Goal: Information Seeking & Learning: Learn about a topic

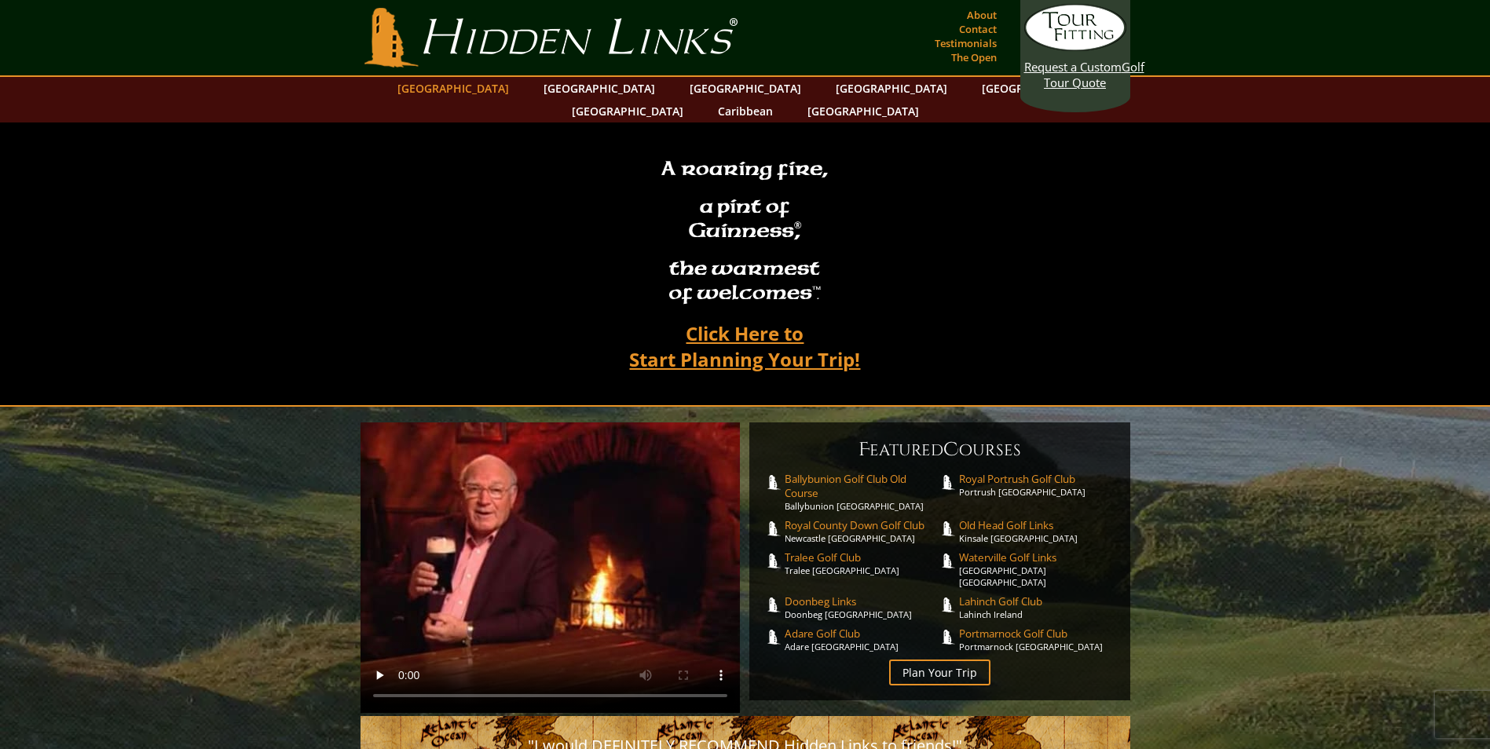
click at [491, 91] on link "[GEOGRAPHIC_DATA]" at bounding box center [453, 88] width 127 height 23
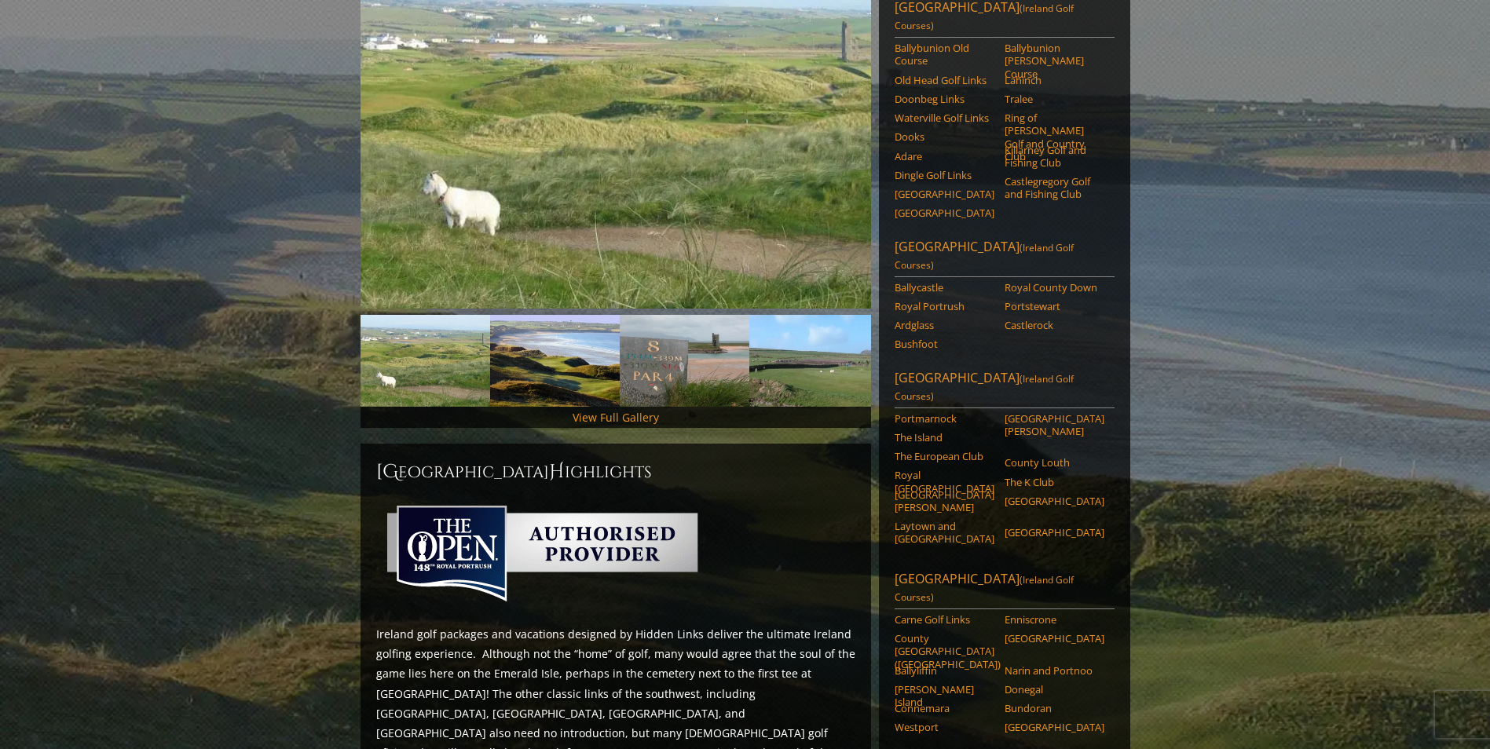
scroll to position [314, 0]
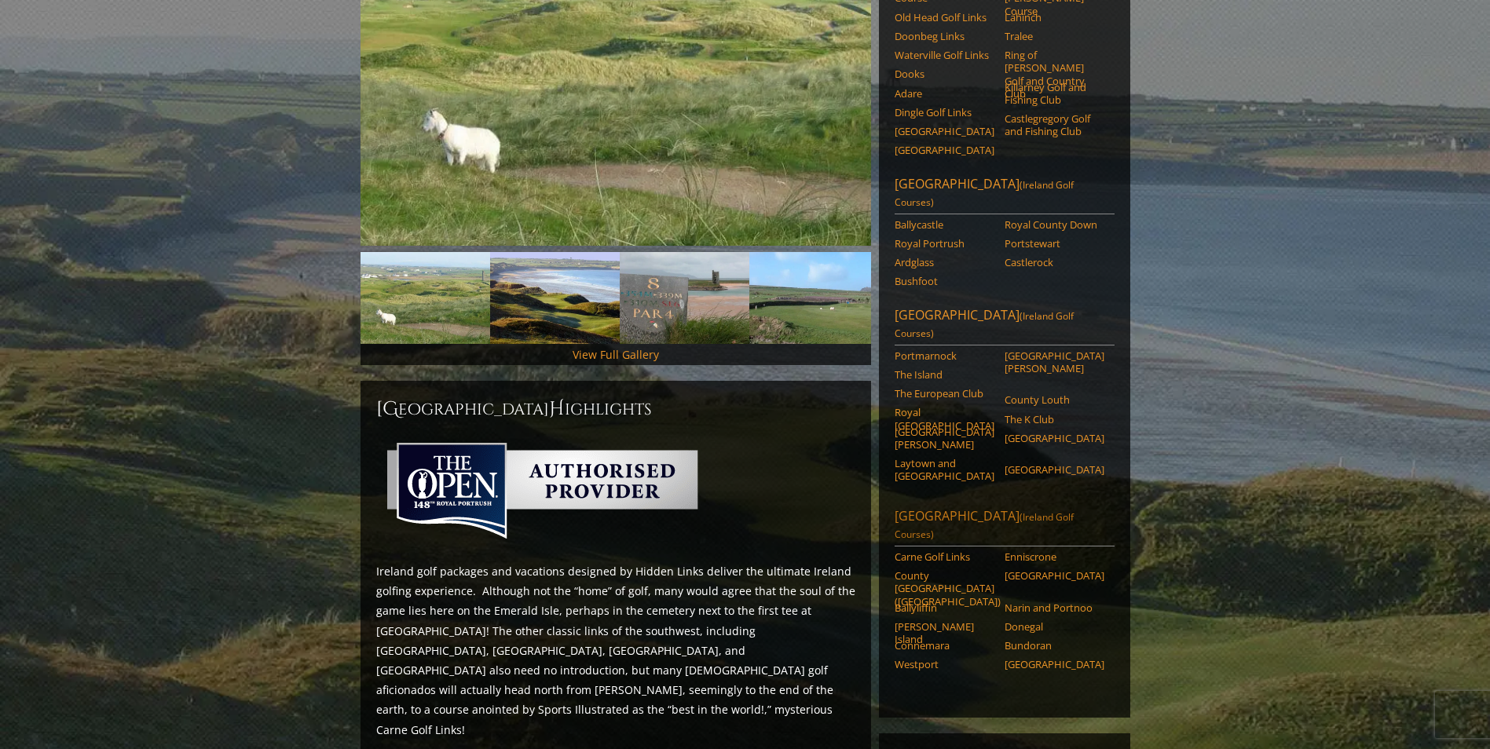
click at [950, 507] on link "Northwest Ireland (Ireland Golf Courses)" at bounding box center [1004, 526] width 220 height 39
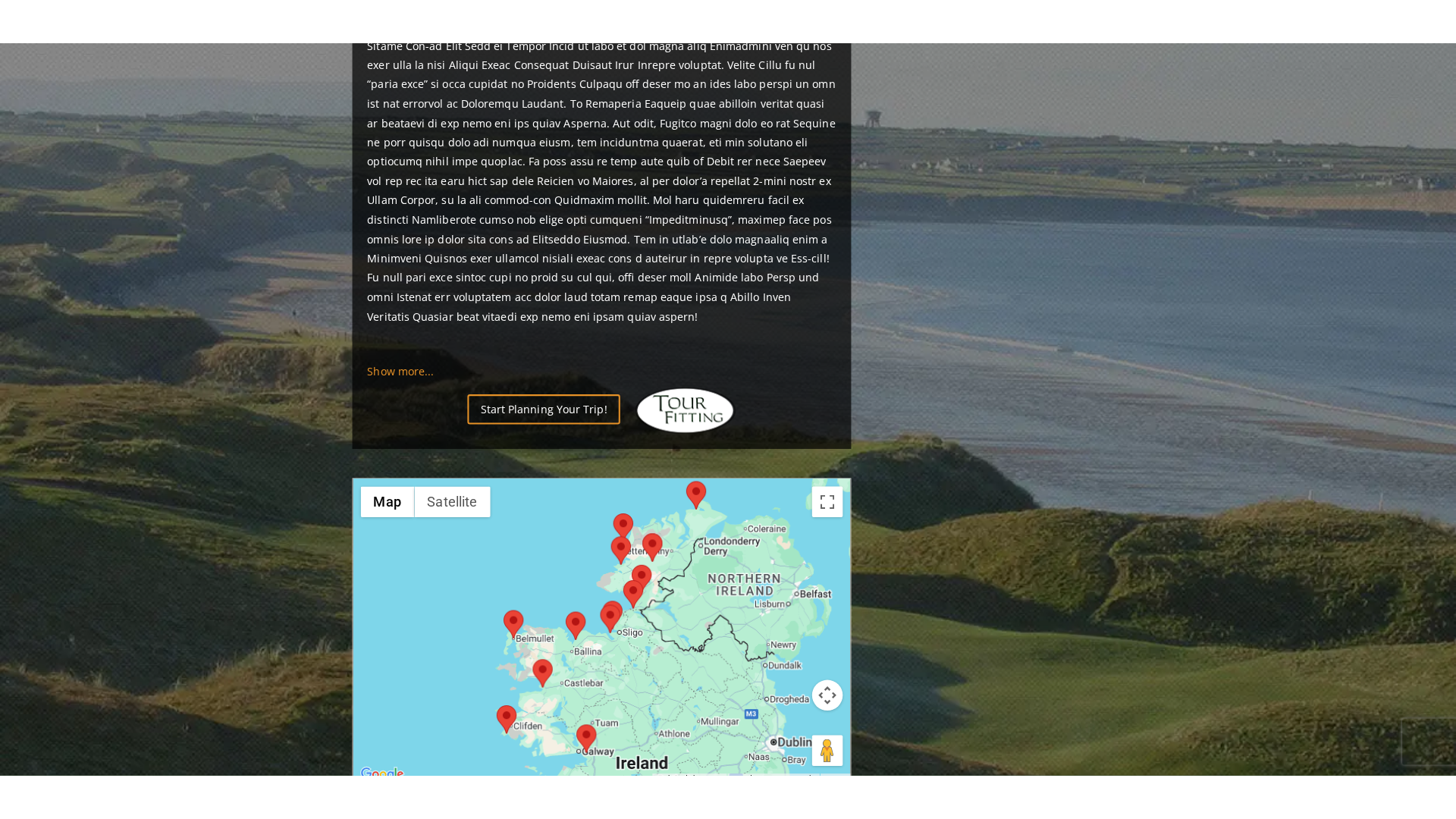
scroll to position [1366, 0]
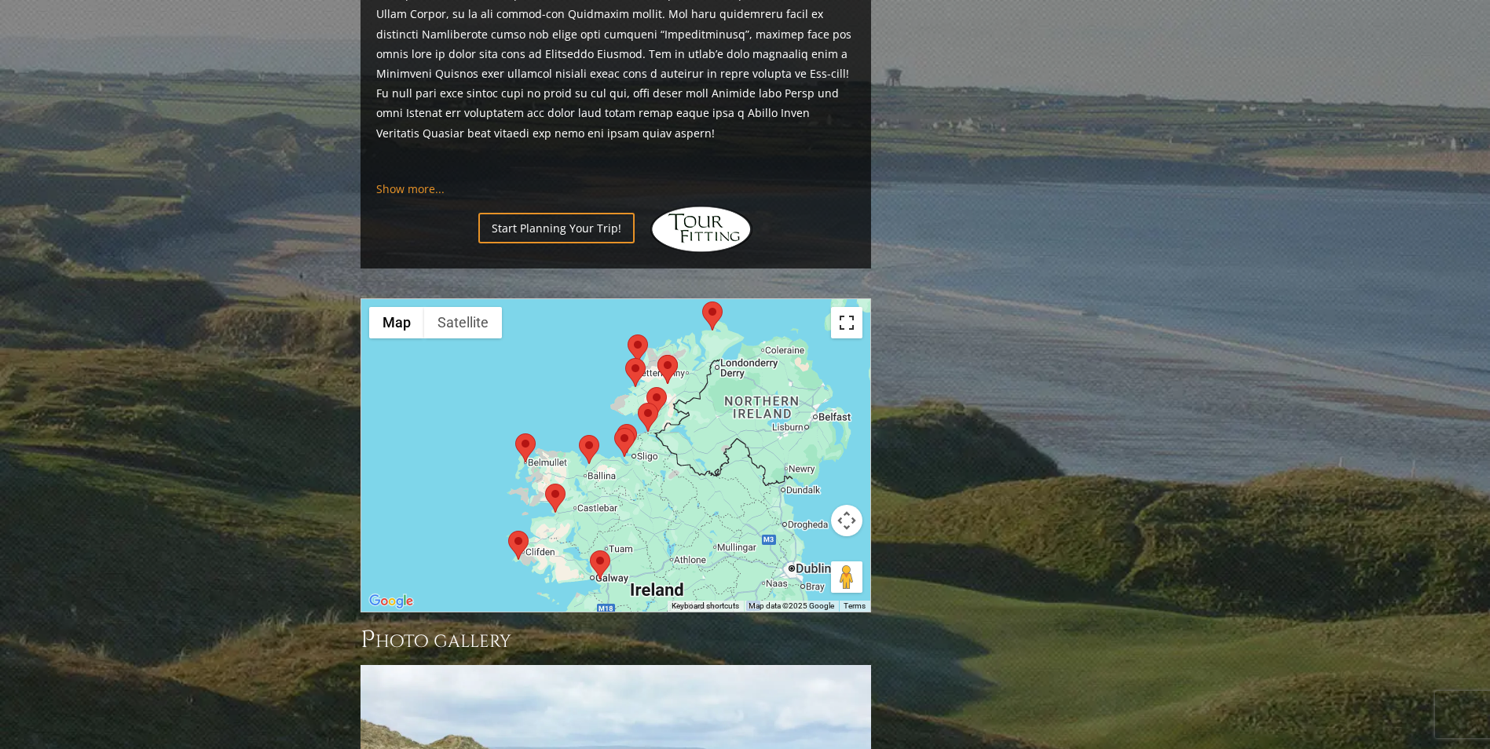
click at [850, 307] on button "Toggle fullscreen view" at bounding box center [846, 322] width 31 height 31
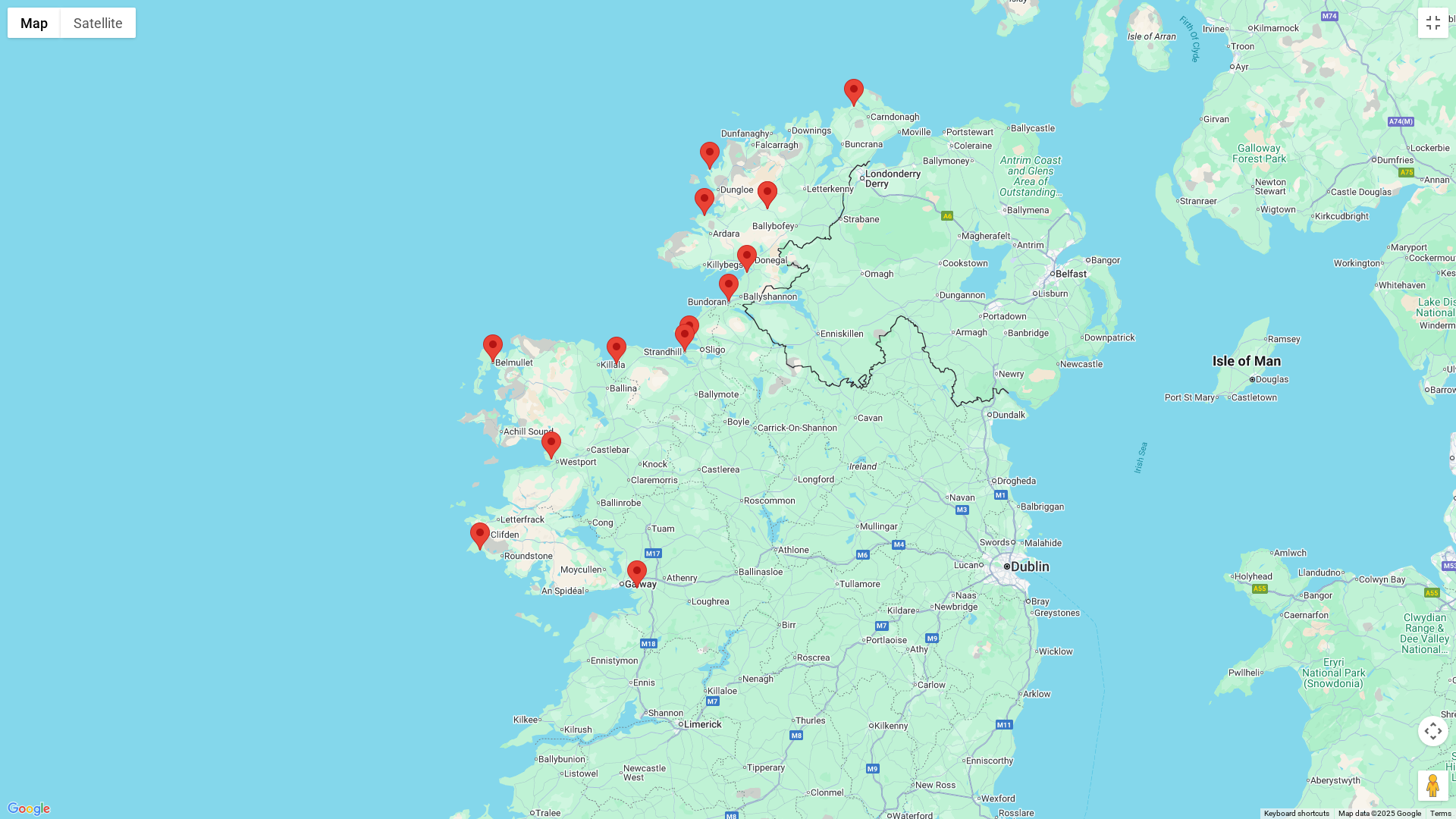
click at [555, 444] on img at bounding box center [551, 445] width 19 height 28
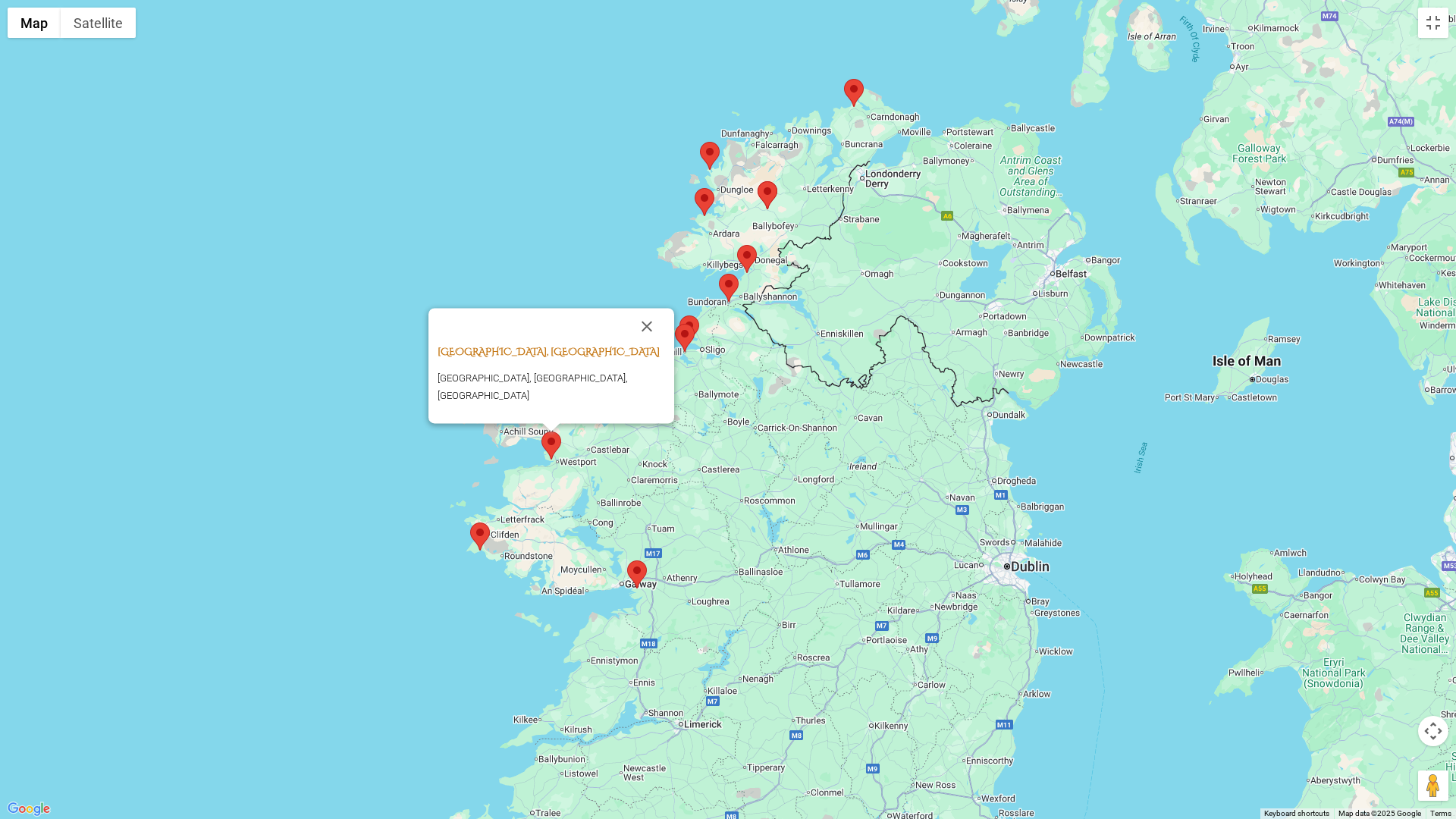
click at [546, 358] on link "Westport Golf Club, Westport Ireland" at bounding box center [548, 352] width 222 height 14
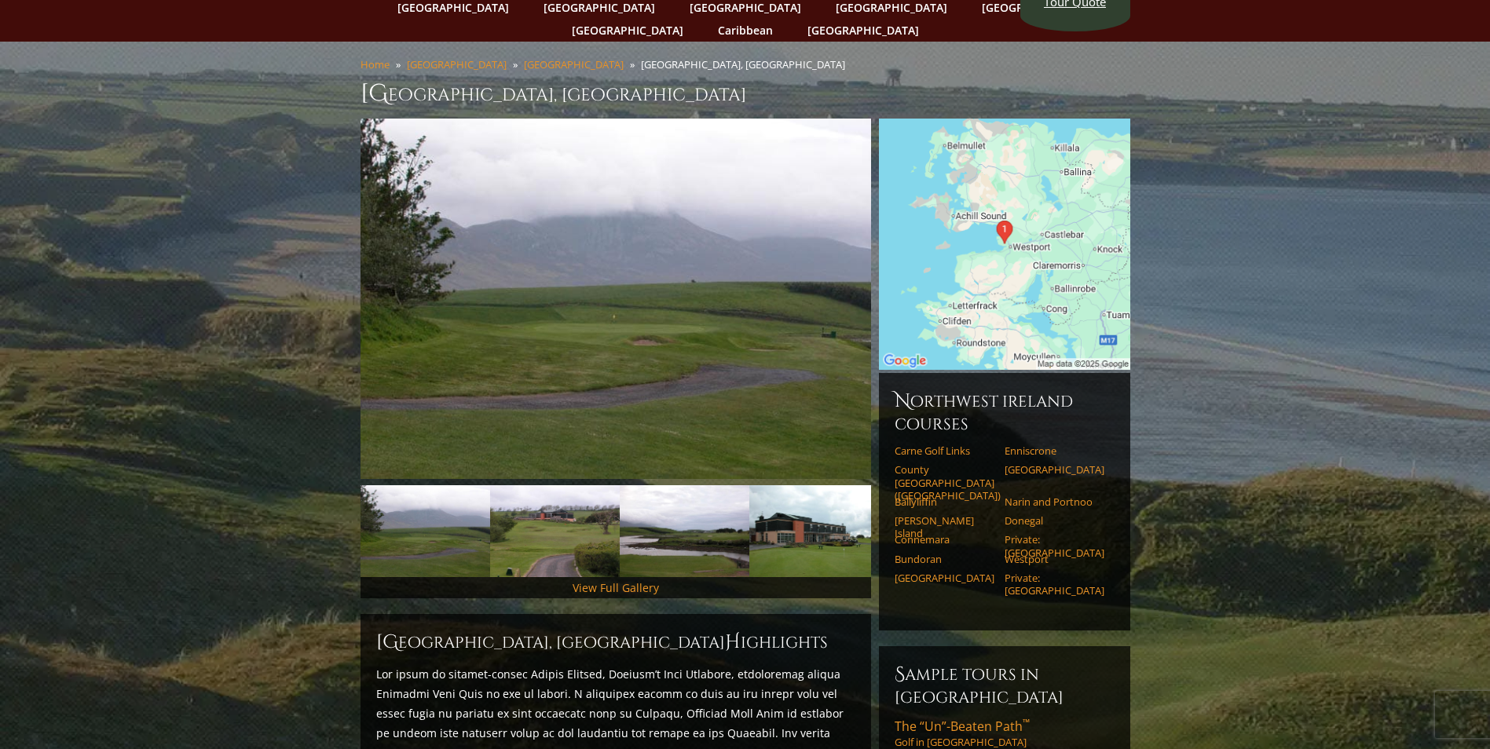
scroll to position [76, 0]
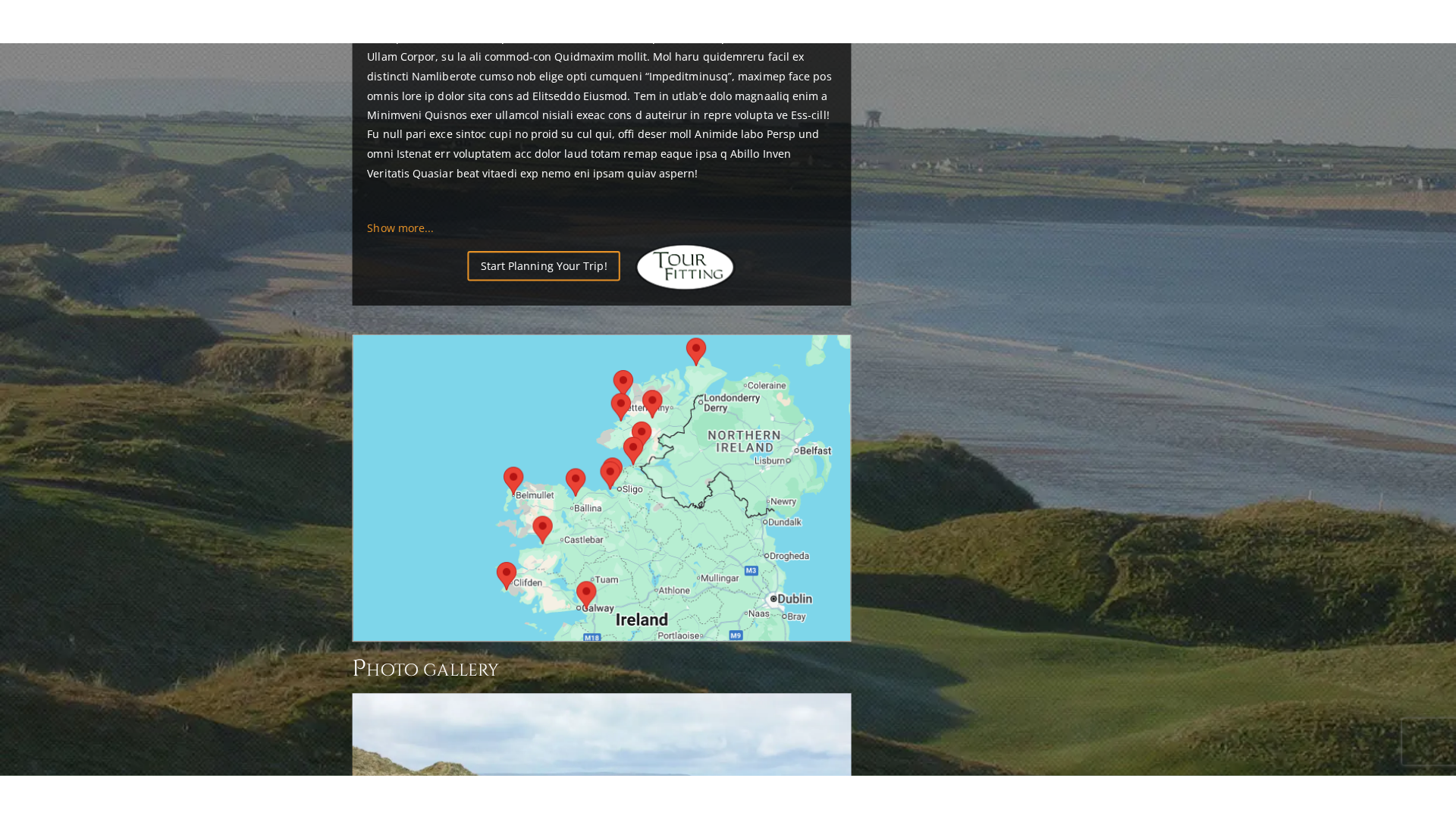
scroll to position [1539, 0]
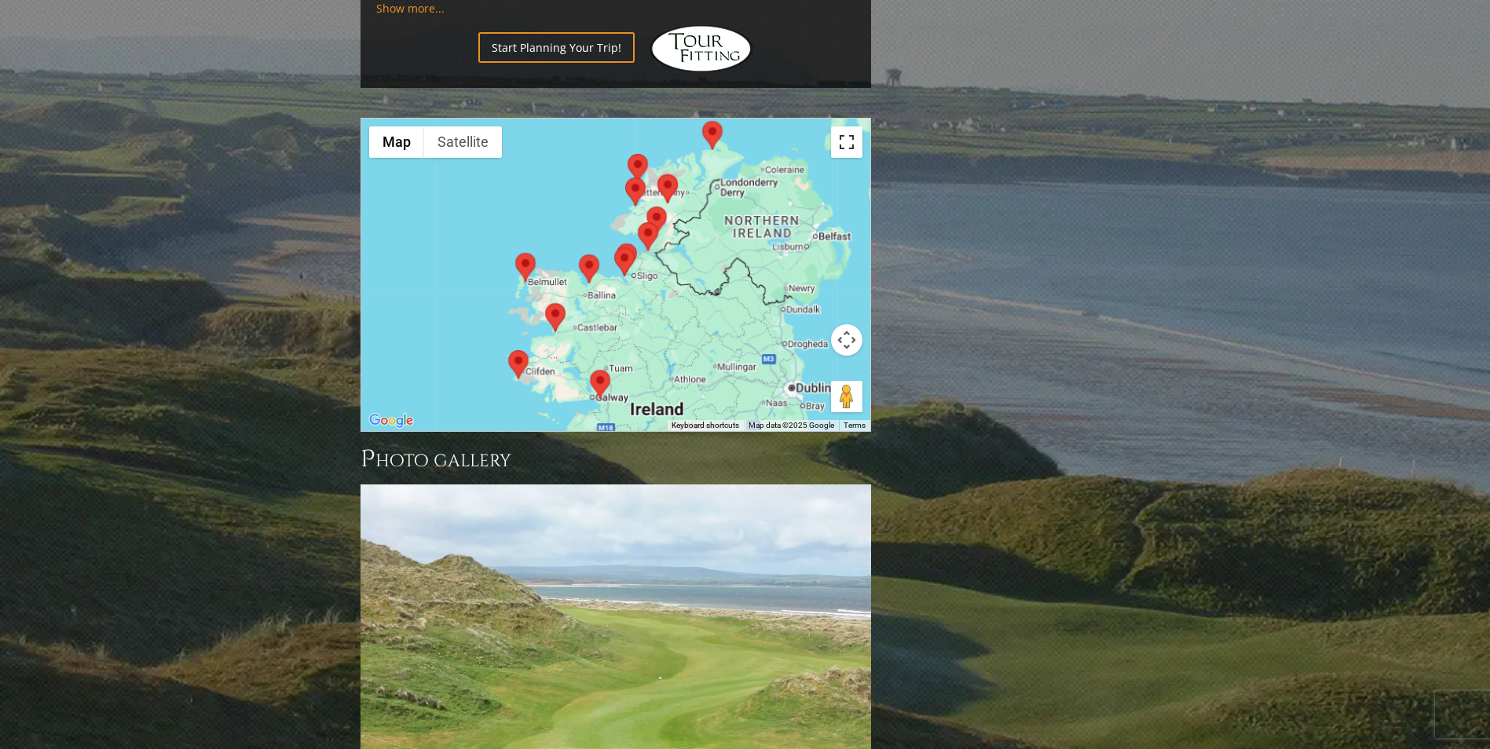
click at [853, 126] on button "Toggle fullscreen view" at bounding box center [846, 141] width 31 height 31
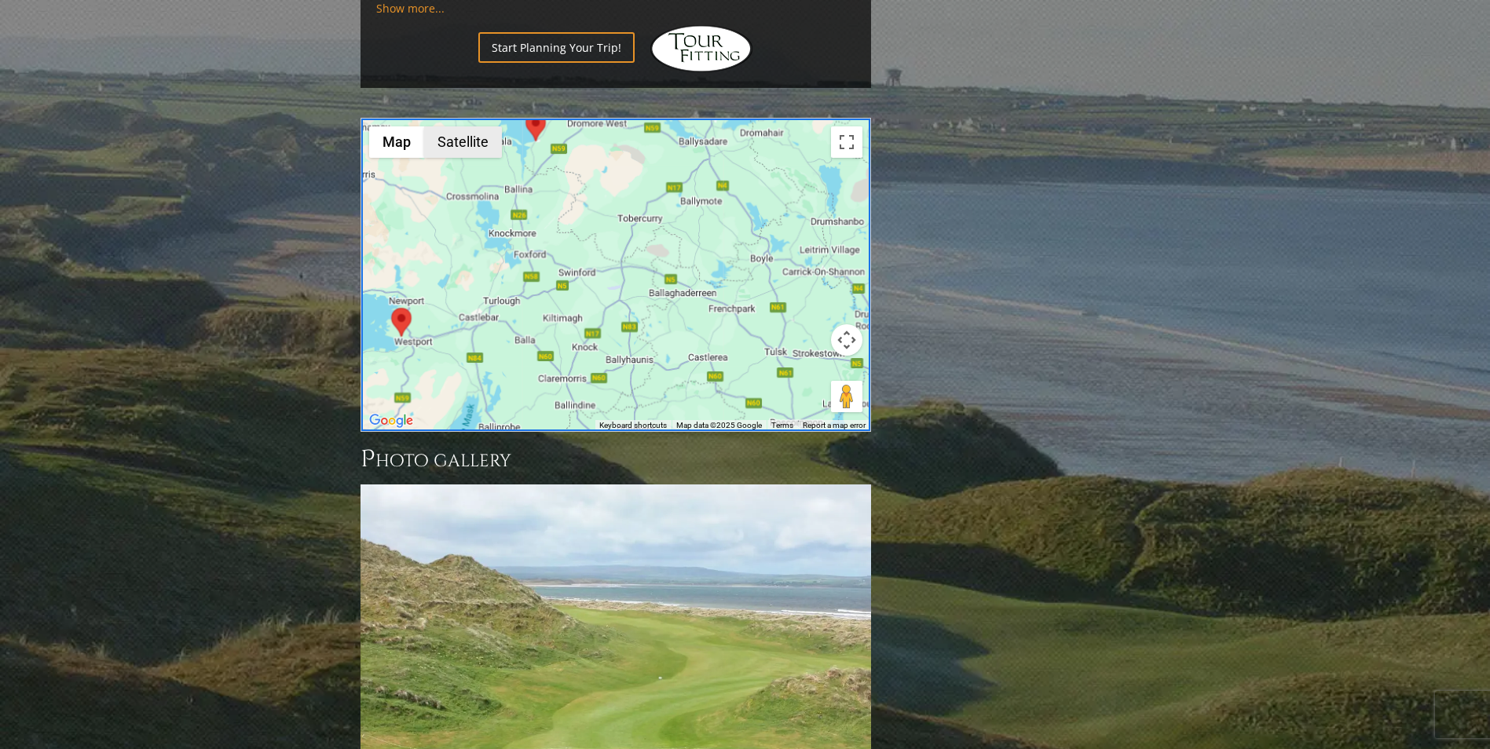
click at [451, 126] on button "Satellite" at bounding box center [463, 141] width 78 height 31
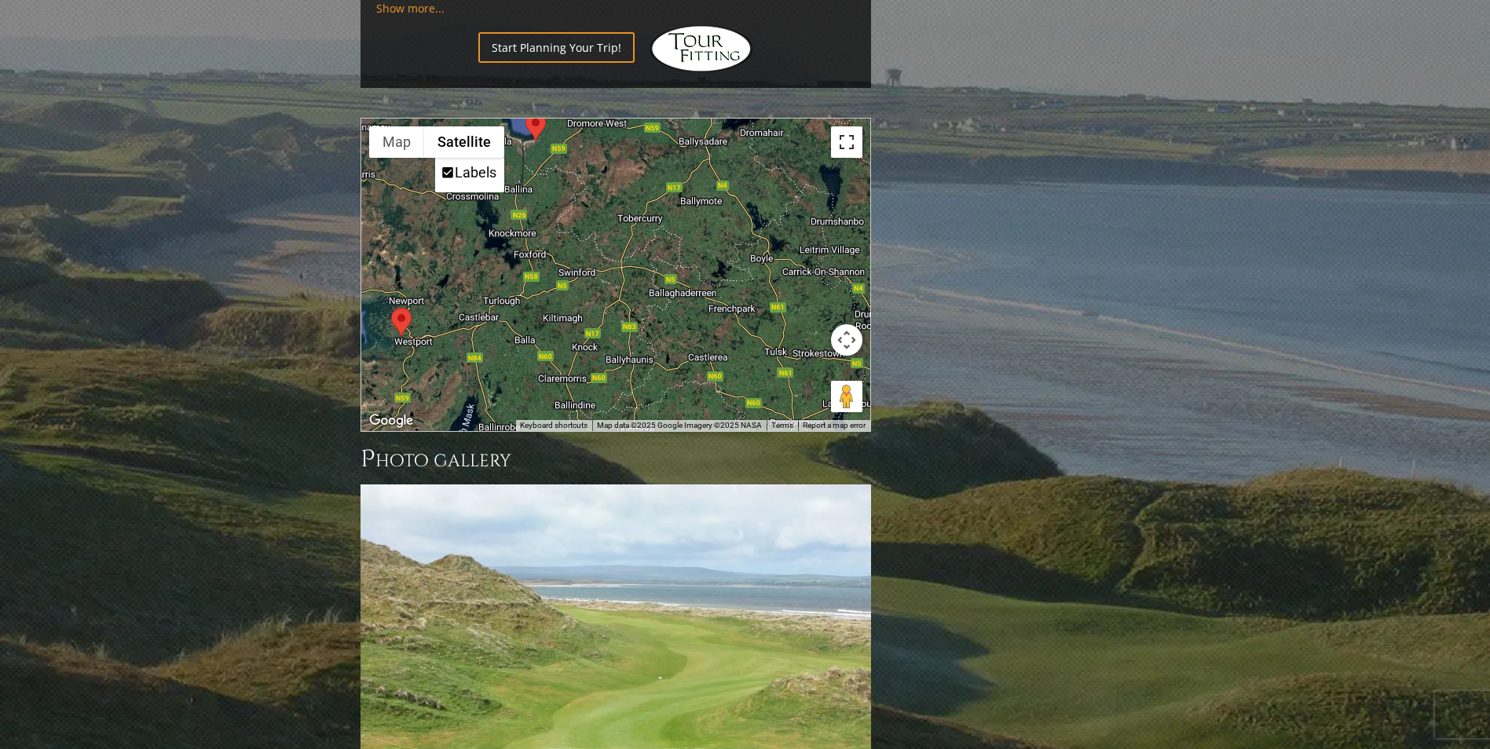
click at [848, 126] on button "Toggle fullscreen view" at bounding box center [846, 141] width 31 height 31
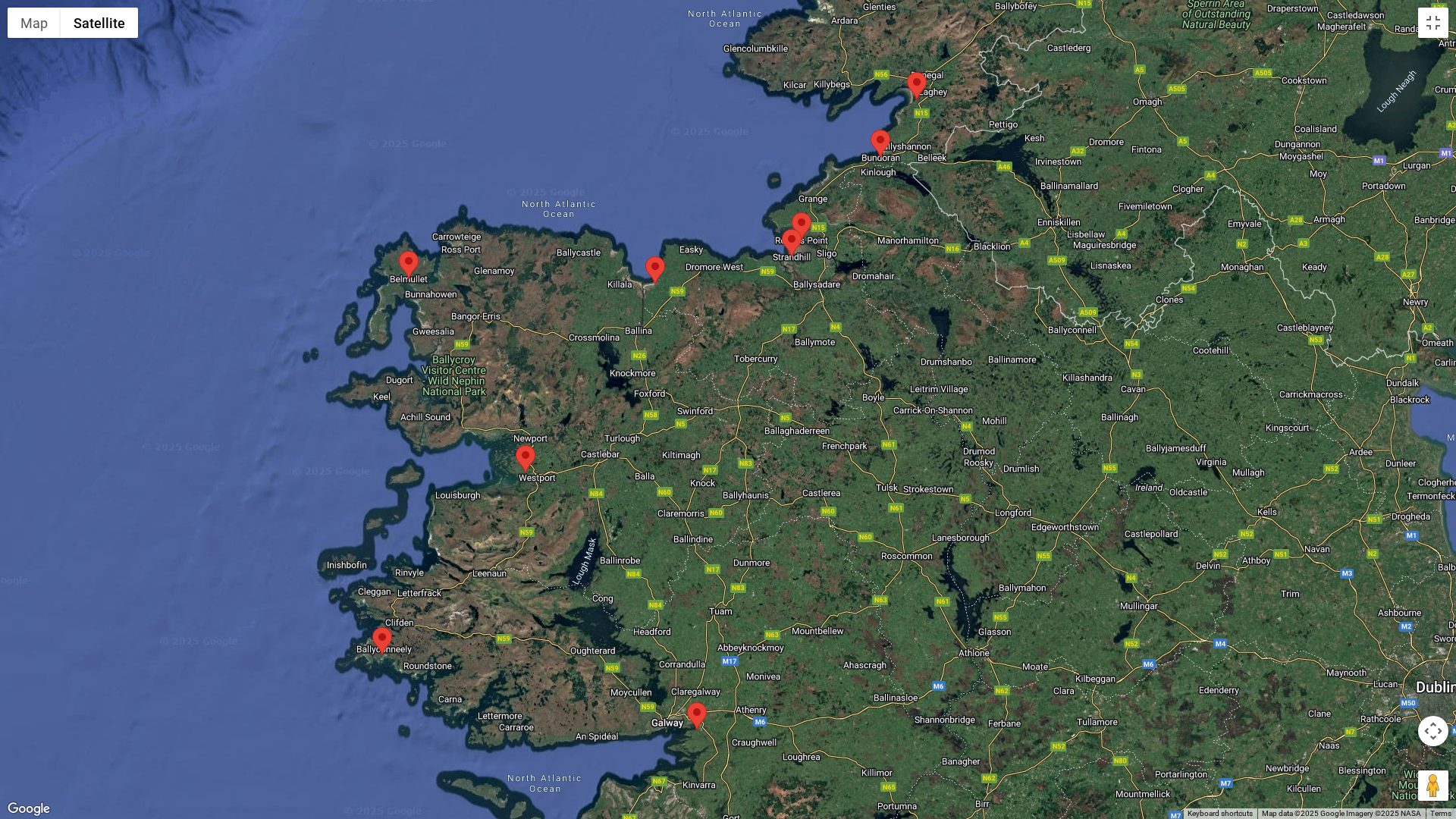
click at [267, 415] on div at bounding box center [728, 410] width 1456 height 819
click at [46, 34] on button "Map" at bounding box center [34, 22] width 53 height 30
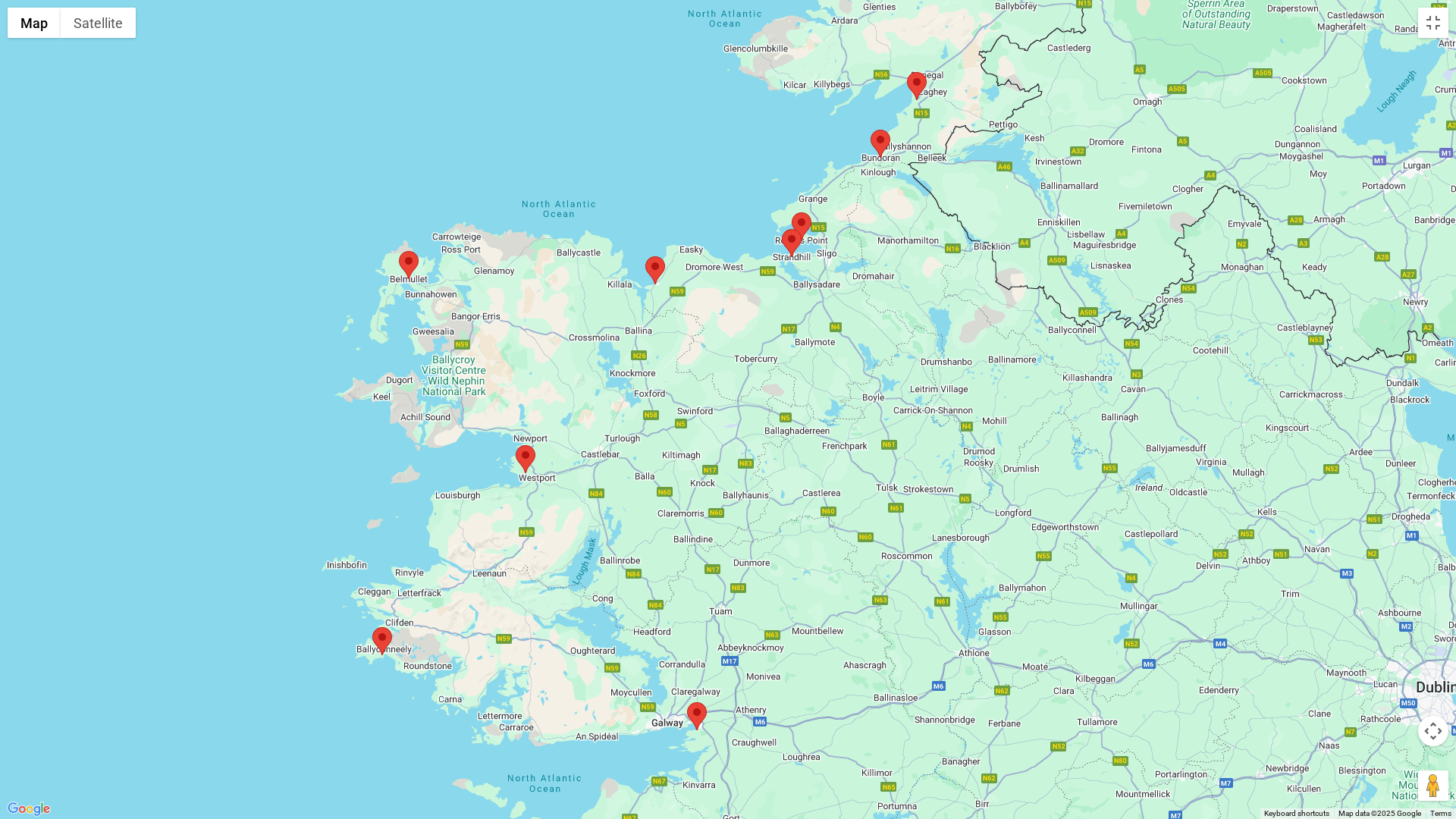
click at [698, 714] on img at bounding box center [697, 716] width 19 height 28
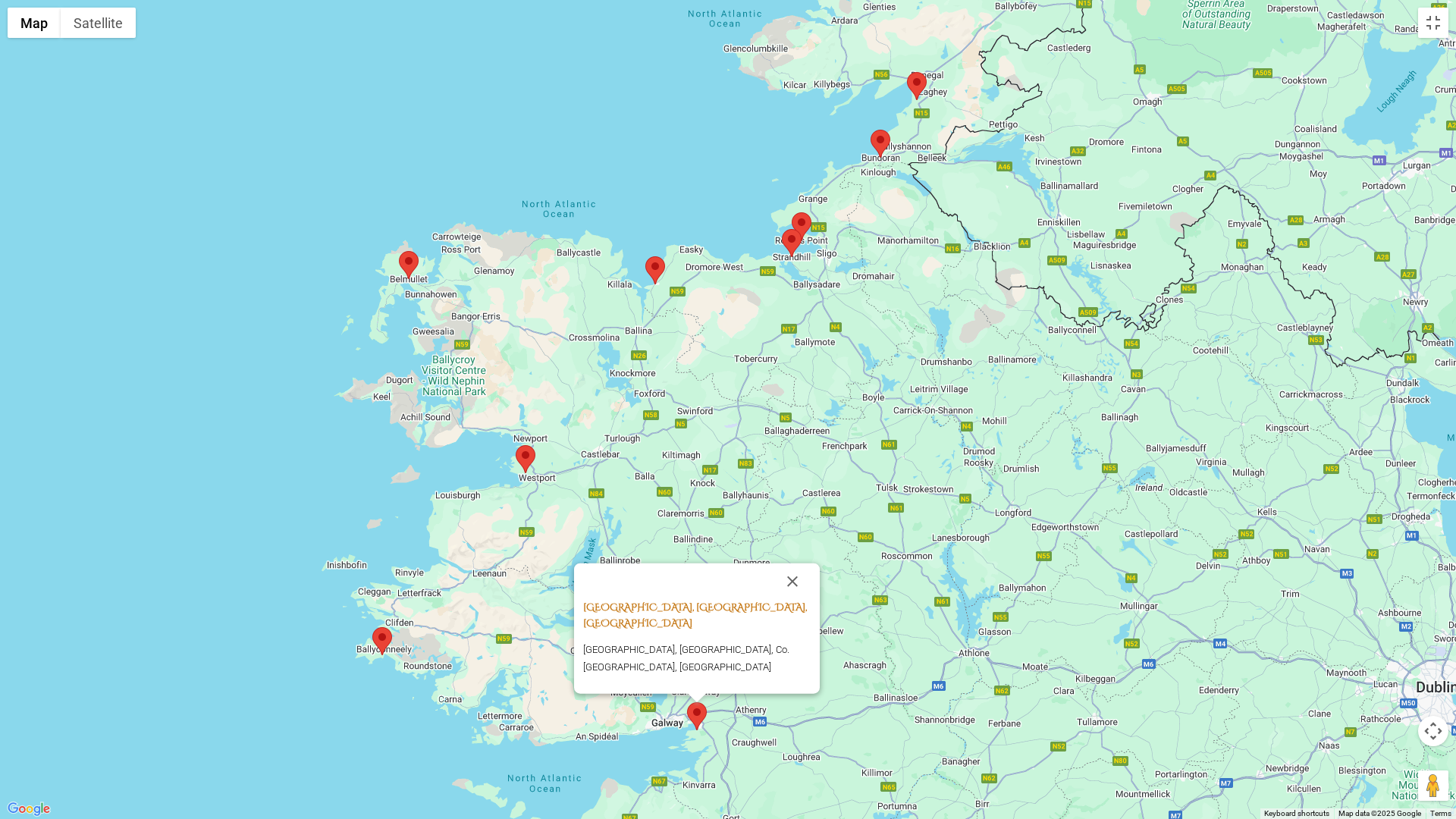
click at [701, 631] on link "Galway Bay Golf Resort, Galway, Ireland" at bounding box center [695, 615] width 224 height 30
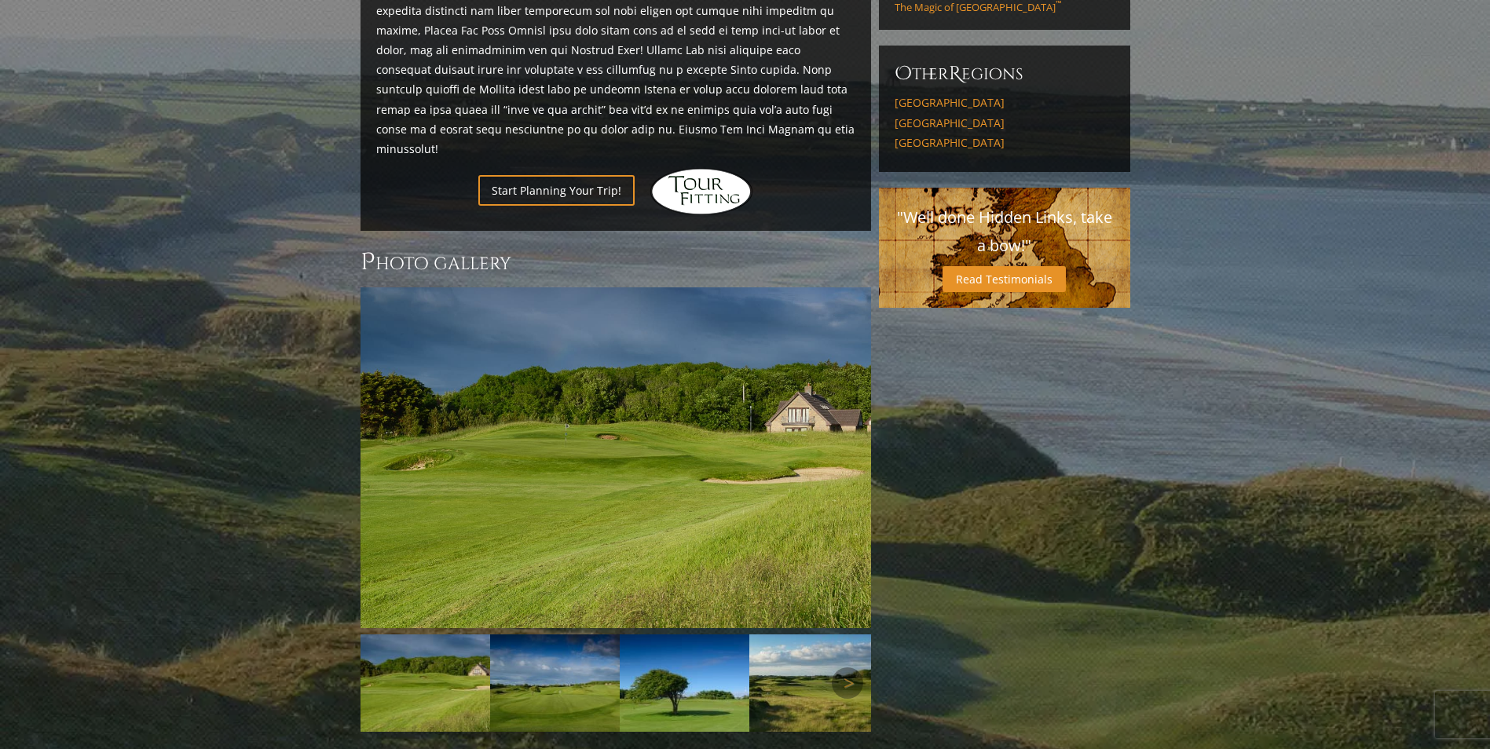
scroll to position [942, 0]
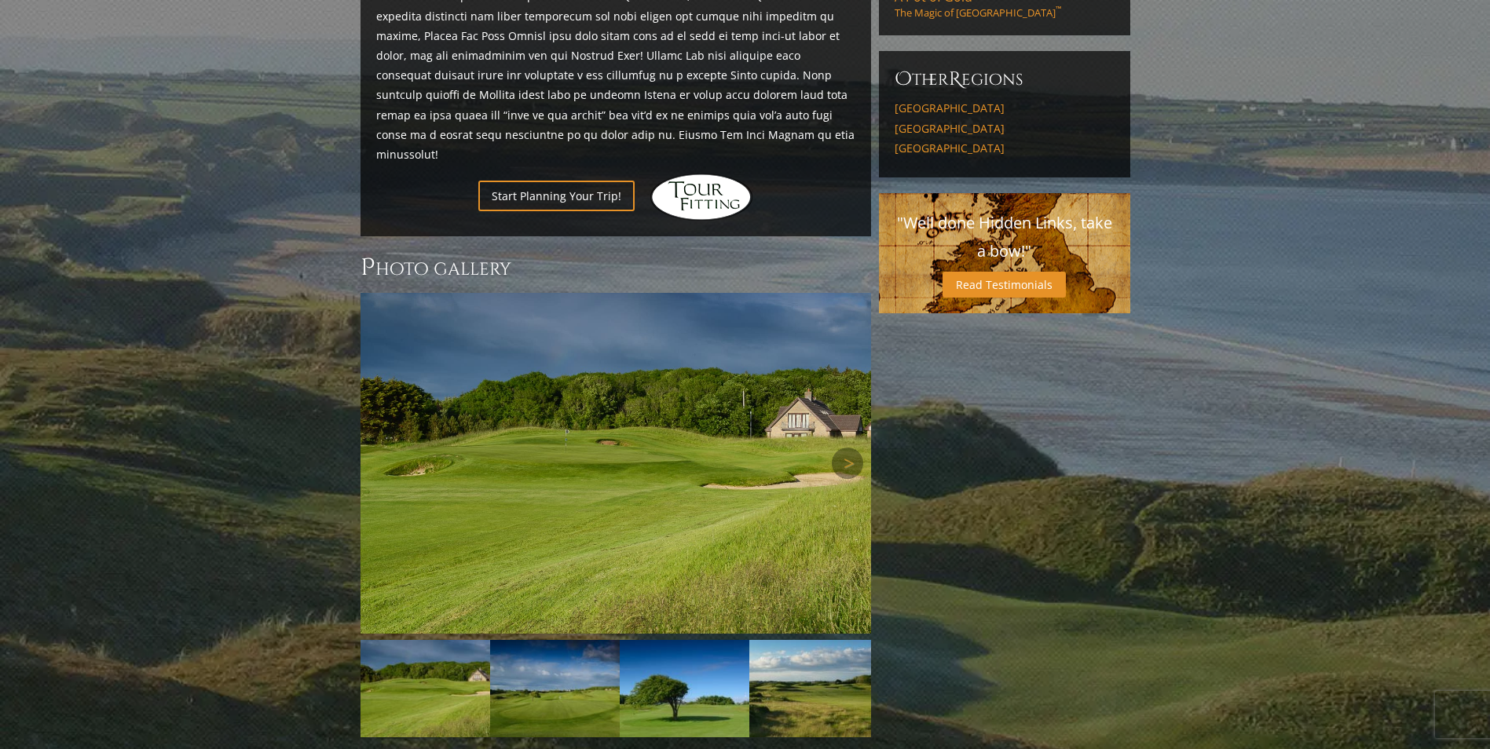
click at [675, 477] on img at bounding box center [615, 463] width 510 height 341
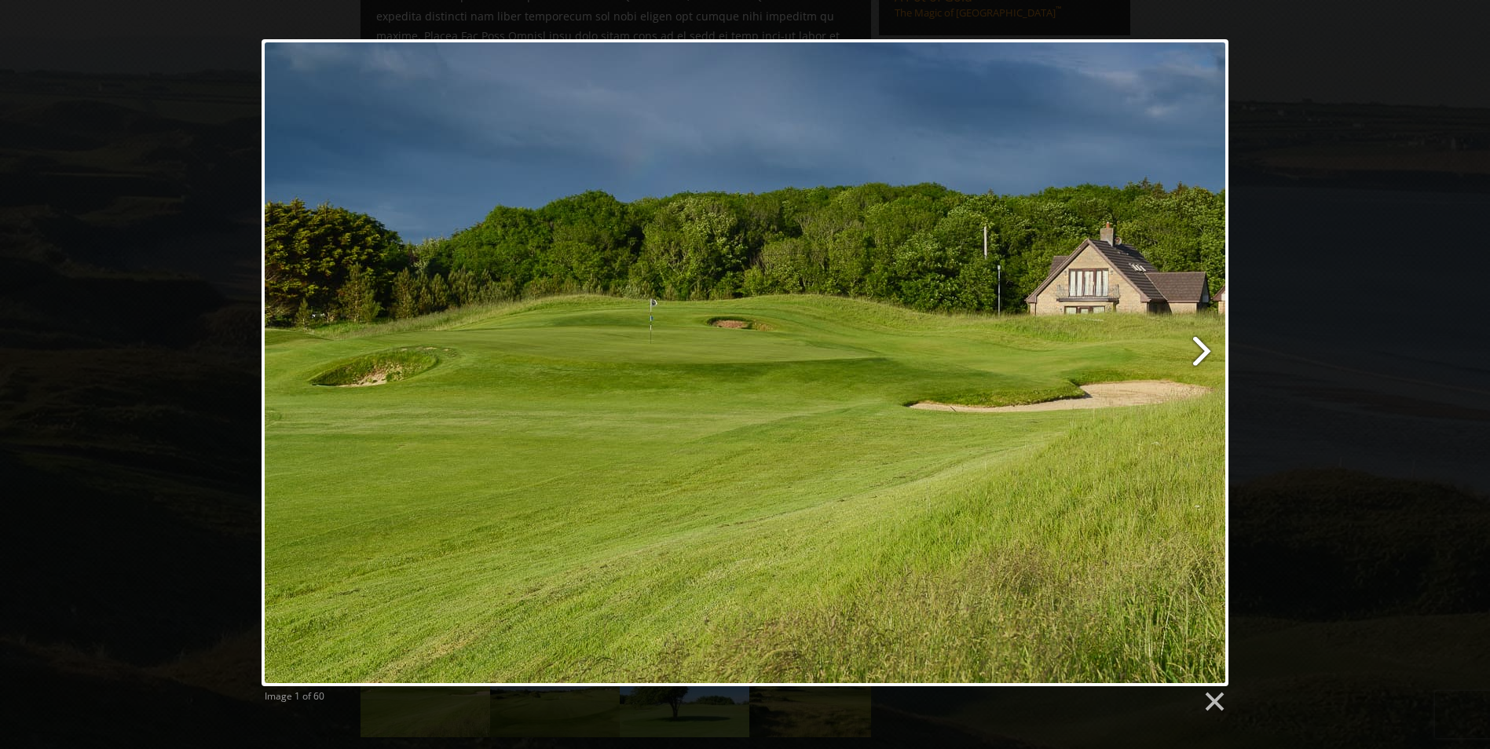
click at [1190, 347] on link at bounding box center [918, 362] width 619 height 647
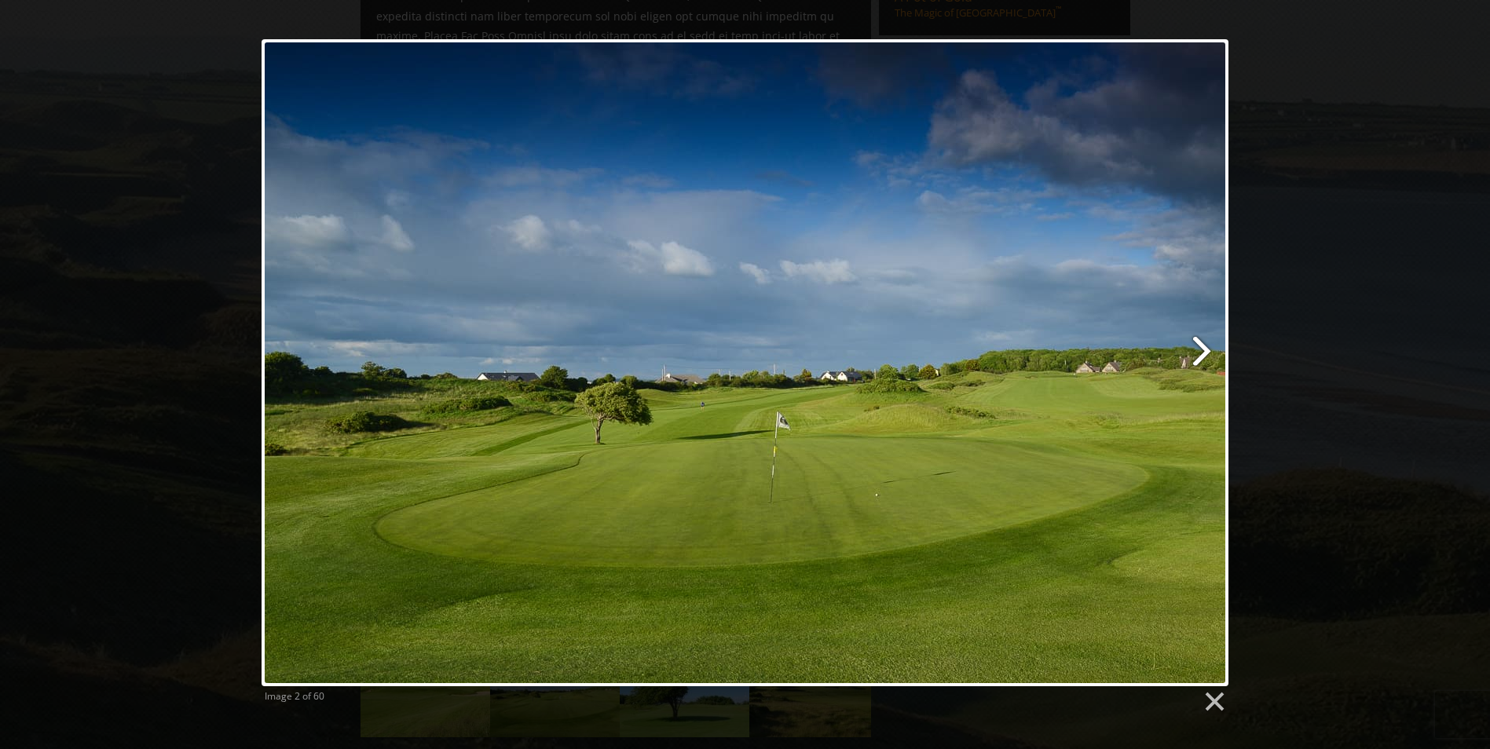
click at [1190, 347] on link at bounding box center [918, 362] width 619 height 647
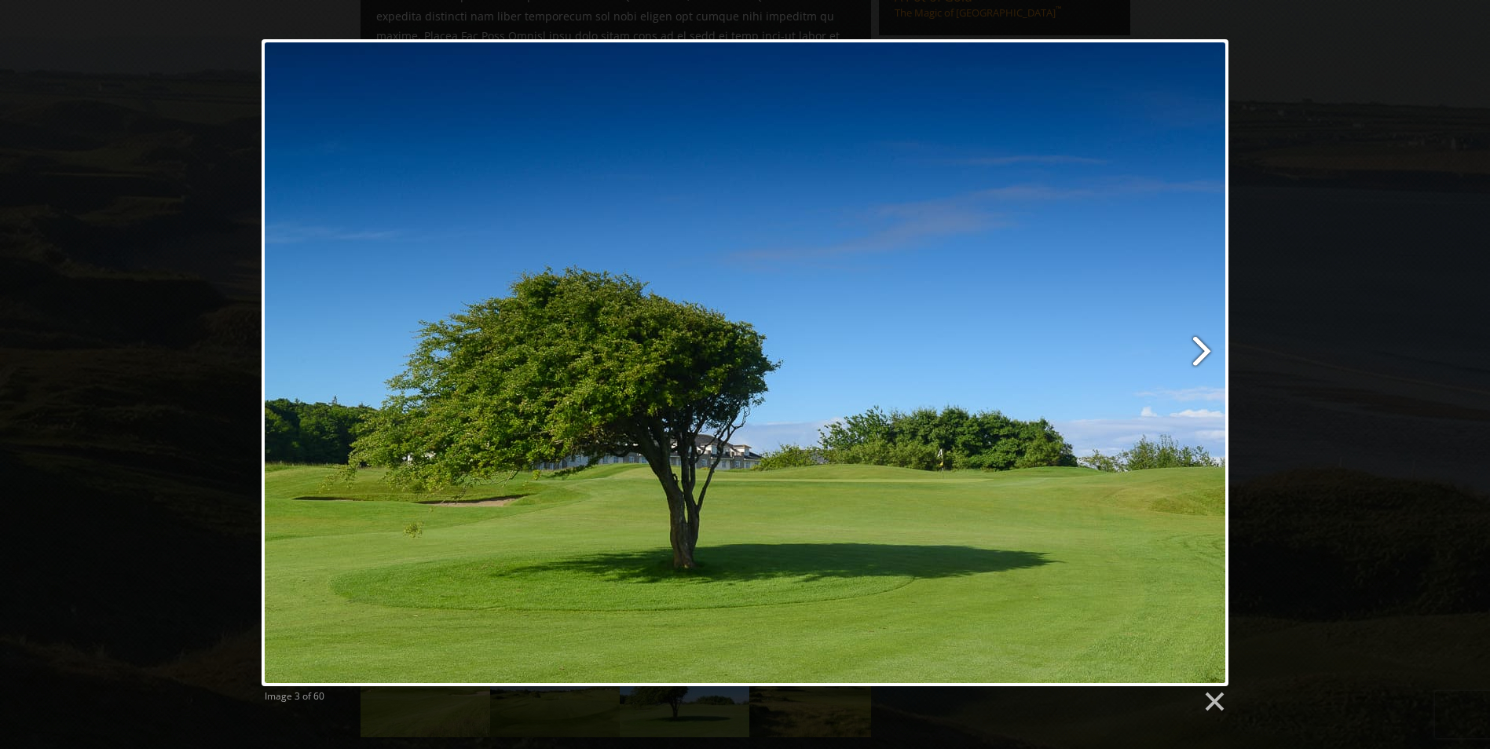
click at [1190, 347] on link at bounding box center [918, 362] width 619 height 647
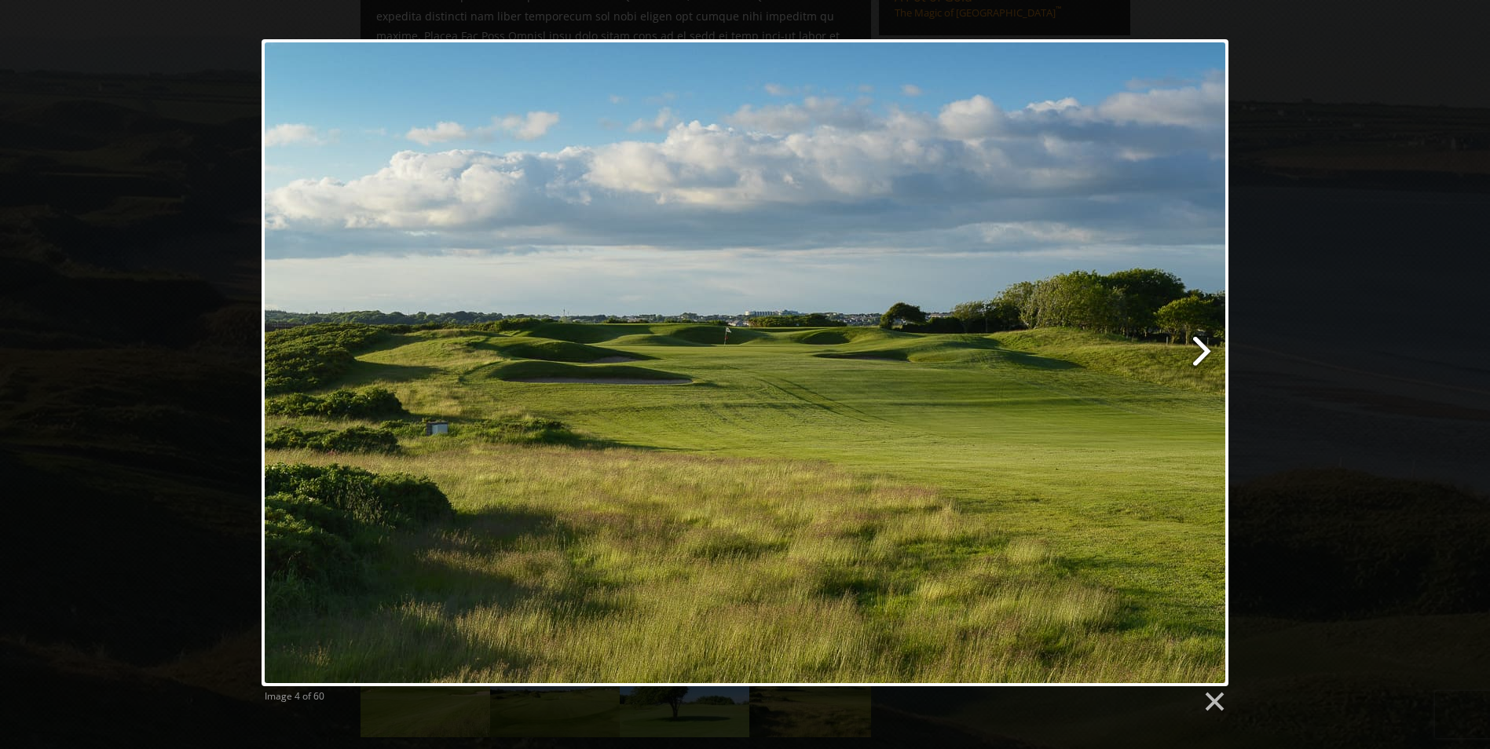
click at [1190, 347] on link at bounding box center [918, 362] width 619 height 647
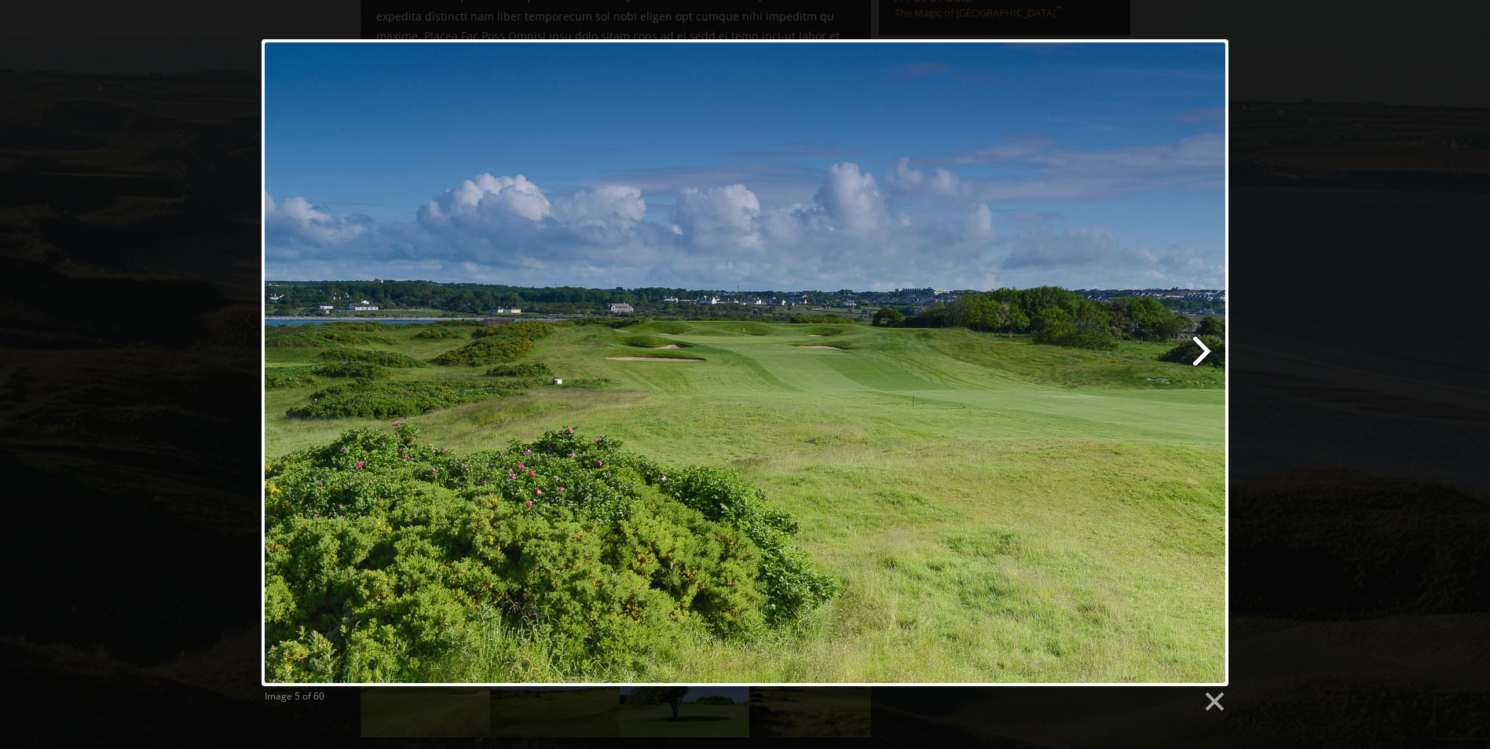
click at [1190, 347] on link at bounding box center [918, 362] width 619 height 647
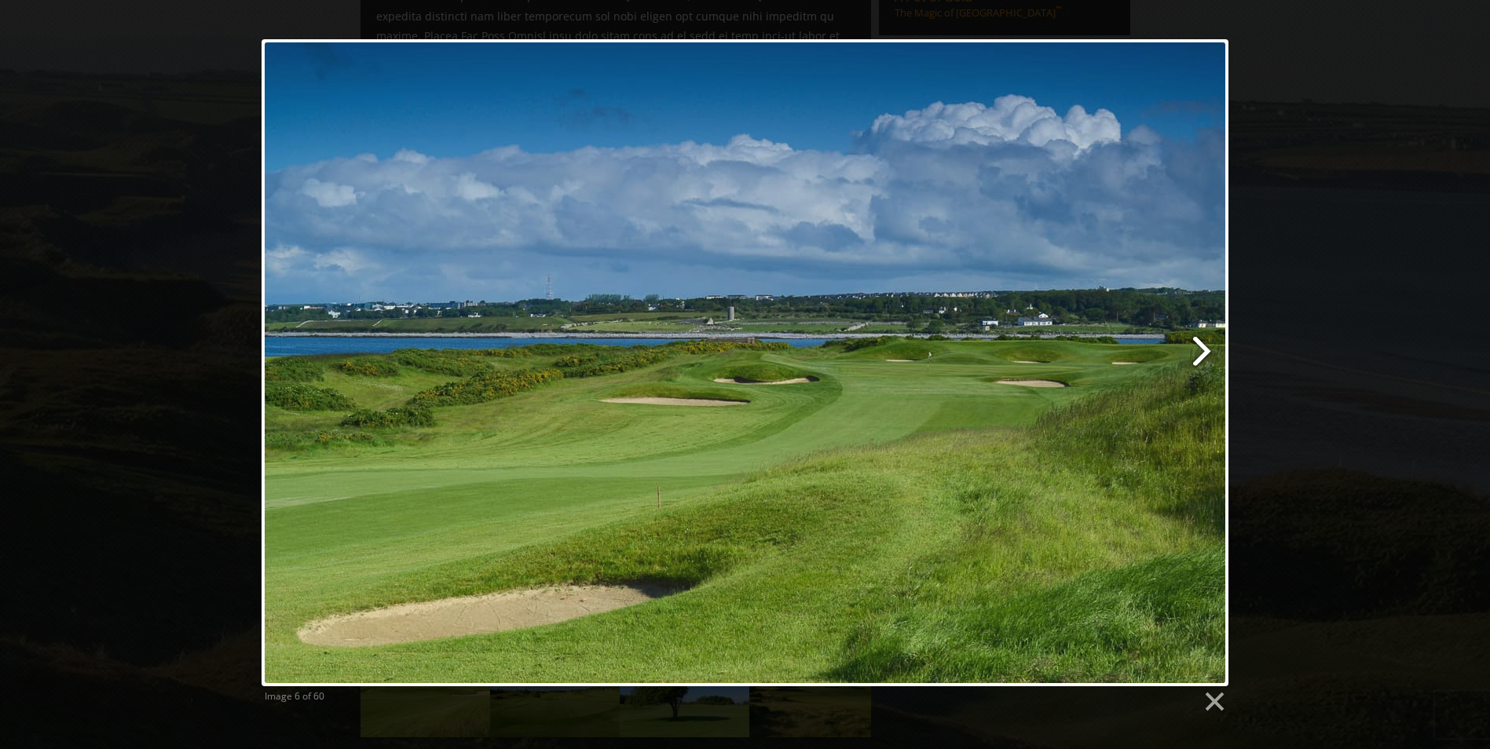
click at [1190, 347] on link at bounding box center [918, 362] width 619 height 647
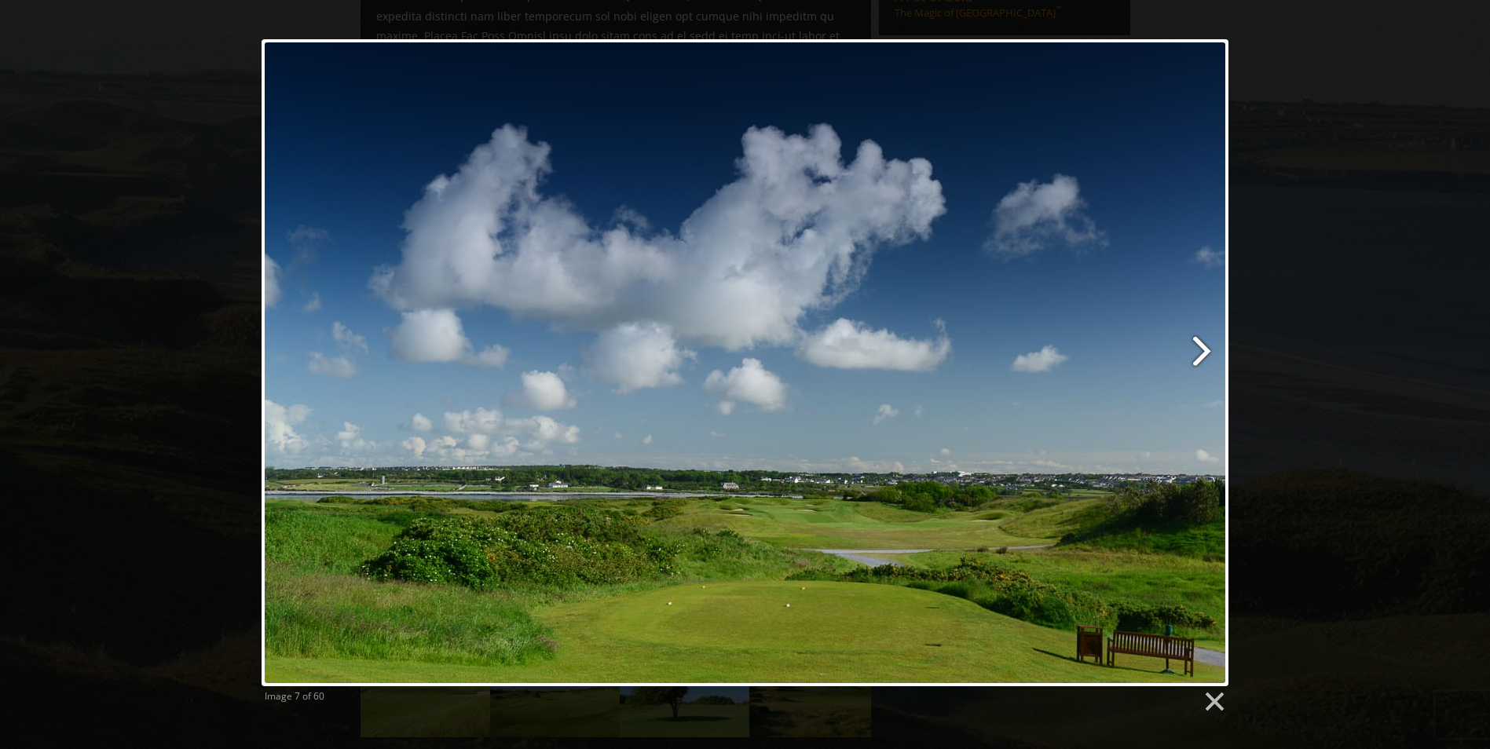
click at [1190, 347] on link at bounding box center [918, 362] width 619 height 647
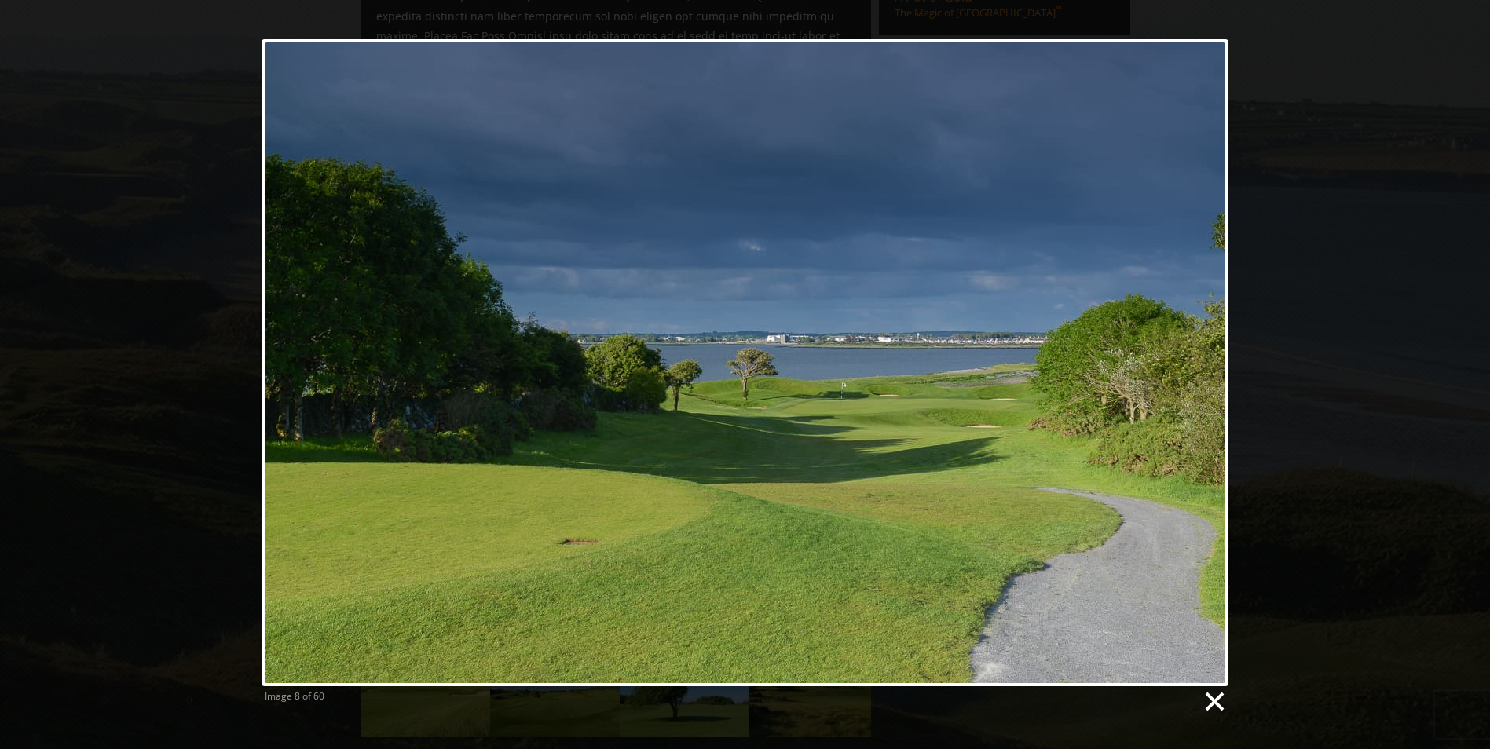
click at [1212, 699] on link at bounding box center [1214, 702] width 24 height 24
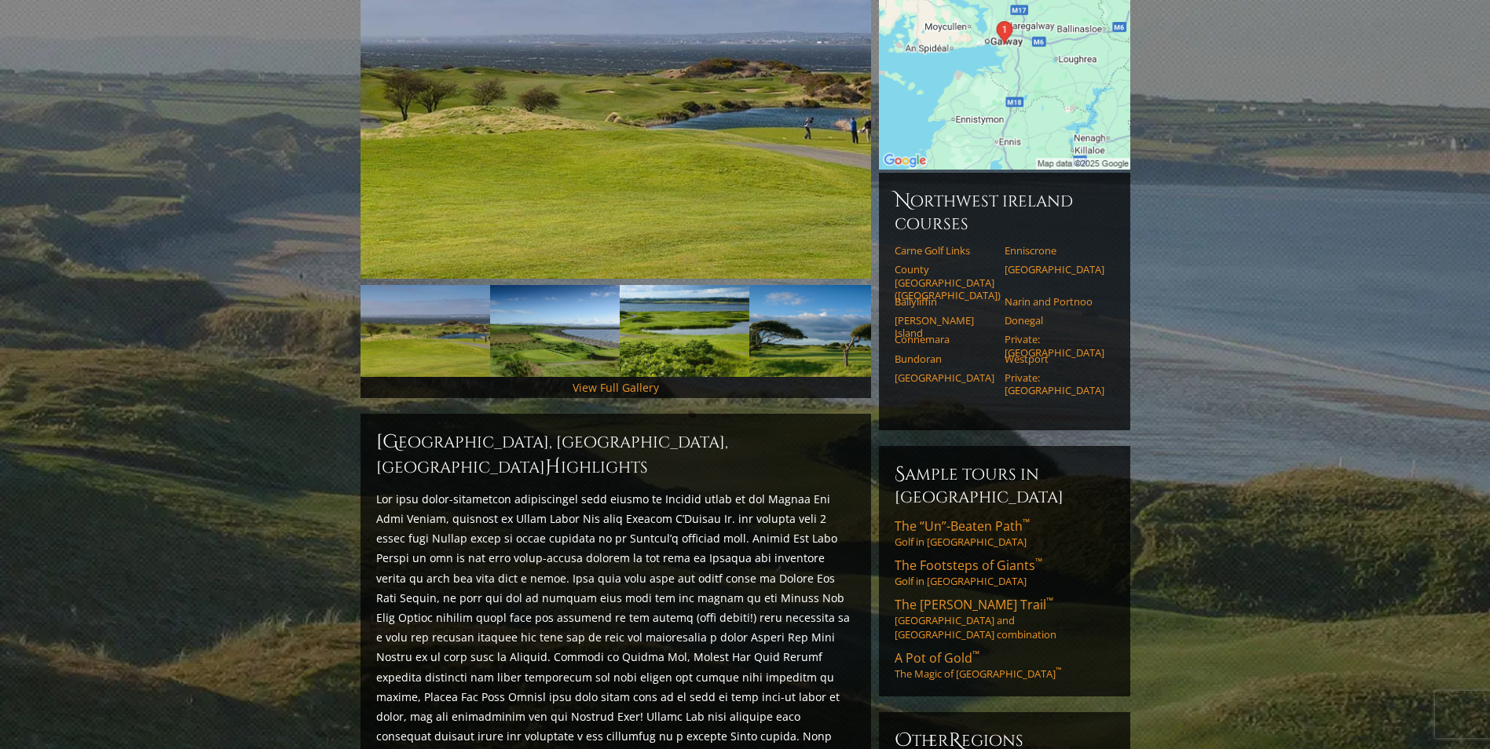
scroll to position [236, 0]
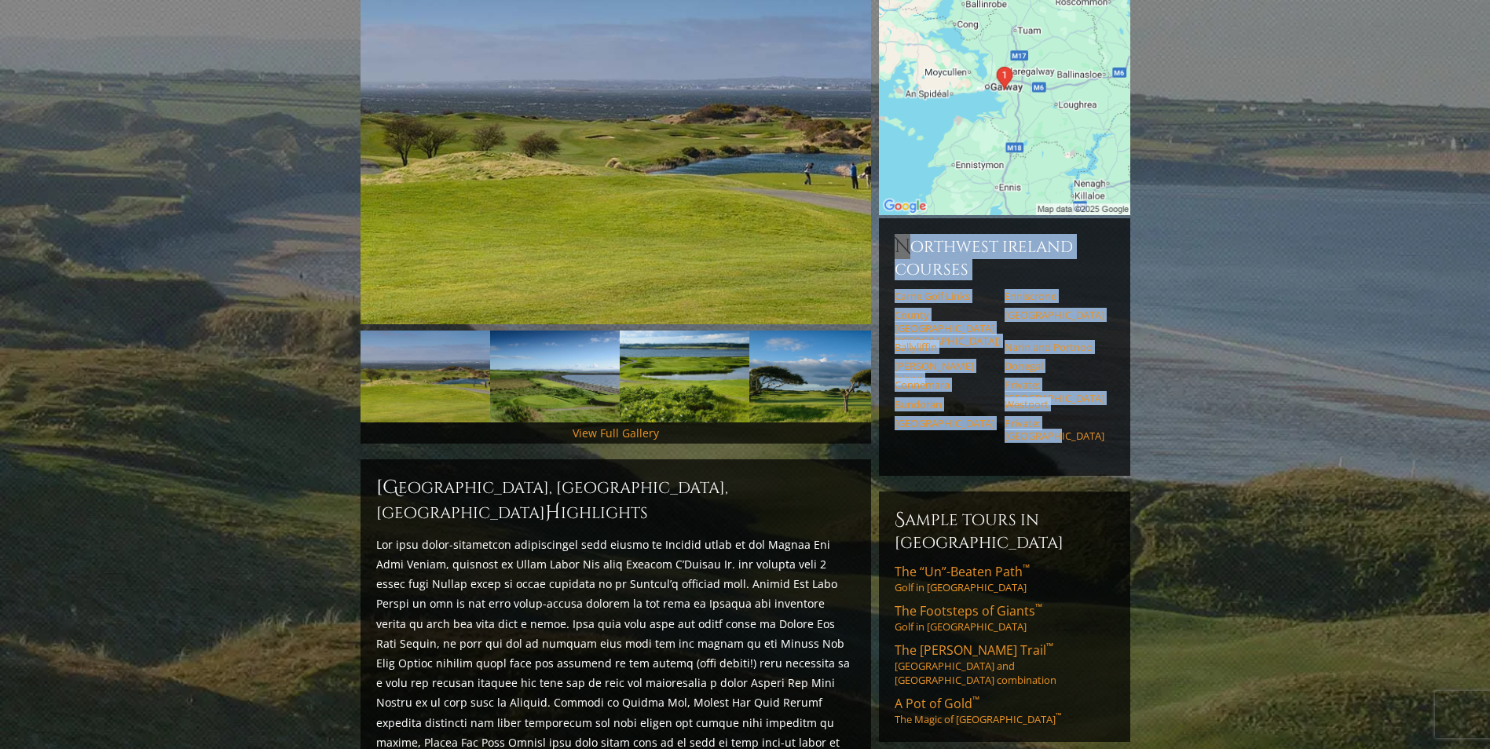
drag, startPoint x: 1085, startPoint y: 412, endPoint x: 894, endPoint y: 198, distance: 287.5
click at [894, 218] on div "Northwest Ireland Courses Carne Golf Links Enniscrone County Sligo (Rosses Poin…" at bounding box center [1004, 347] width 251 height 258
drag, startPoint x: 894, startPoint y: 198, endPoint x: 925, endPoint y: 236, distance: 49.1
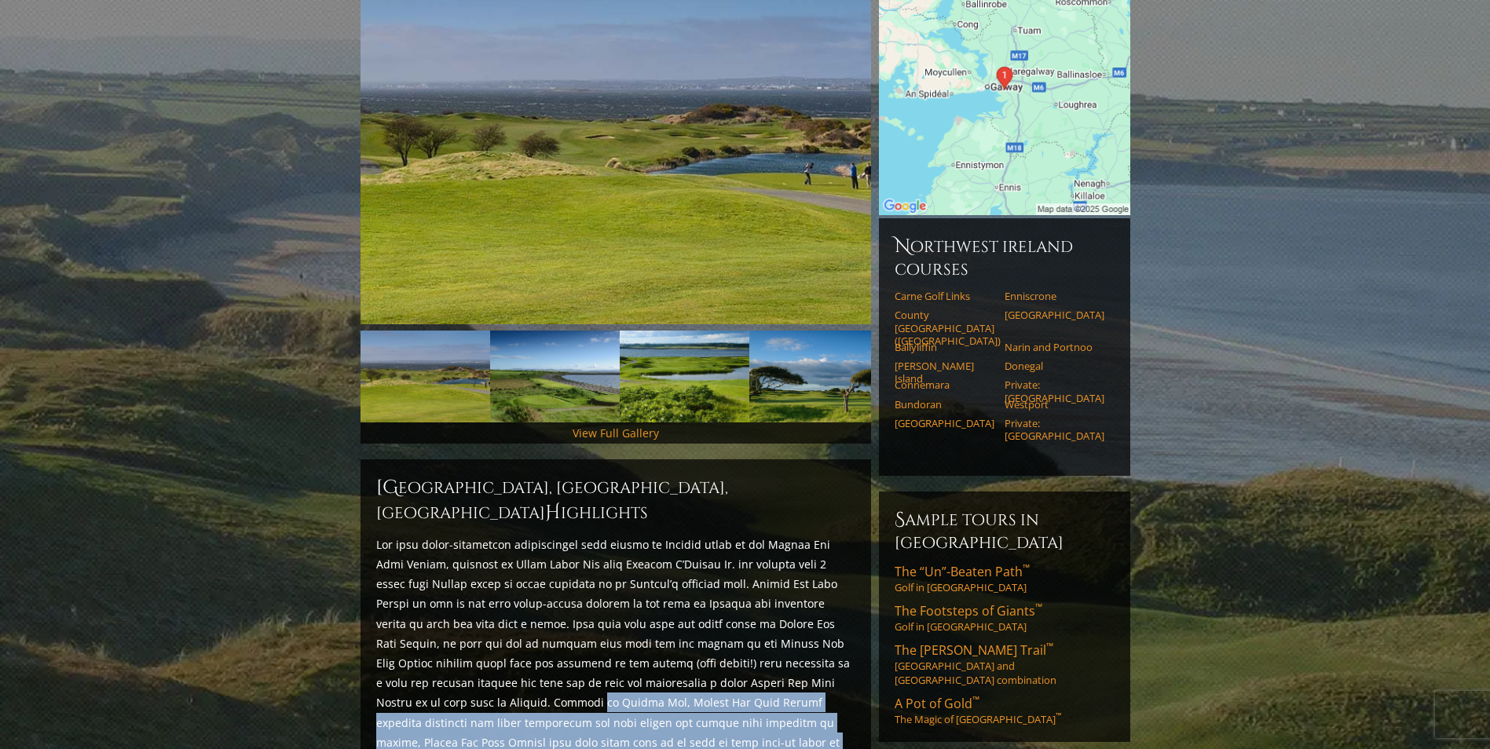
drag, startPoint x: 174, startPoint y: 664, endPoint x: 210, endPoint y: 729, distance: 73.8
click at [210, 729] on section "Home Ireland Northwest Ireland Galway Bay Golf Resort, Galway, Ireland Galway B…" at bounding box center [745, 692] width 1490 height 1611
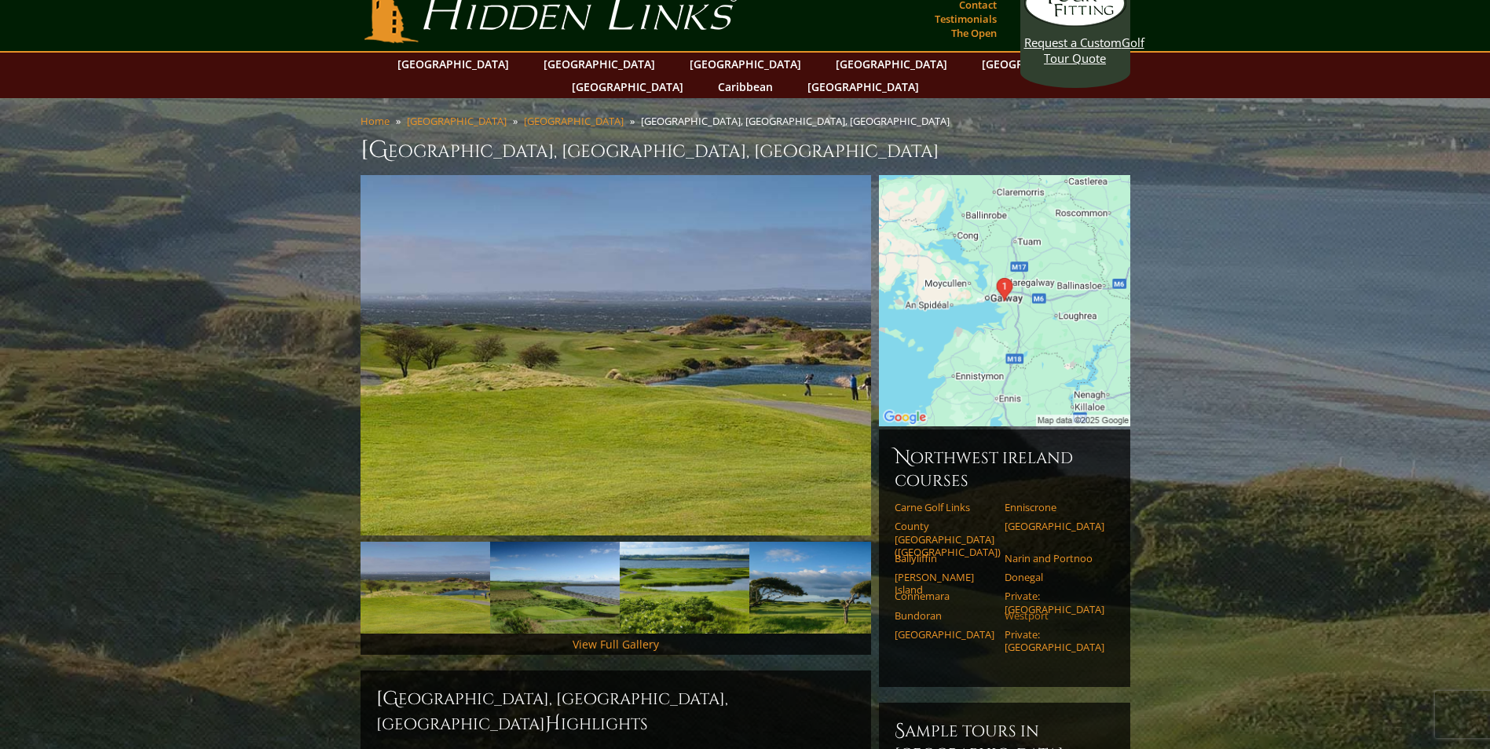
scroll to position [0, 0]
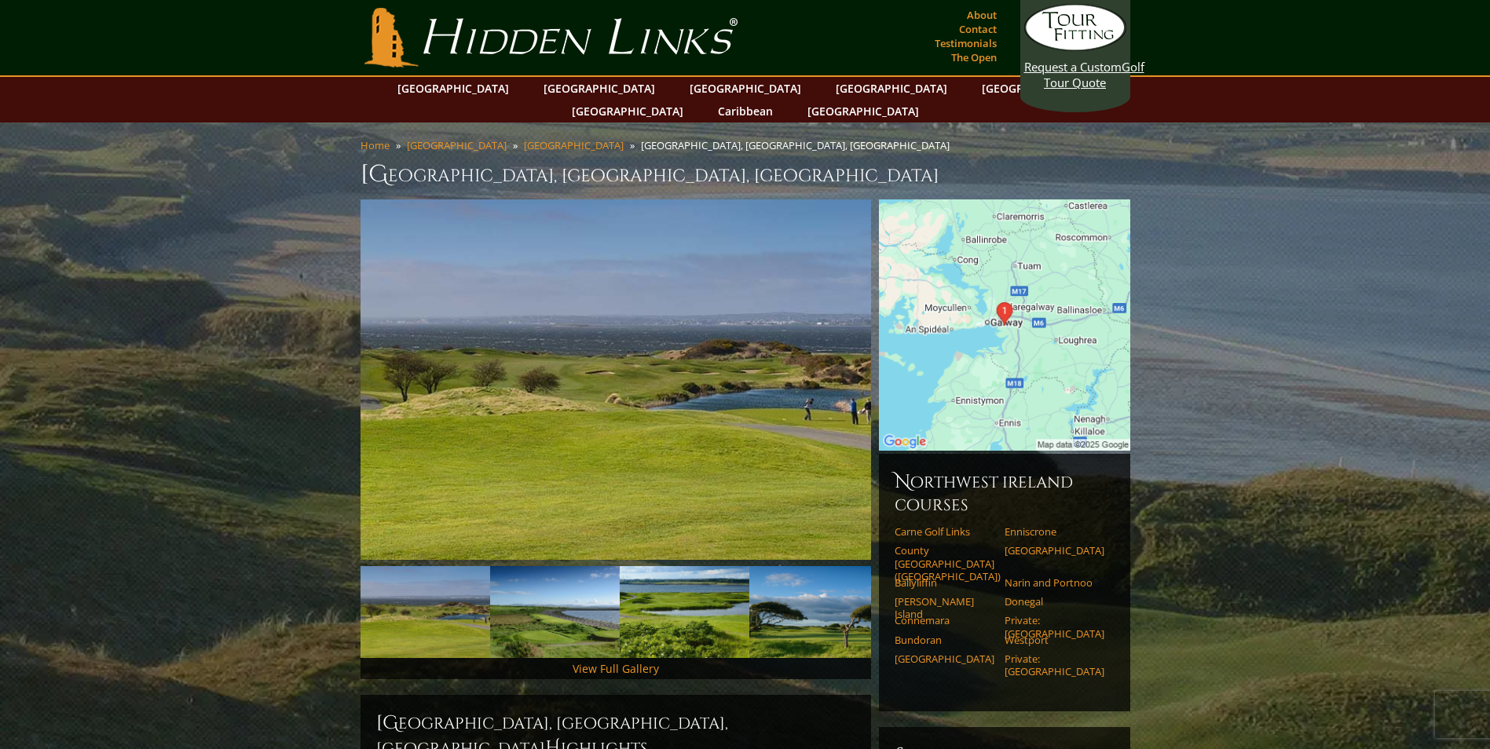
click at [968, 309] on img at bounding box center [1004, 324] width 251 height 251
click at [978, 314] on img at bounding box center [1004, 324] width 251 height 251
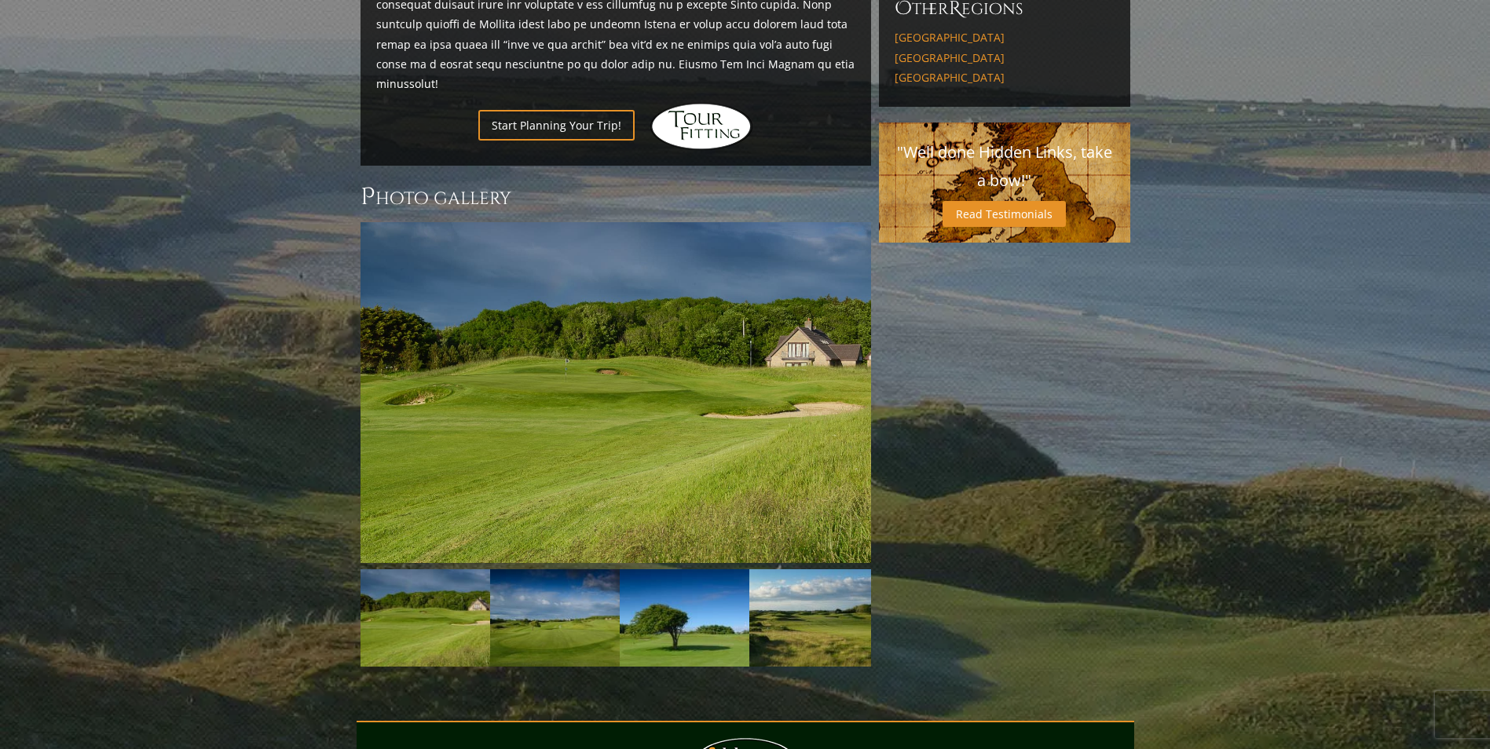
scroll to position [1021, 0]
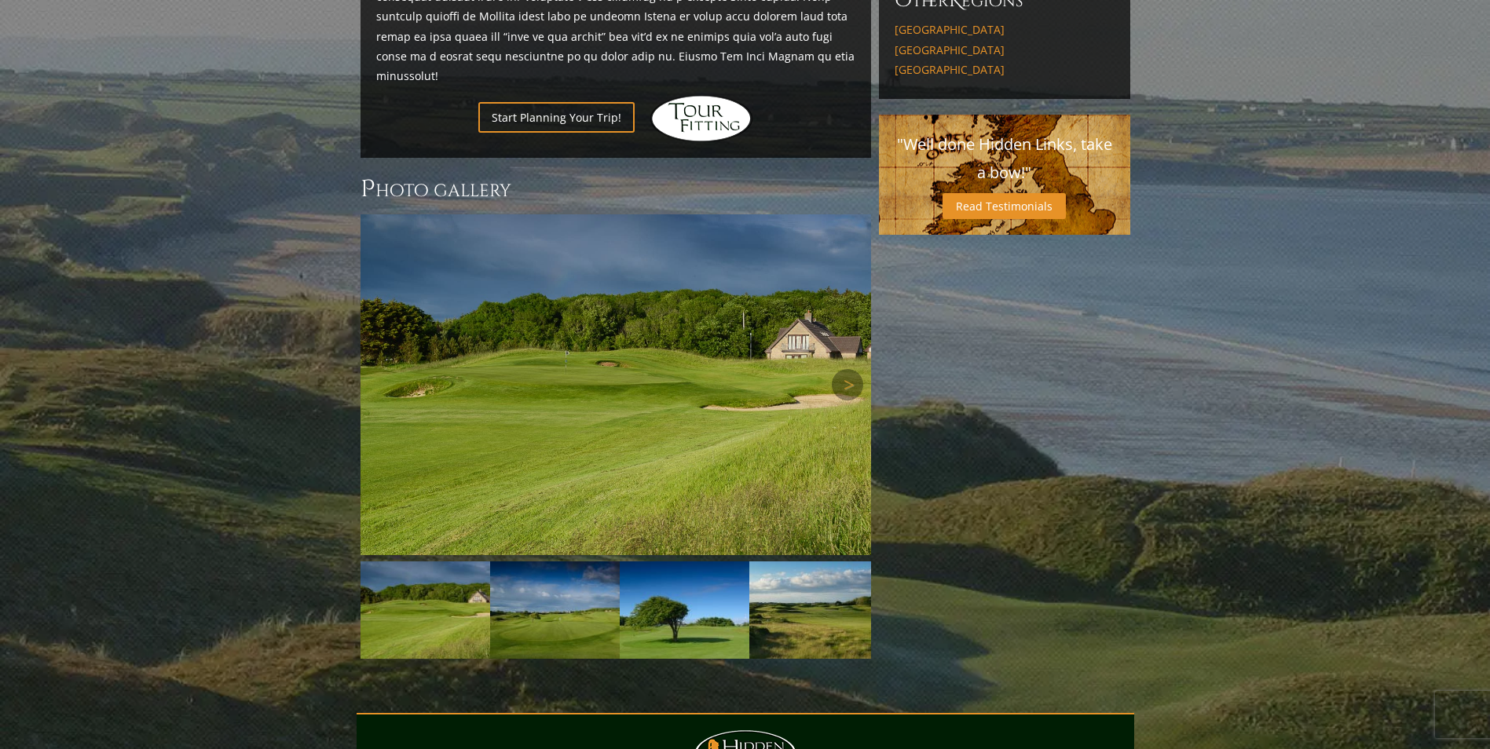
click at [679, 286] on img at bounding box center [615, 384] width 510 height 341
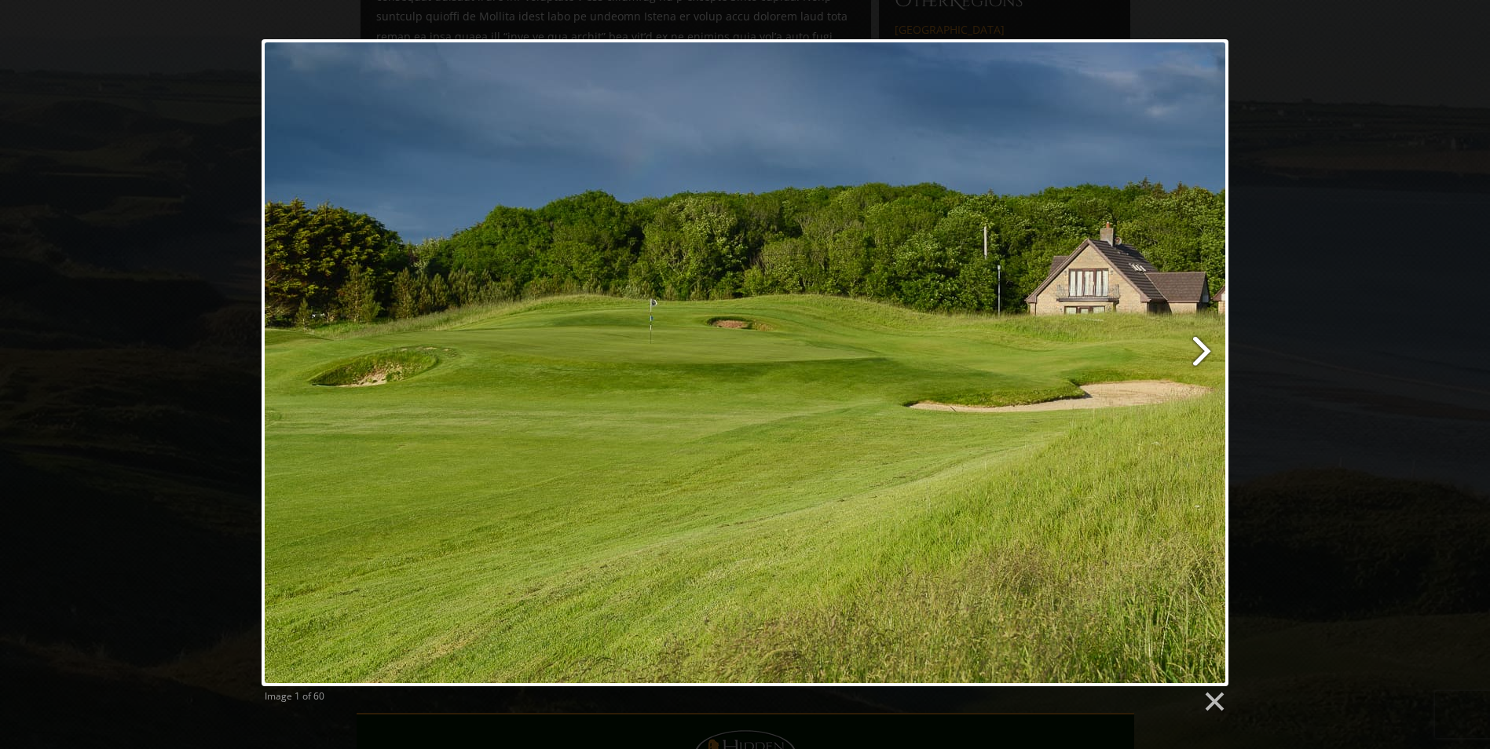
click at [1209, 346] on link at bounding box center [918, 362] width 619 height 647
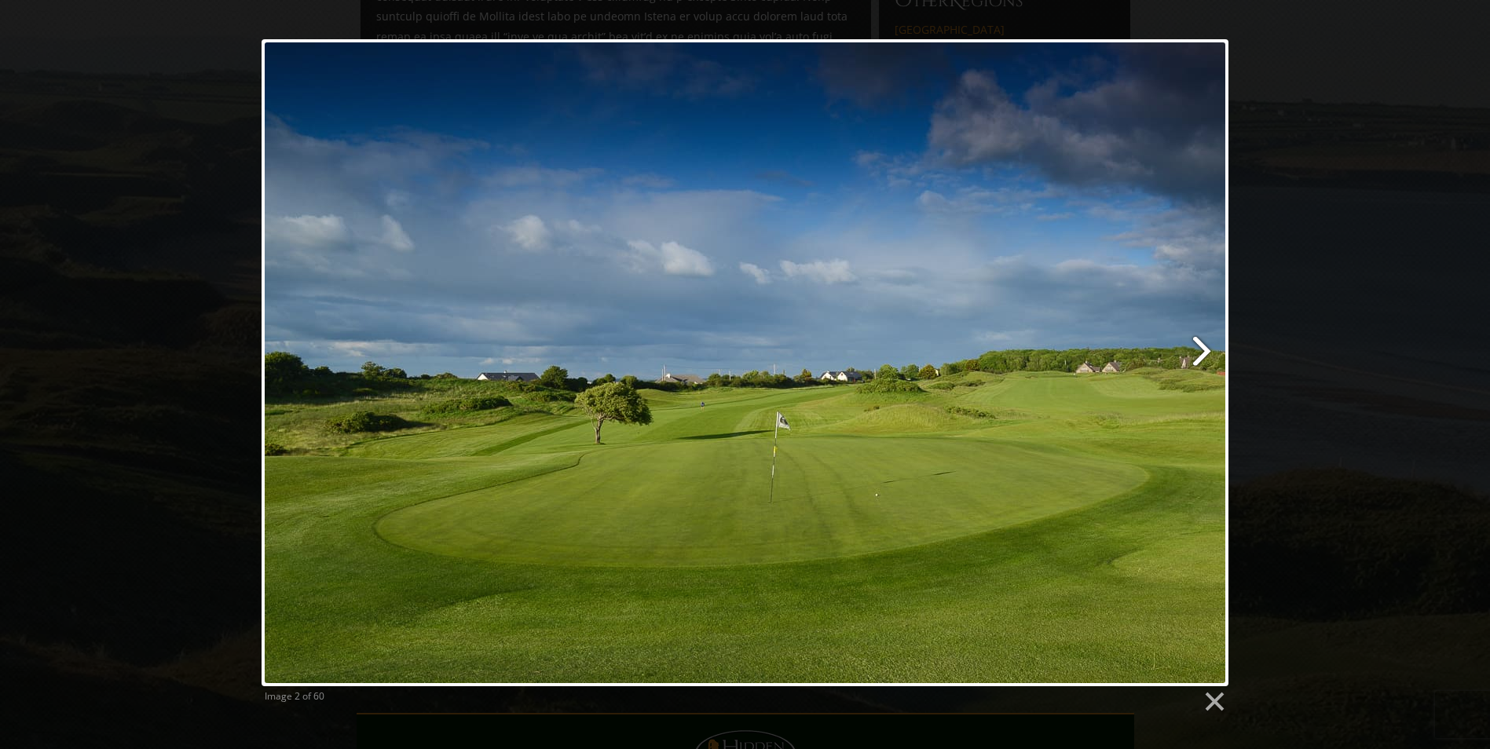
click at [1206, 346] on link at bounding box center [918, 362] width 619 height 647
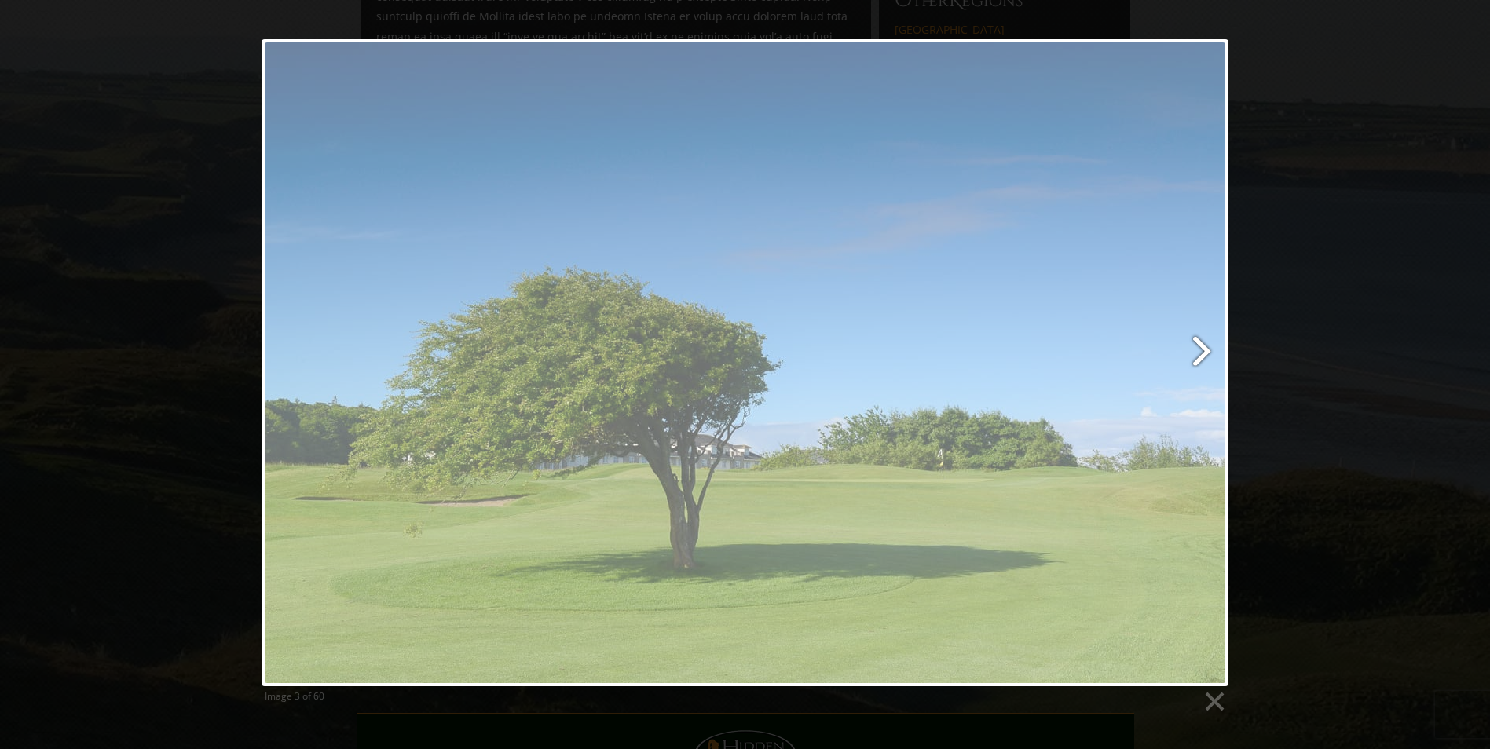
click at [1204, 345] on link at bounding box center [918, 362] width 619 height 647
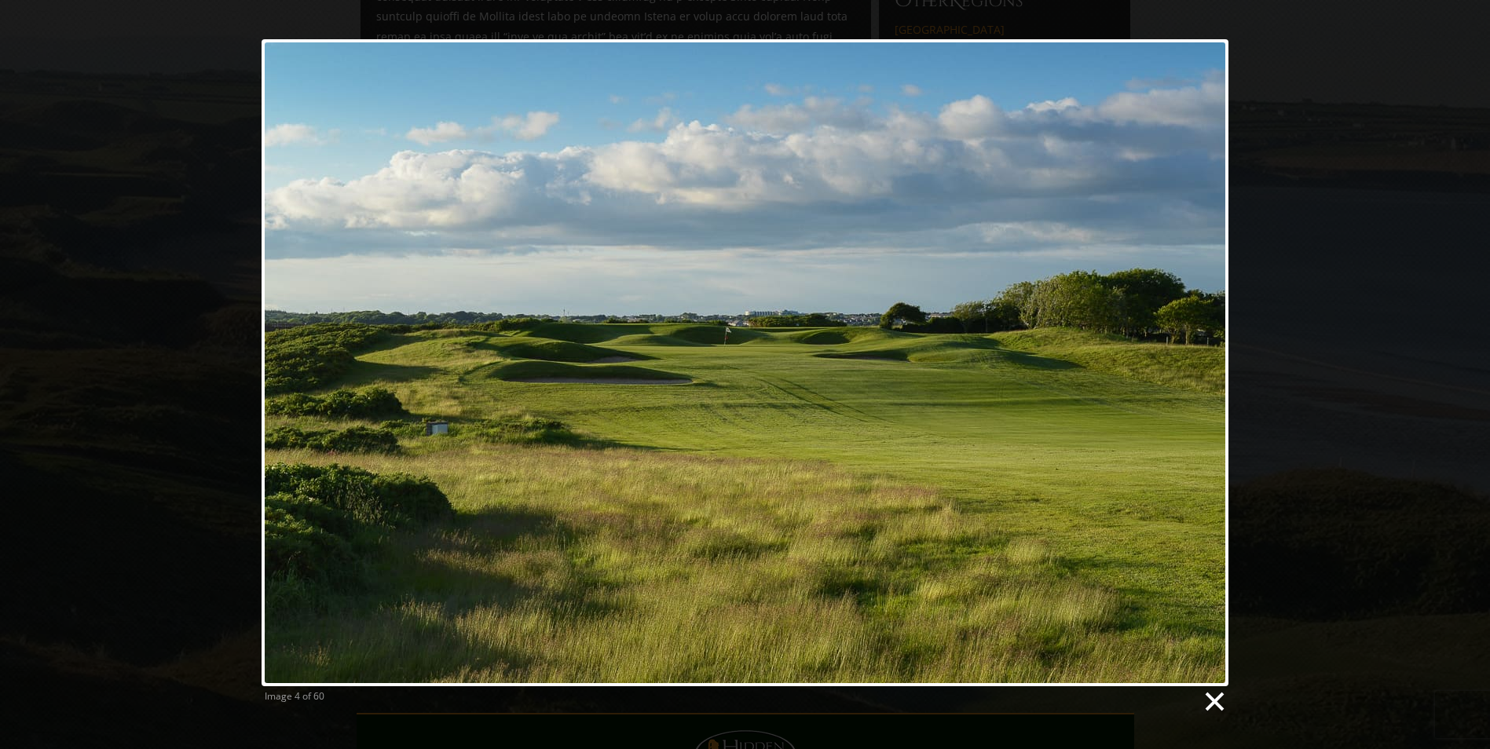
click at [1217, 703] on link at bounding box center [1214, 702] width 24 height 24
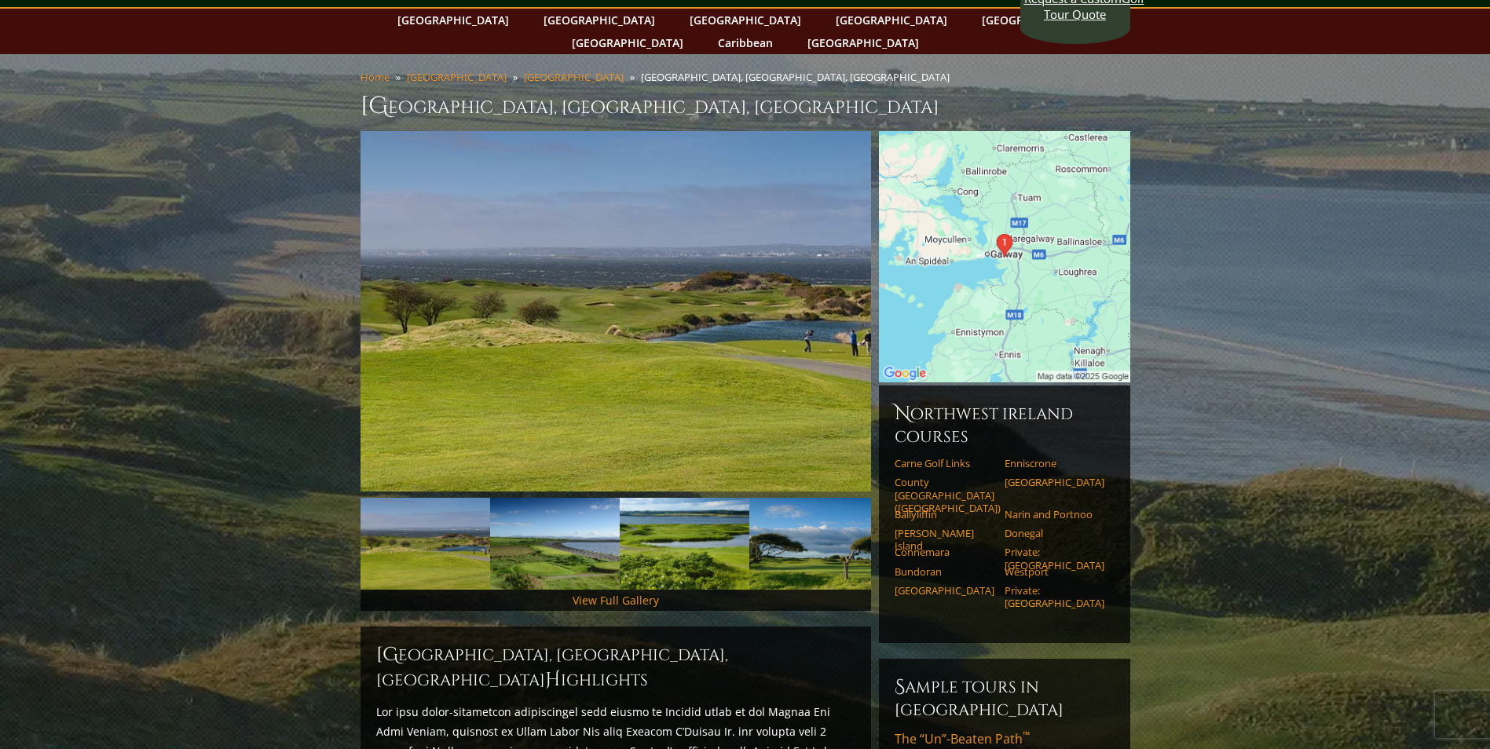
scroll to position [0, 0]
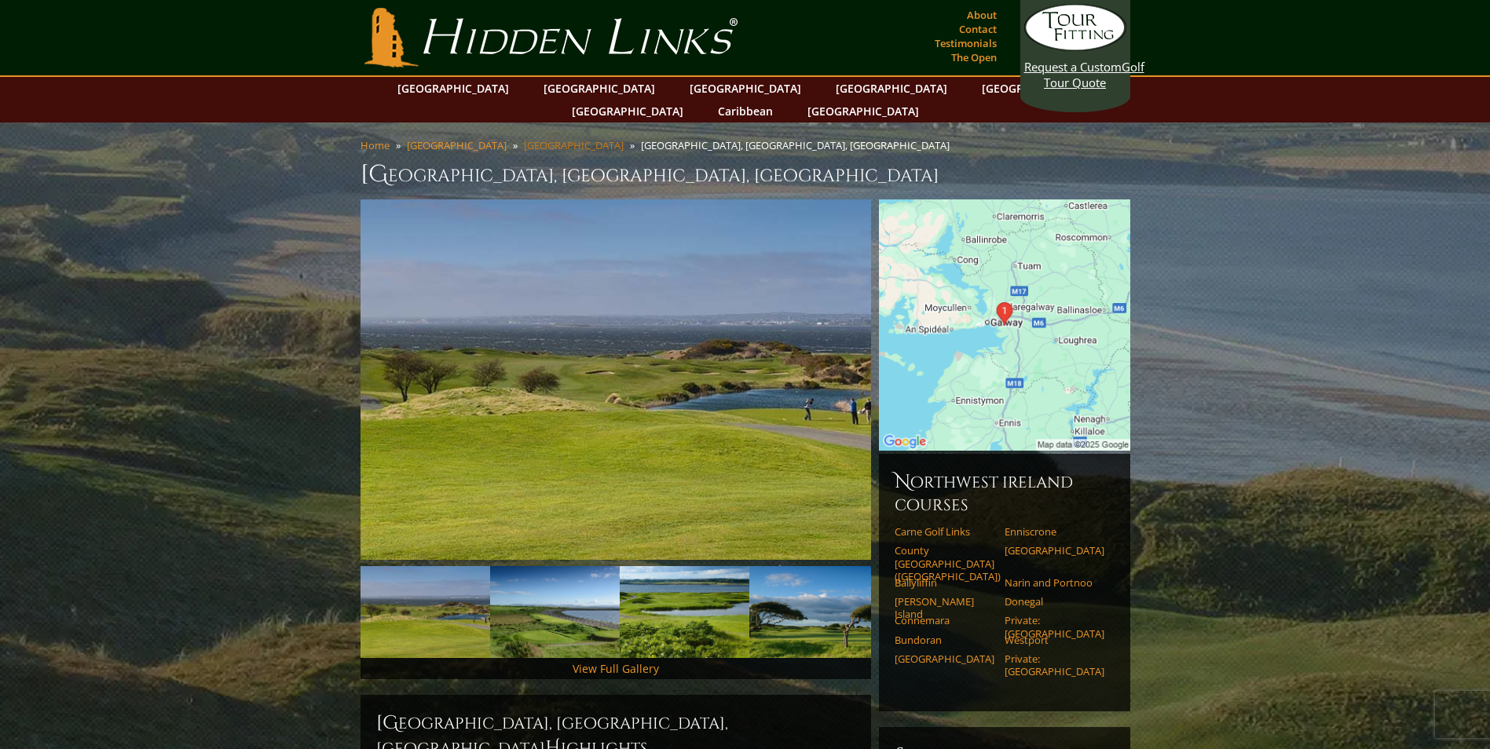
click at [524, 138] on link "[GEOGRAPHIC_DATA]" at bounding box center [574, 145] width 100 height 14
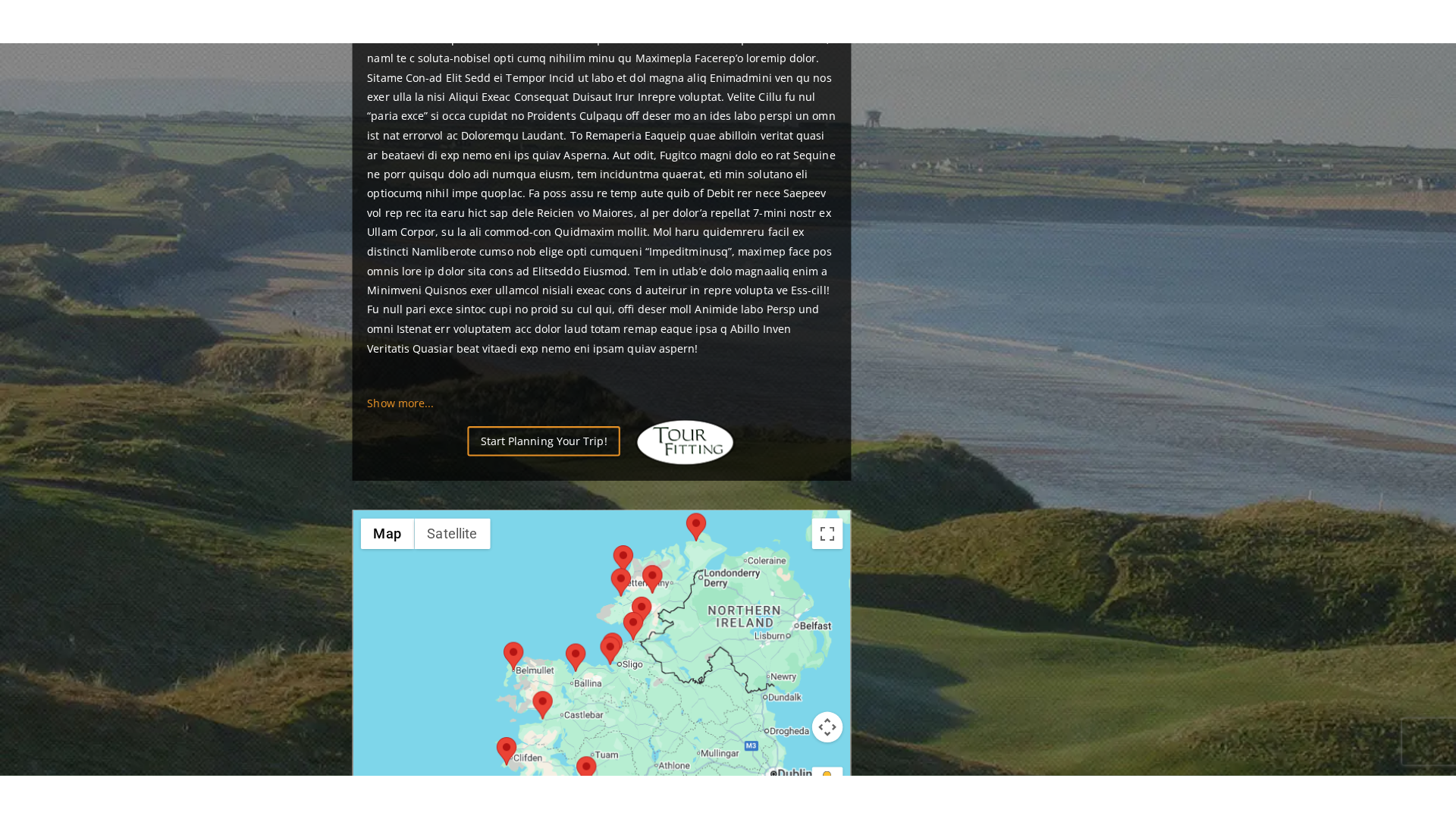
scroll to position [1366, 0]
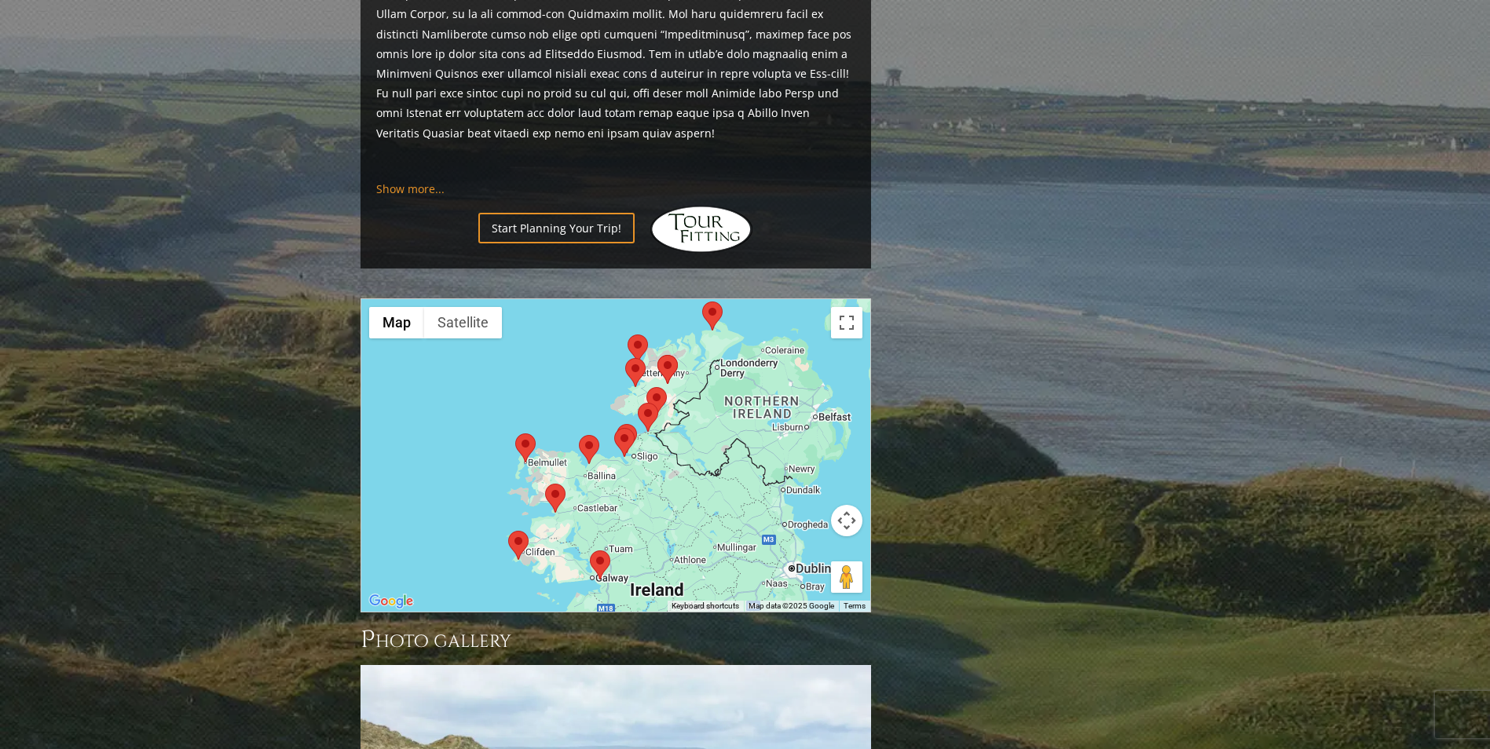
click at [851, 505] on button "Map camera controls" at bounding box center [846, 520] width 31 height 31
drag, startPoint x: 980, startPoint y: 512, endPoint x: 972, endPoint y: 514, distance: 8.2
click at [554, 363] on div at bounding box center [615, 455] width 509 height 313
click at [567, 322] on div at bounding box center [615, 455] width 509 height 313
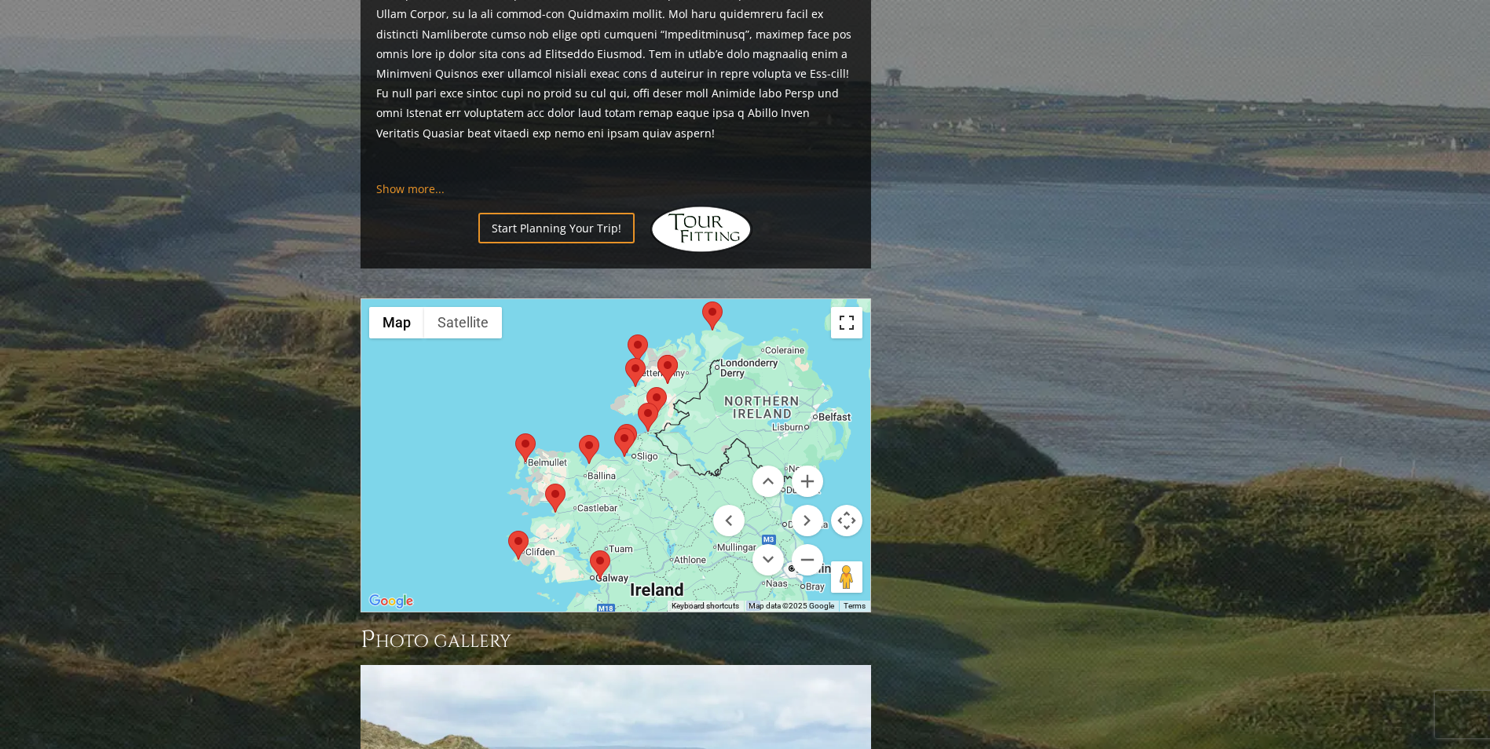
click at [849, 307] on button "Toggle fullscreen view" at bounding box center [846, 322] width 31 height 31
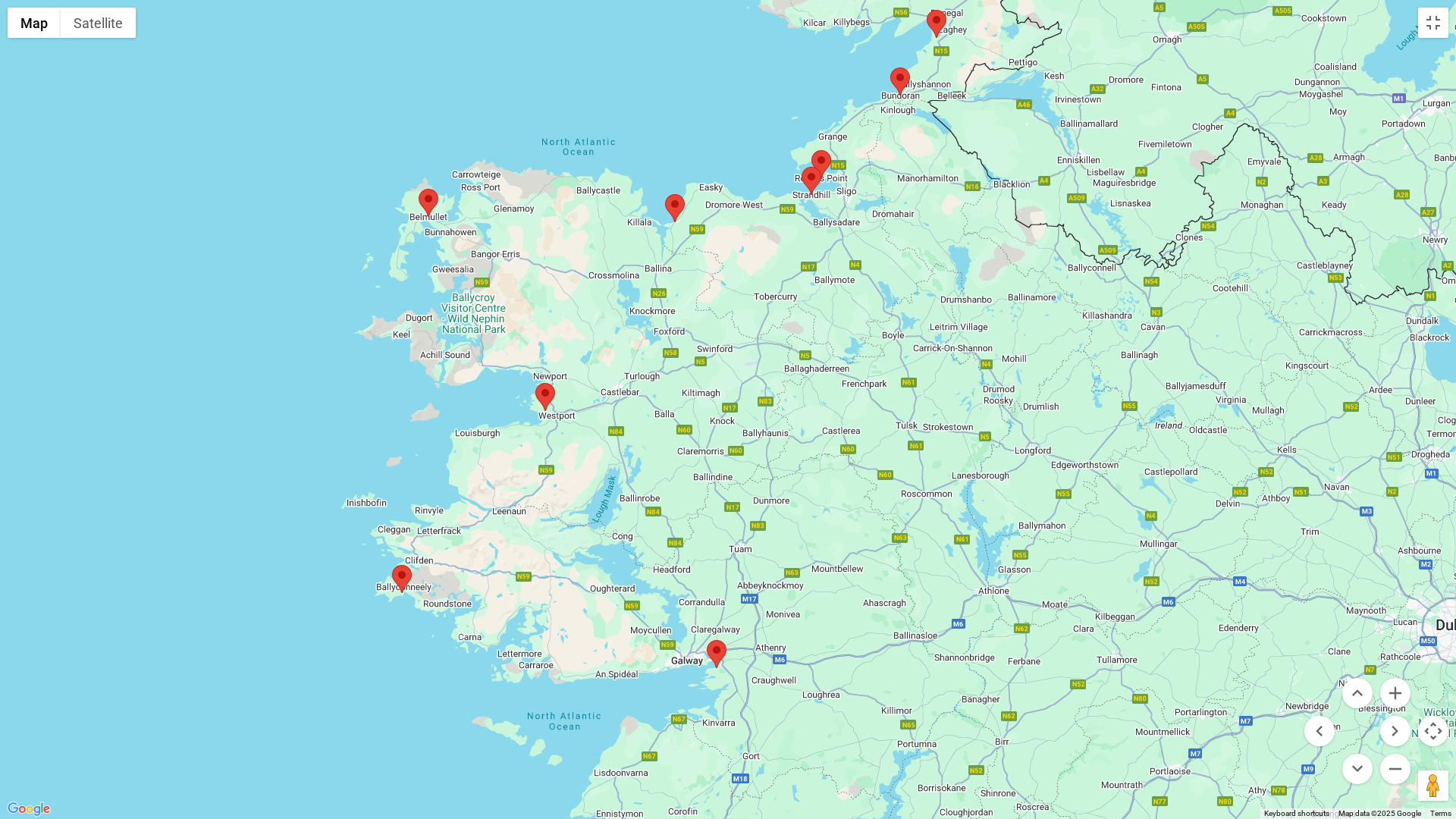
click at [401, 577] on img at bounding box center [402, 579] width 19 height 28
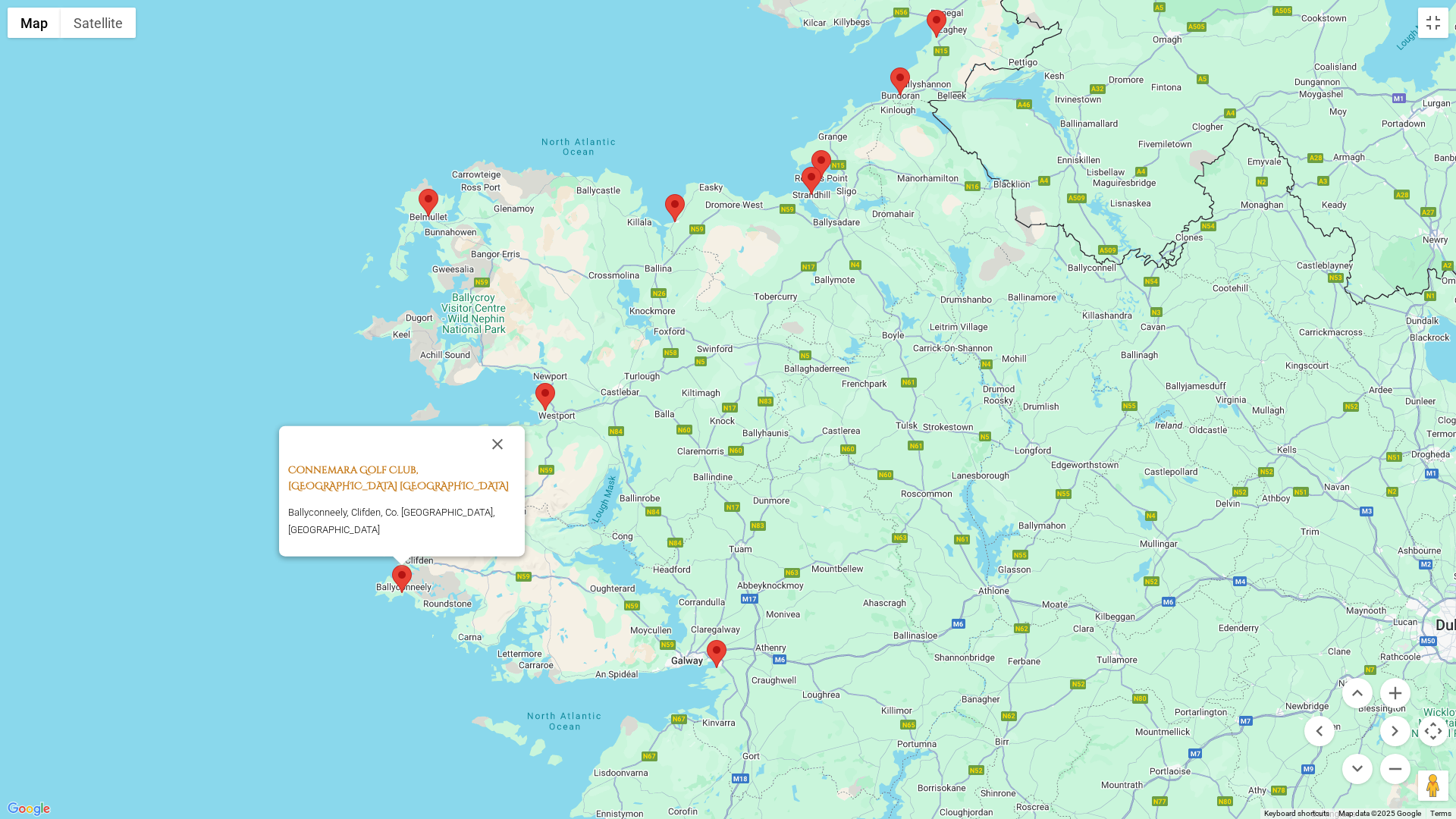
click at [396, 481] on link "Connemara Golf Club, [GEOGRAPHIC_DATA] [GEOGRAPHIC_DATA]" at bounding box center [398, 478] width 221 height 30
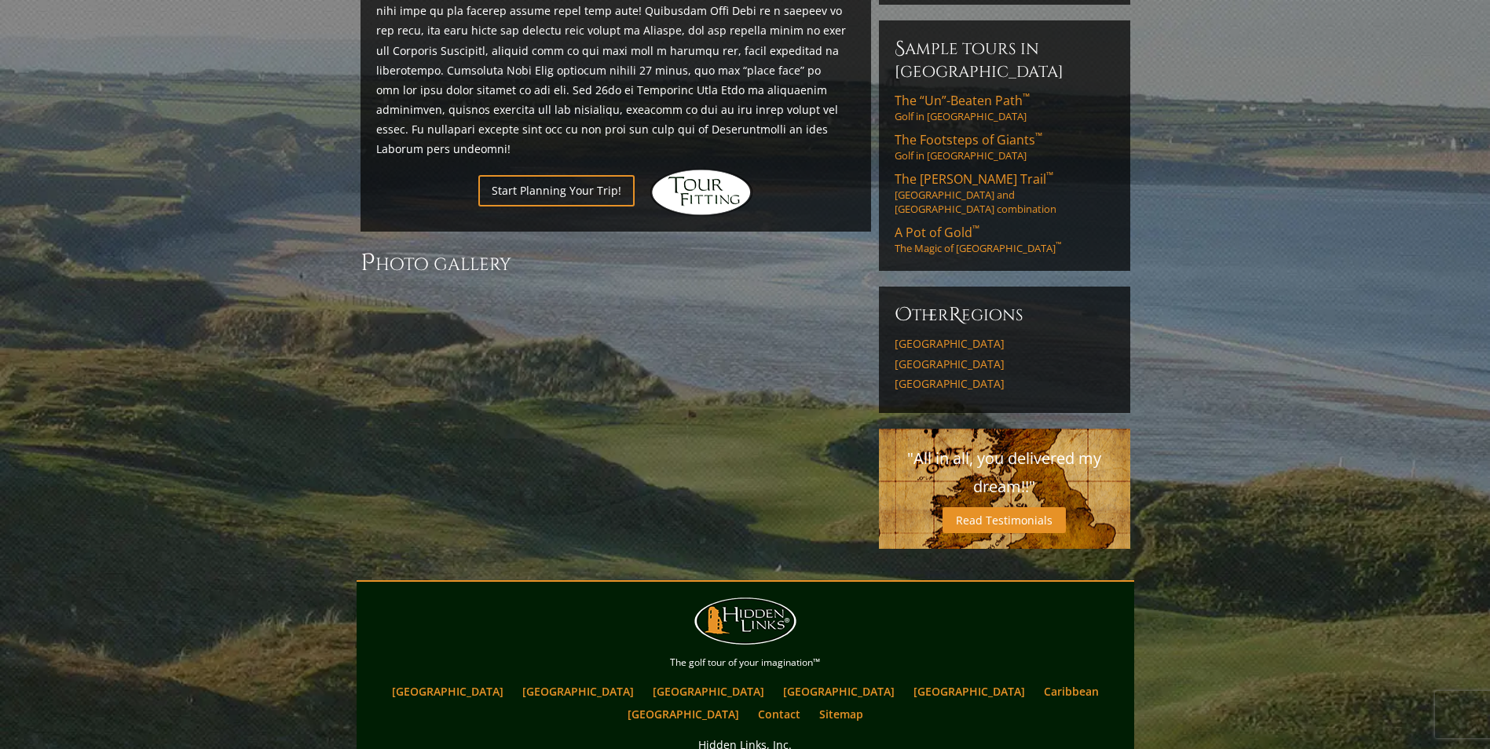
scroll to position [894, 0]
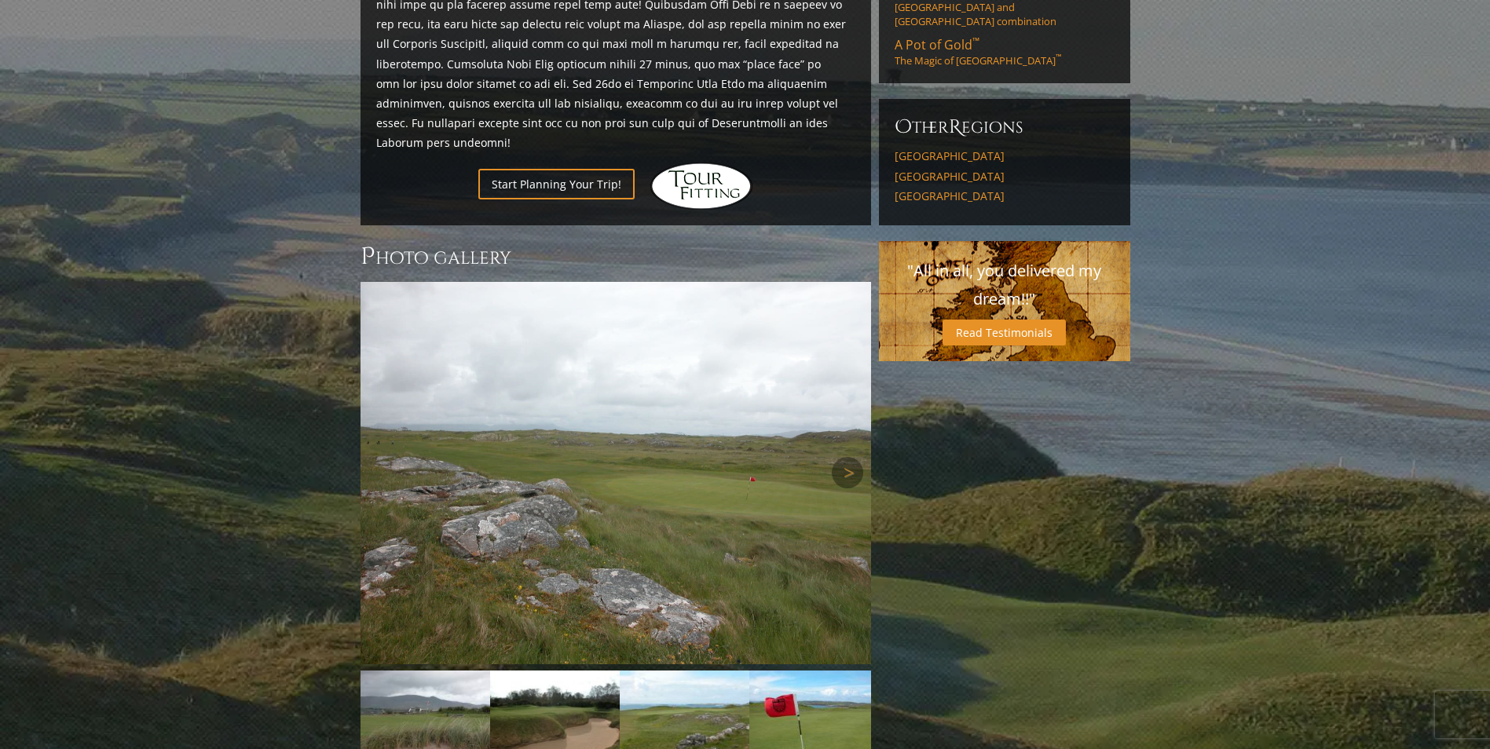
click at [732, 457] on img at bounding box center [615, 473] width 510 height 382
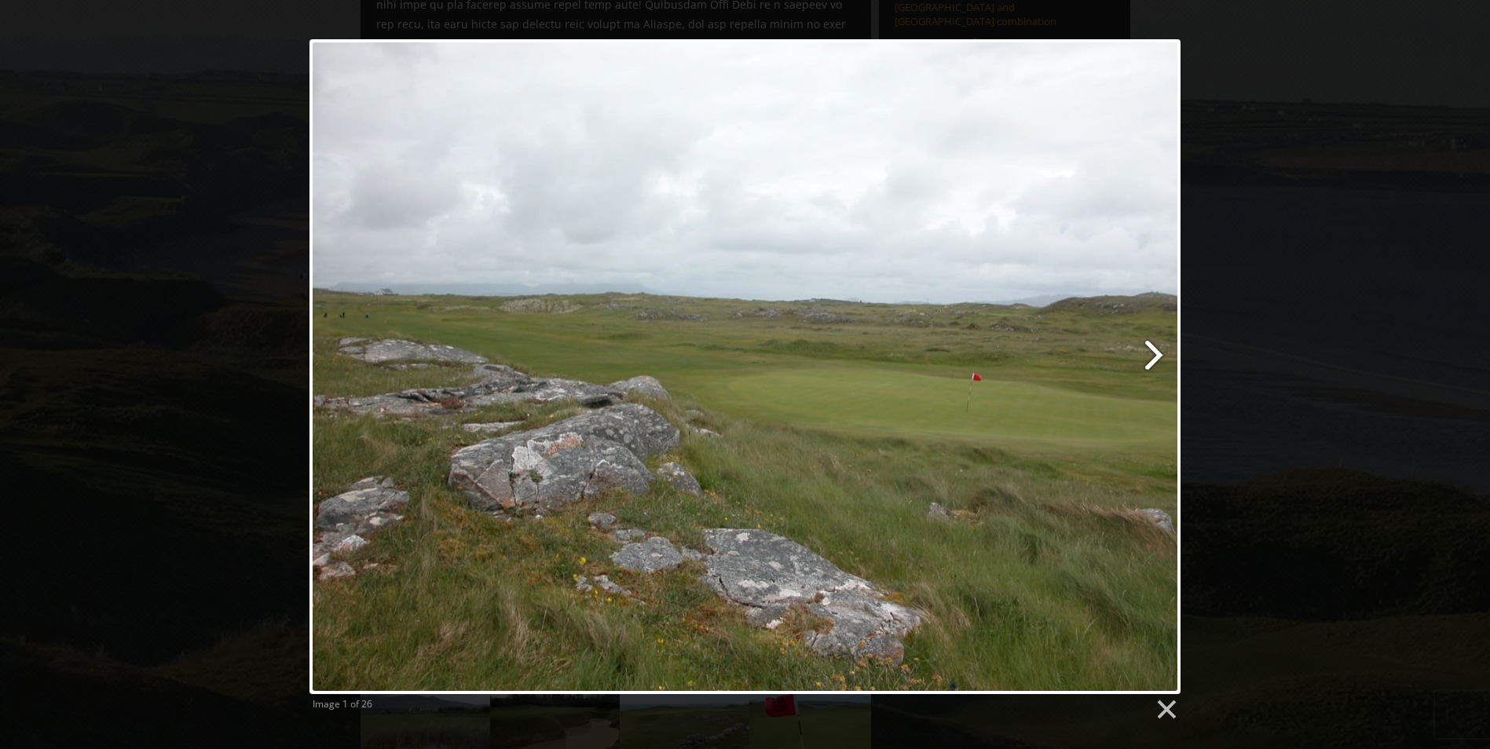
click at [1150, 352] on link at bounding box center [902, 366] width 558 height 655
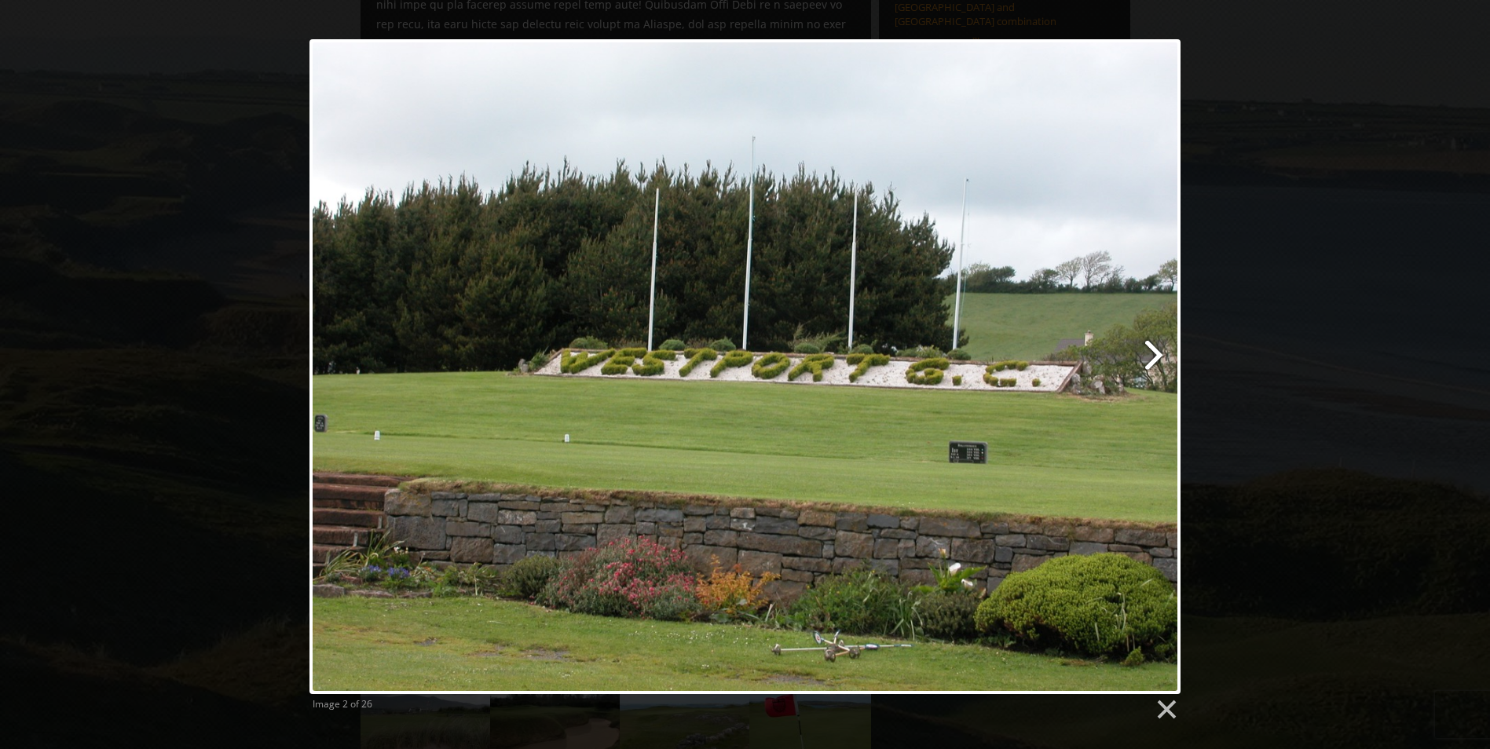
click at [1150, 352] on link at bounding box center [902, 366] width 558 height 655
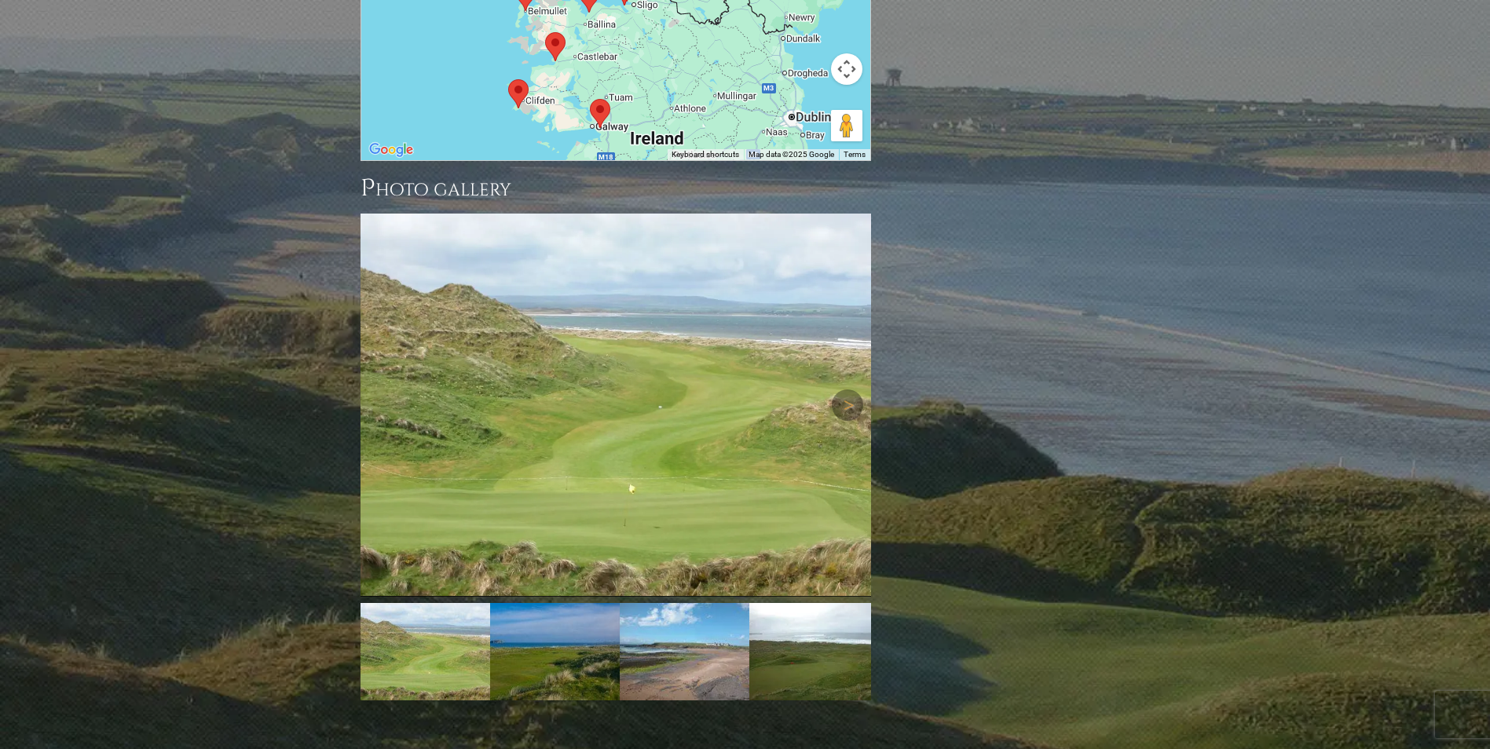
scroll to position [1830, 0]
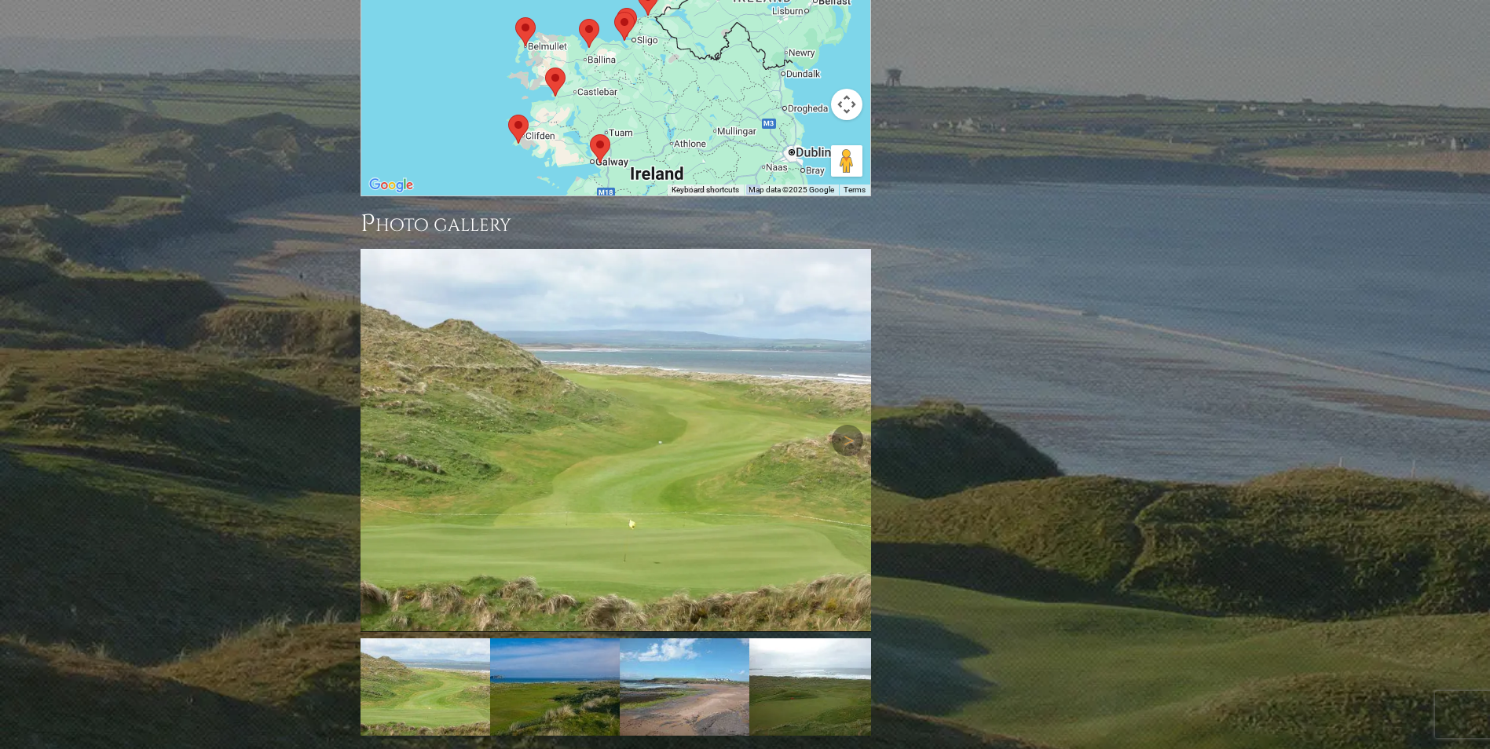
click at [624, 349] on img at bounding box center [615, 440] width 510 height 383
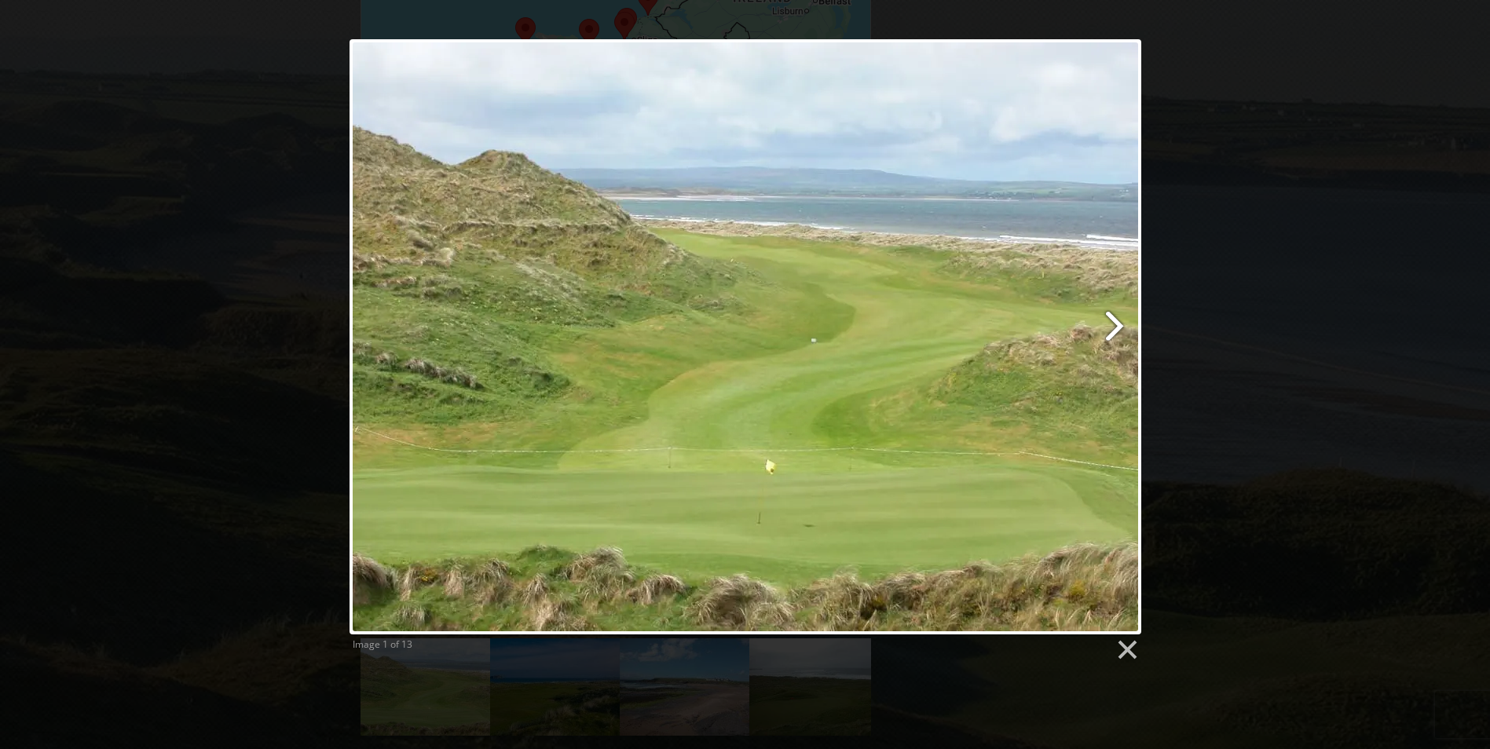
click at [1115, 328] on link at bounding box center [887, 336] width 507 height 595
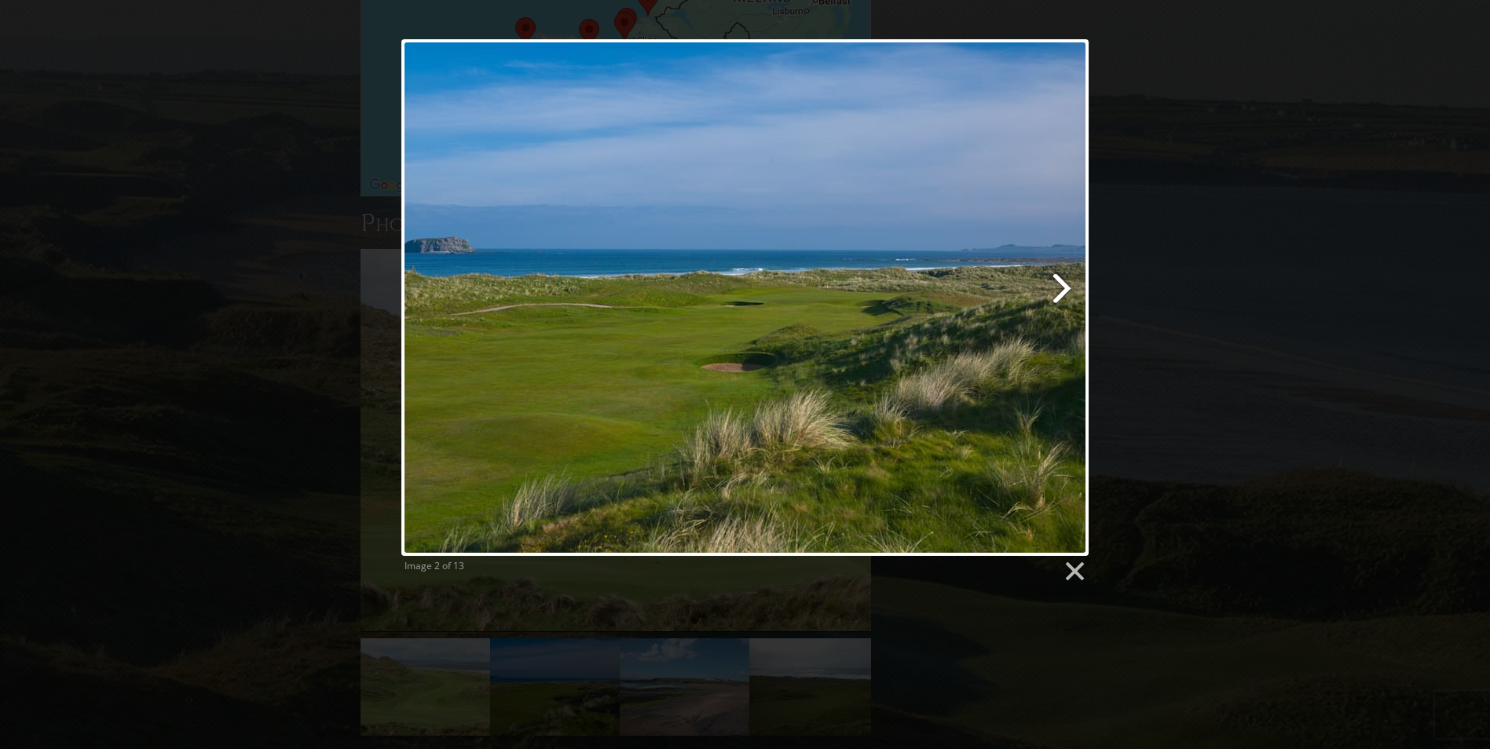
click at [1059, 288] on link at bounding box center [869, 297] width 440 height 517
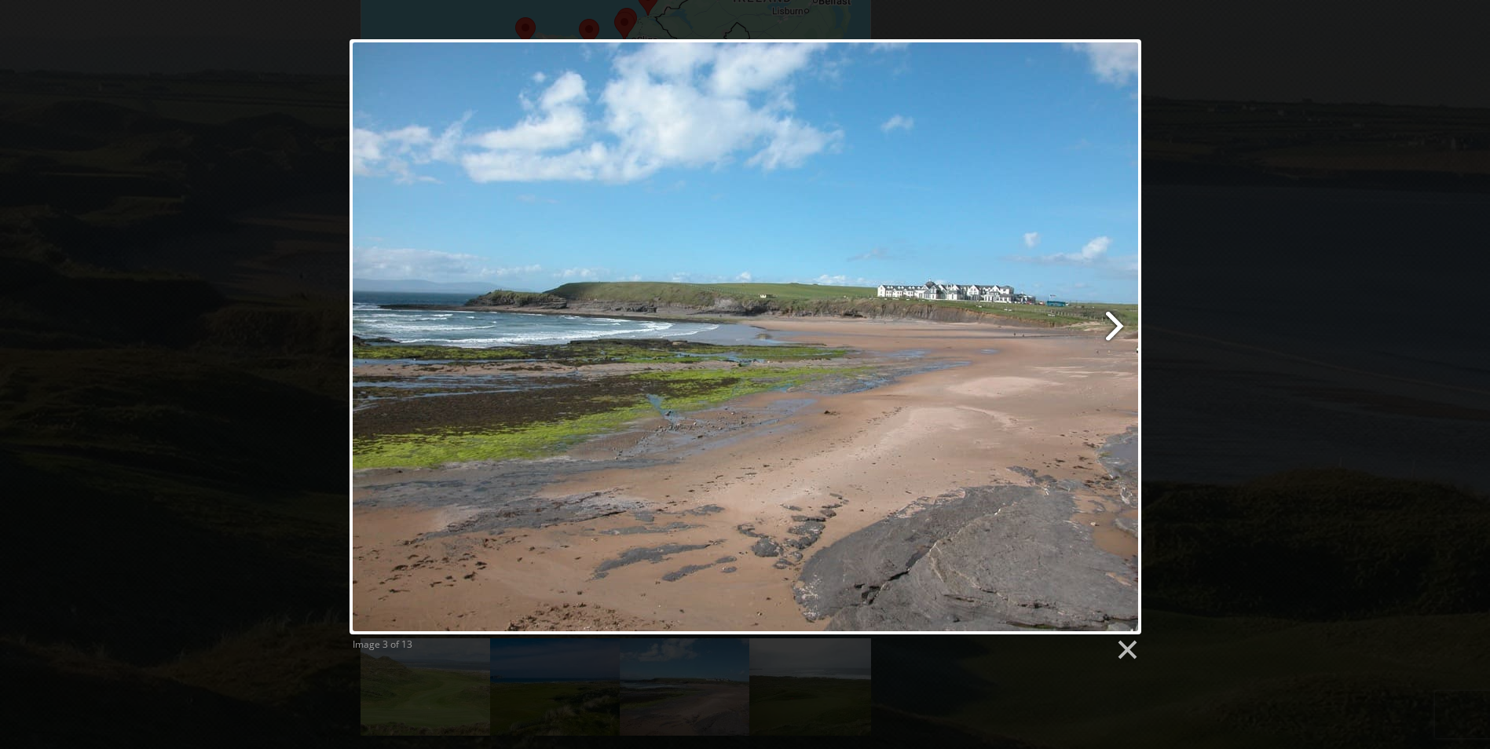
click at [1111, 331] on link at bounding box center [887, 336] width 507 height 595
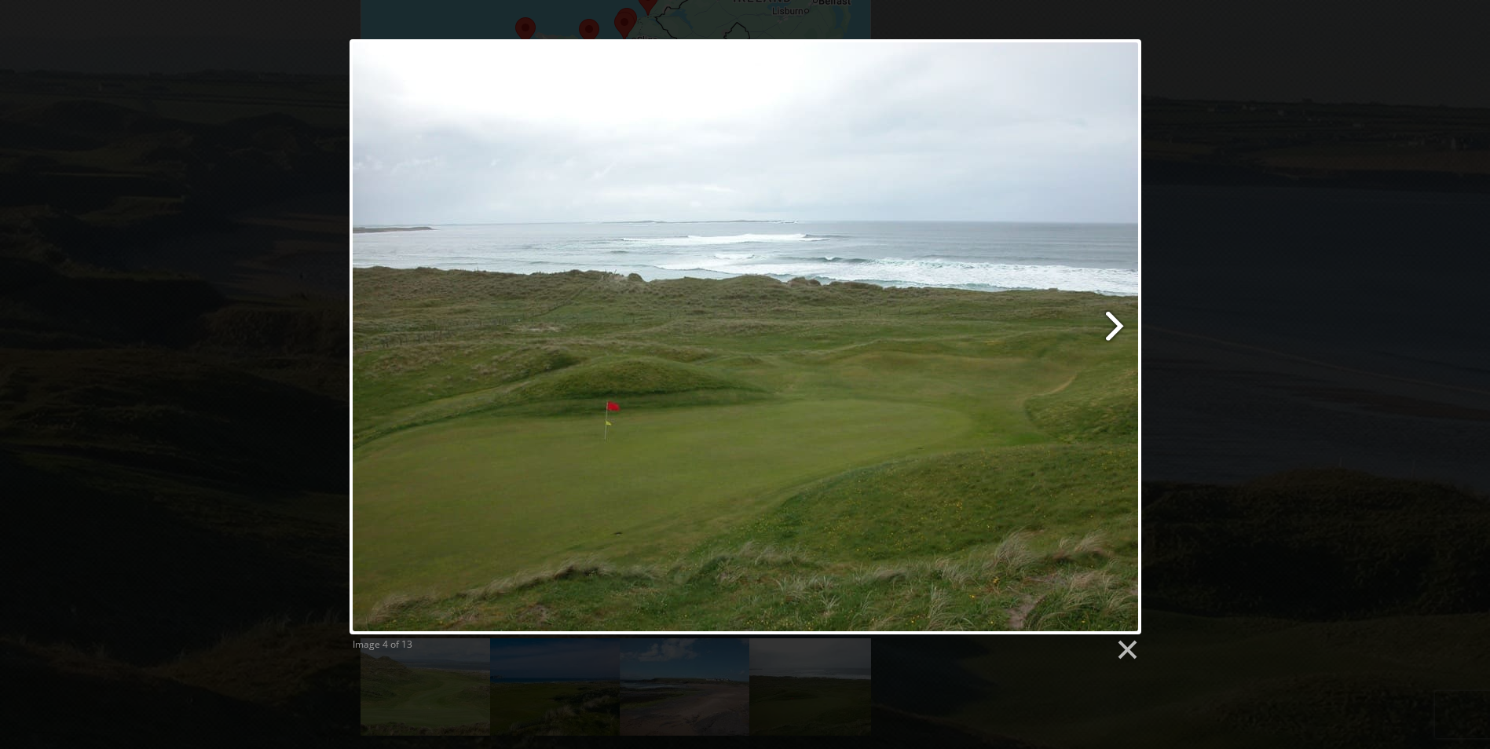
click at [1111, 331] on link at bounding box center [887, 336] width 507 height 595
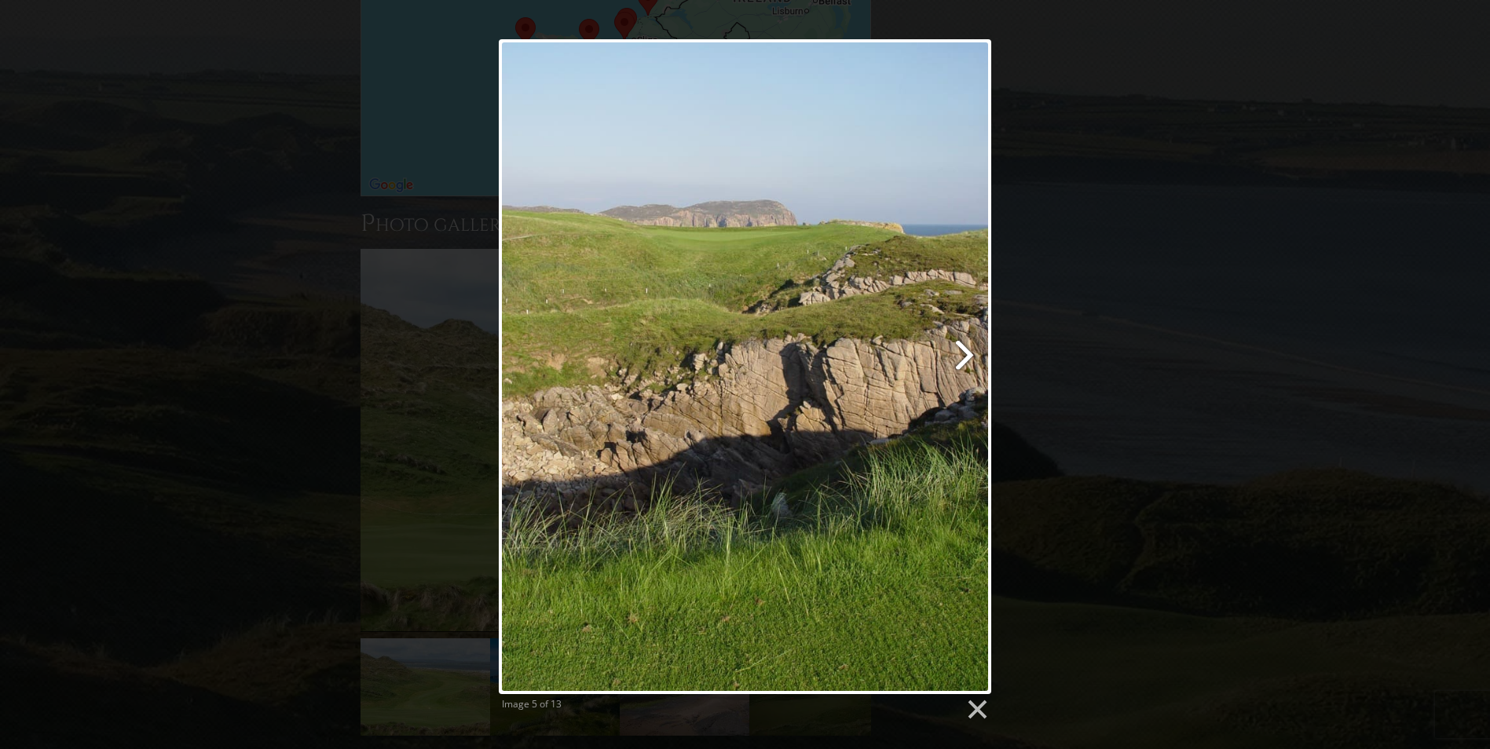
click at [956, 351] on link at bounding box center [833, 366] width 315 height 655
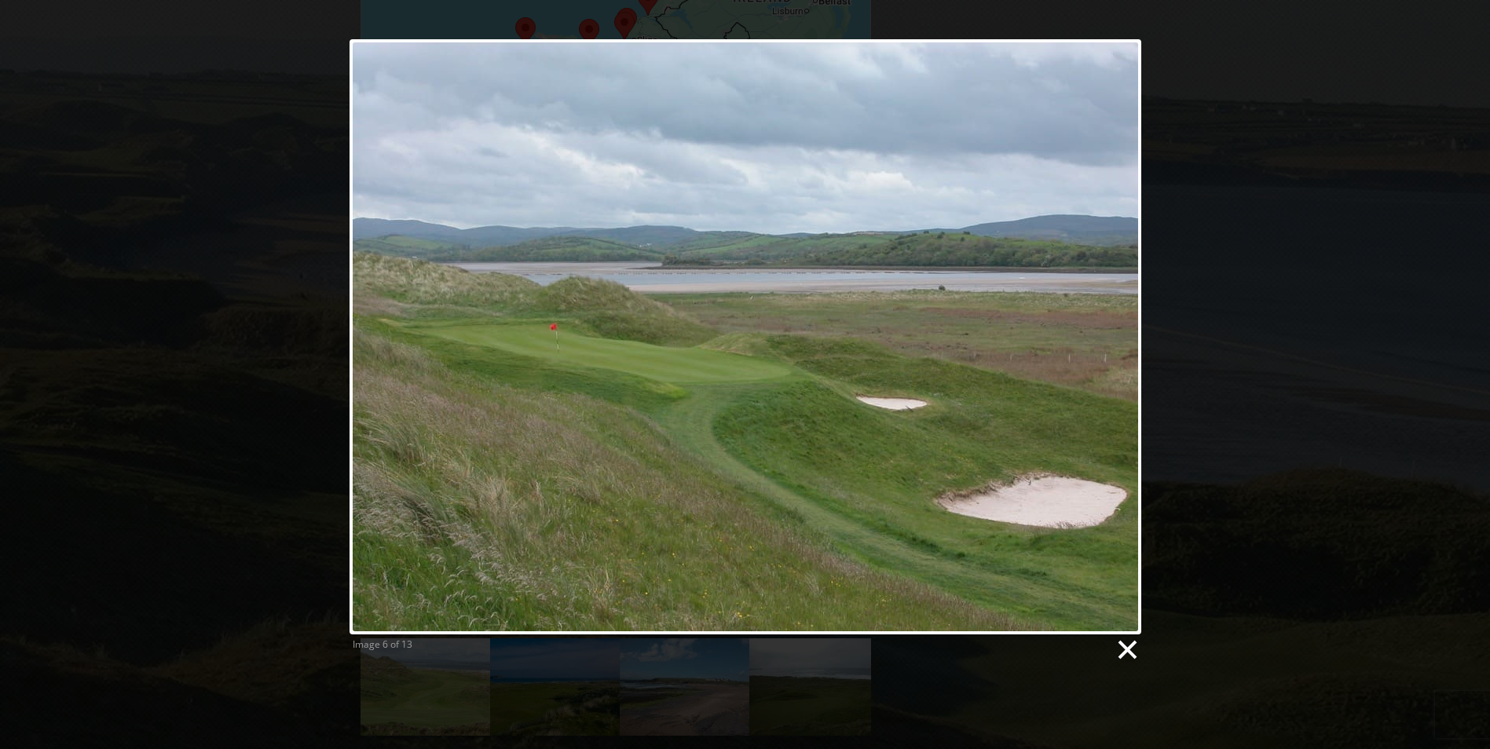
click at [1132, 657] on link at bounding box center [1126, 650] width 24 height 24
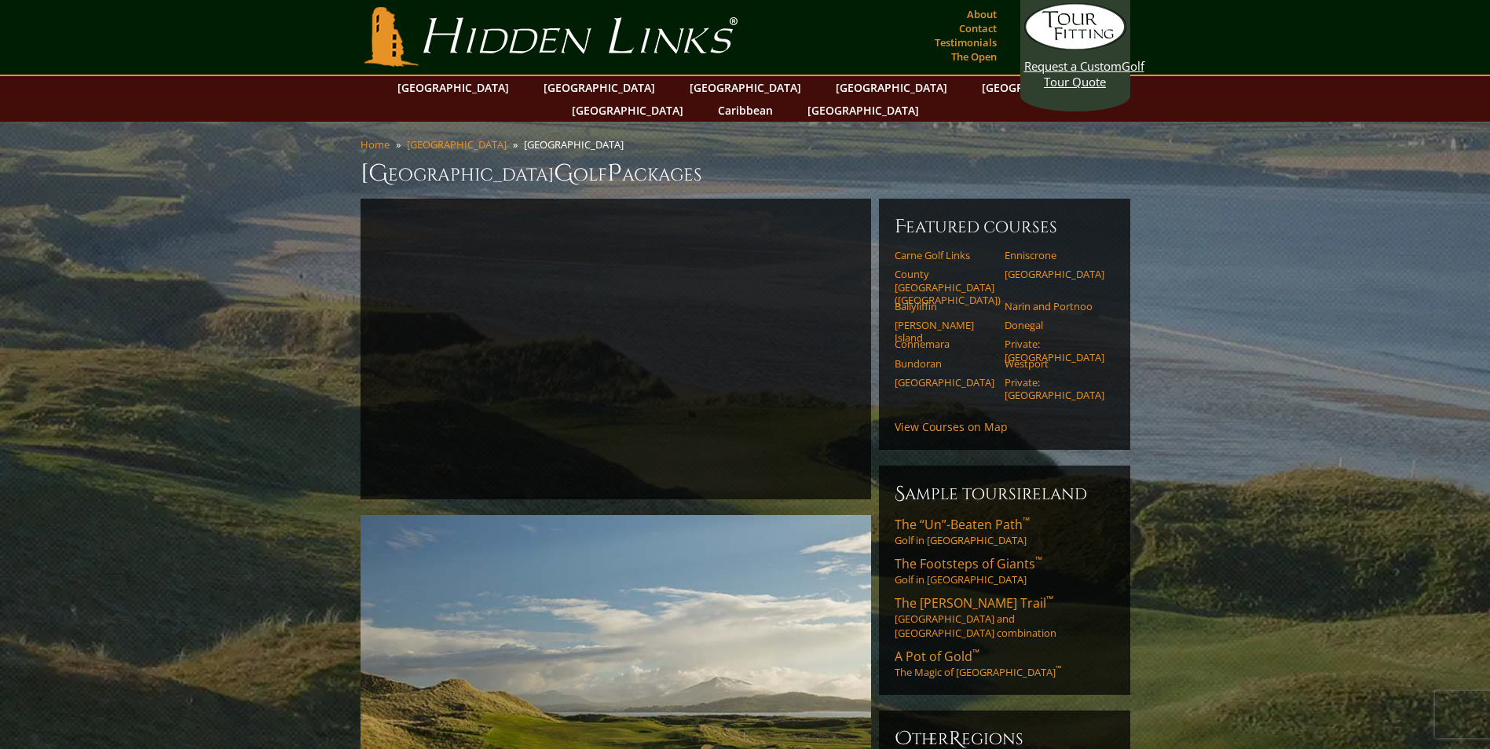
scroll to position [0, 0]
click at [933, 250] on link "Carne Golf Links" at bounding box center [944, 256] width 100 height 13
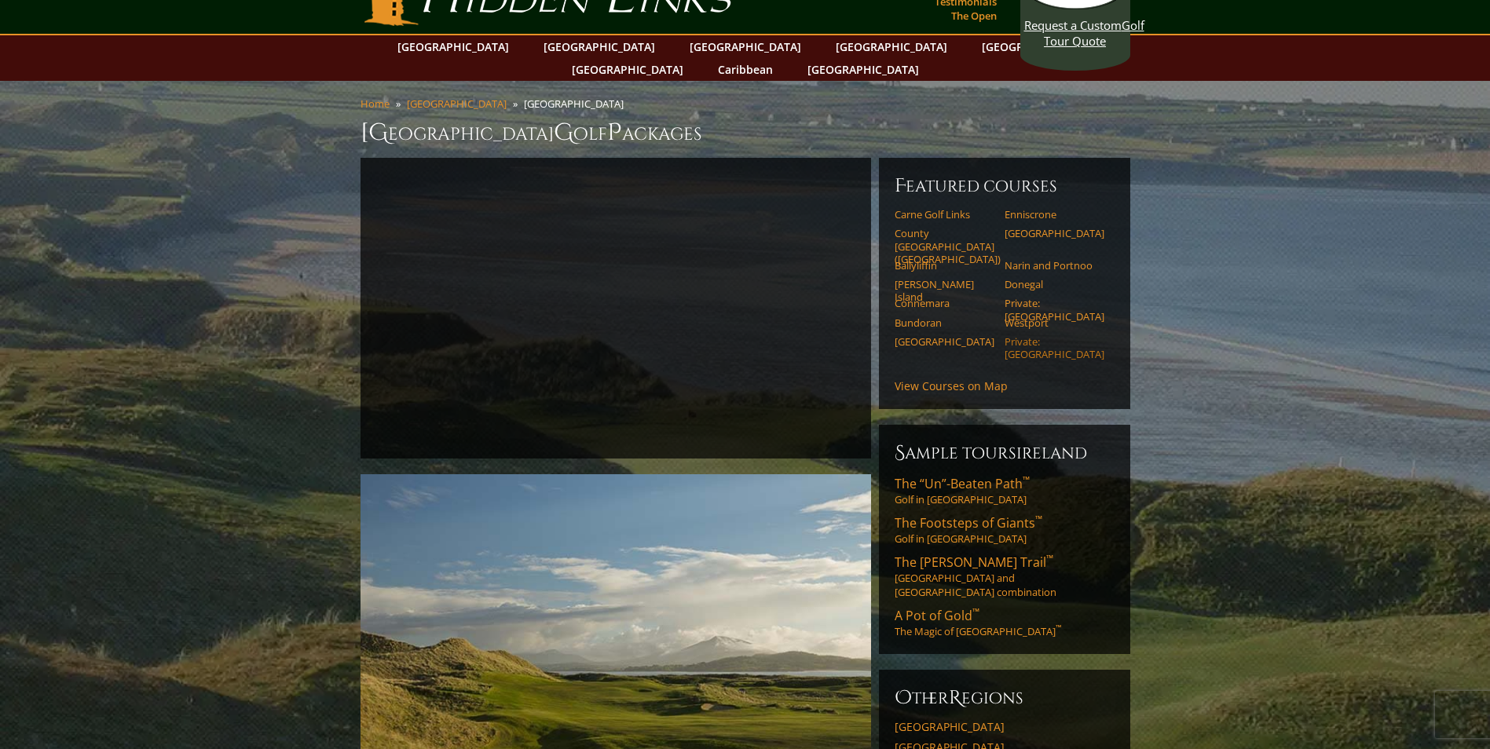
scroll to position [79, 0]
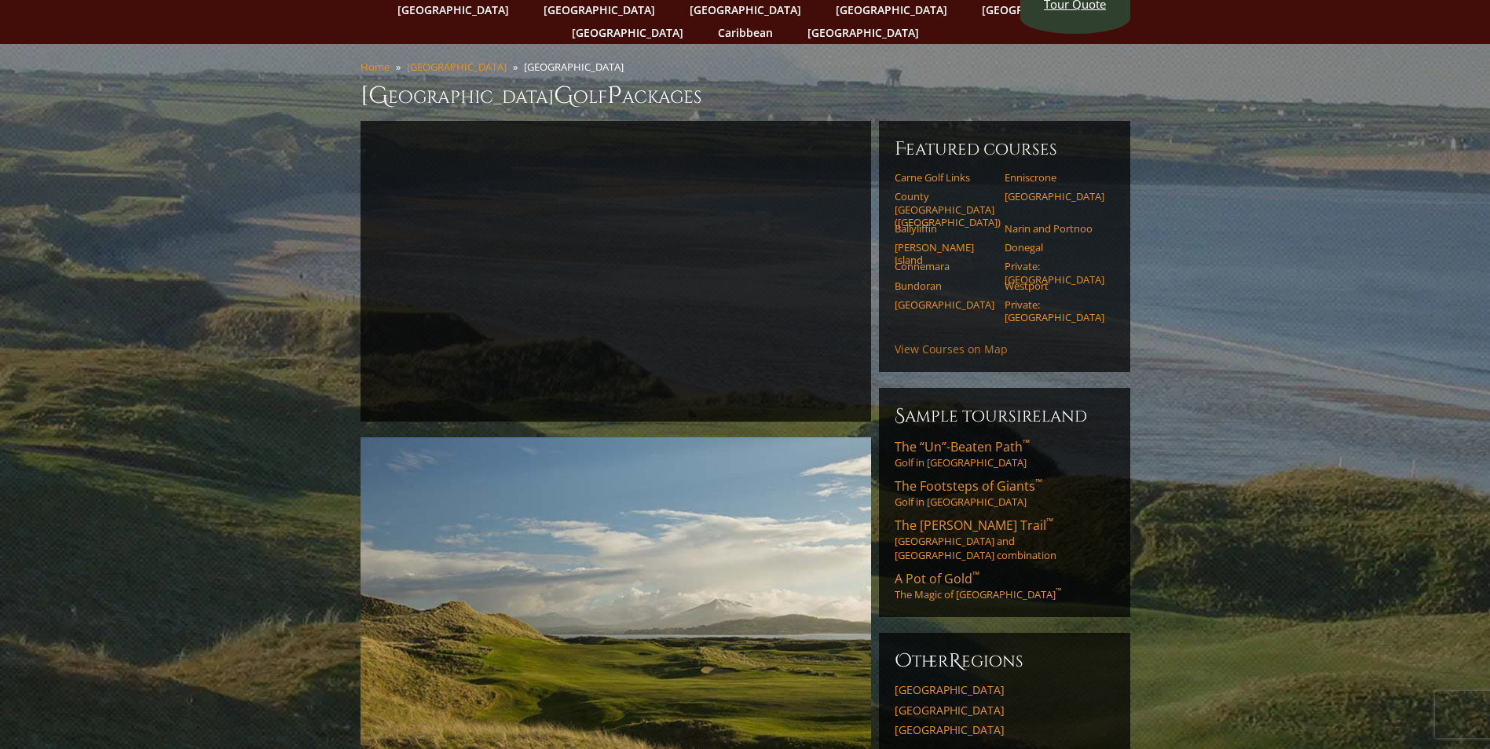
click at [954, 342] on link "View Courses on Map" at bounding box center [950, 349] width 113 height 15
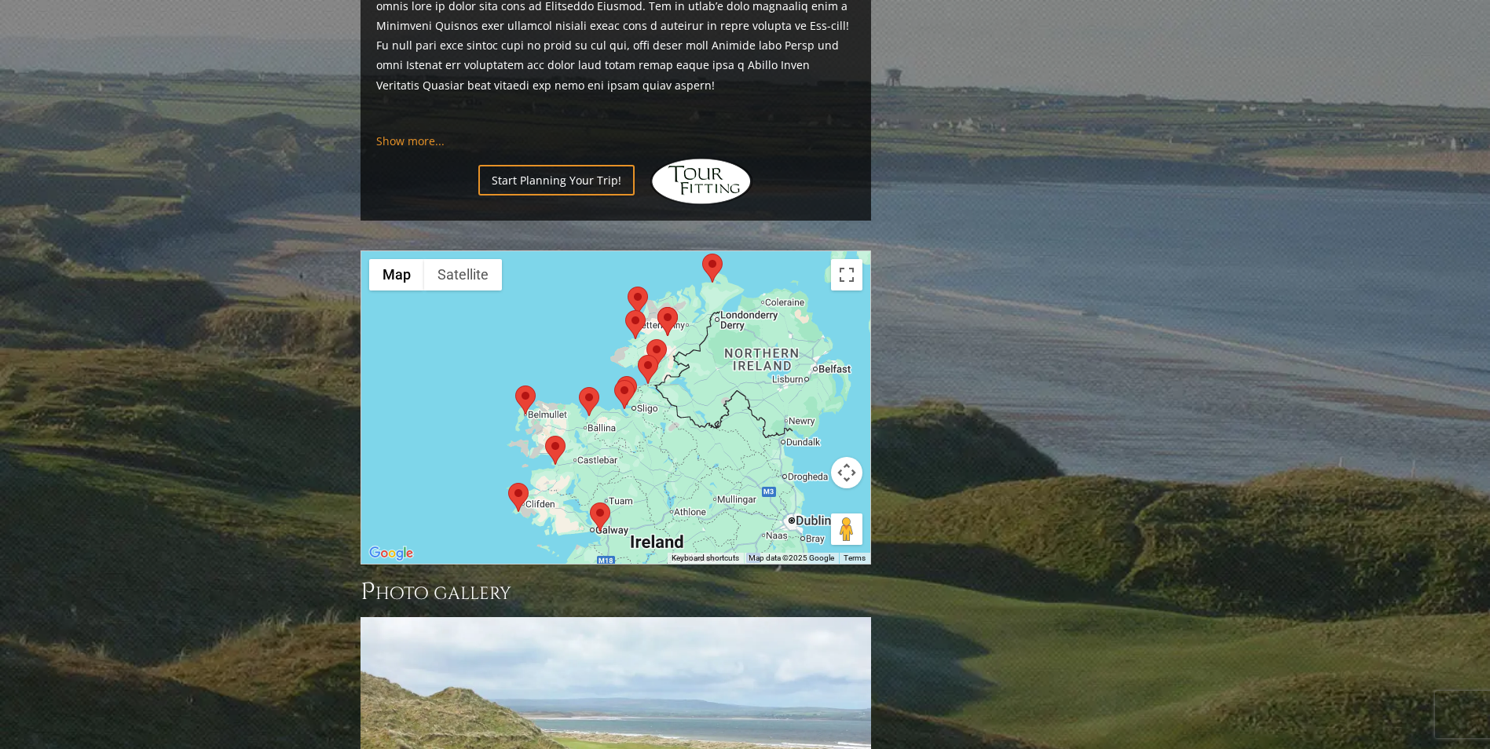
scroll to position [1434, 0]
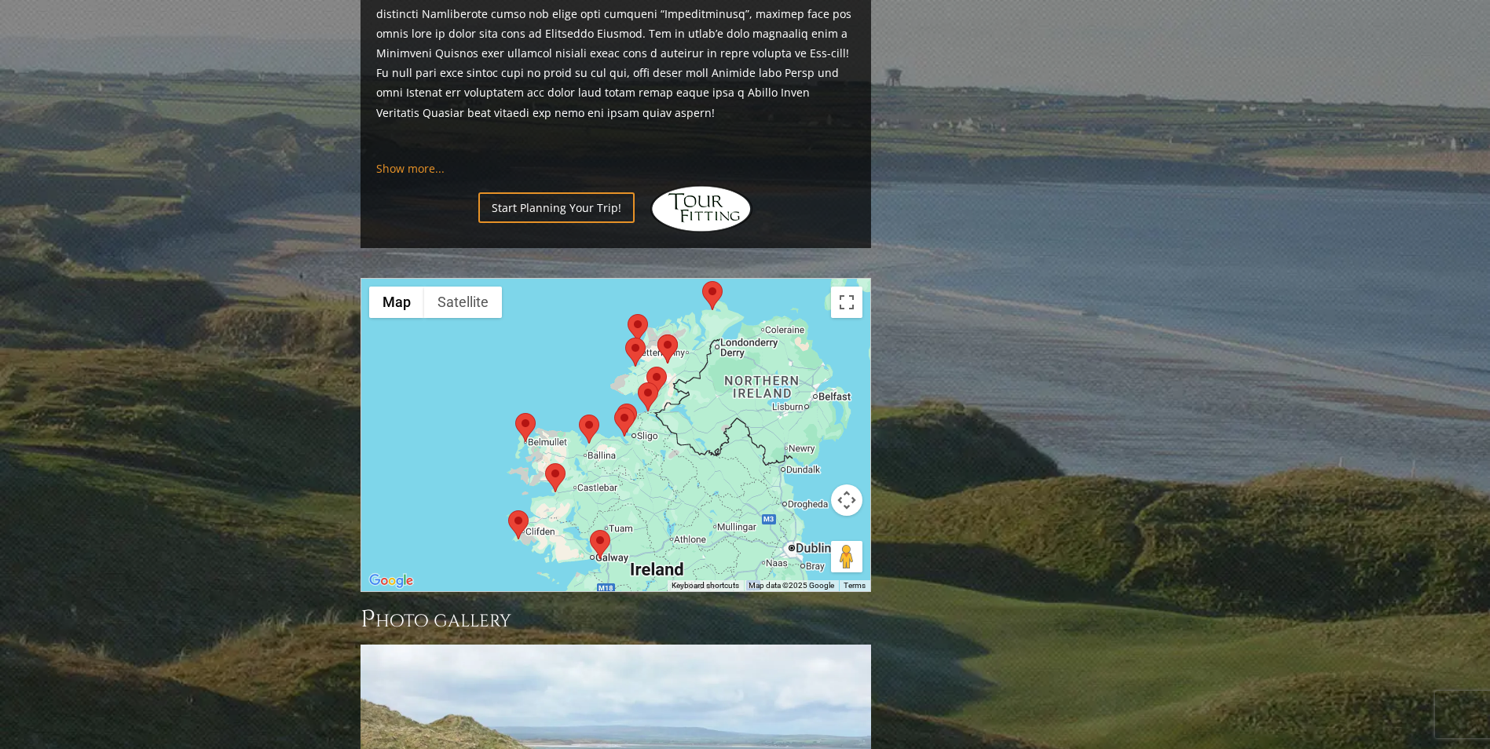
click at [850, 485] on button "Map camera controls" at bounding box center [846, 500] width 31 height 31
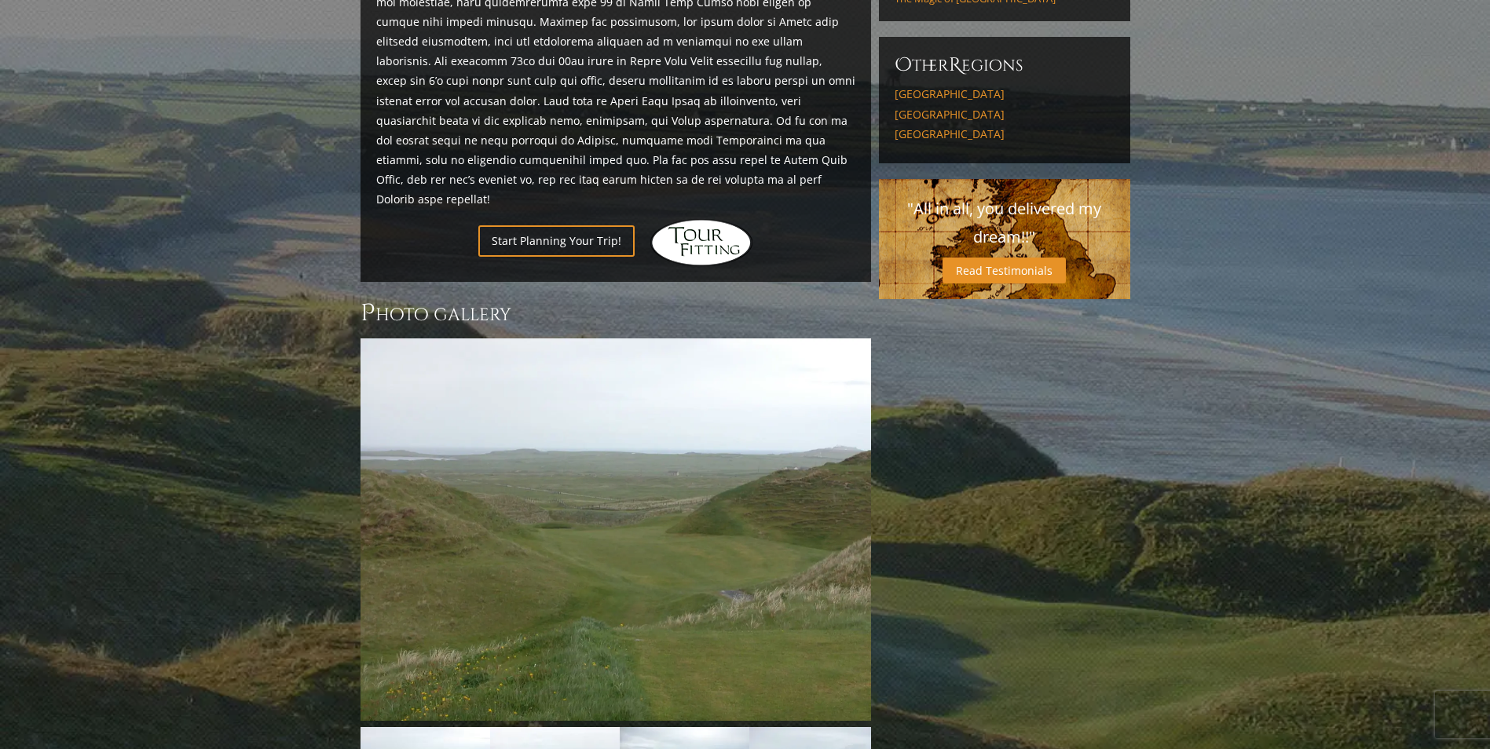
scroll to position [1021, 0]
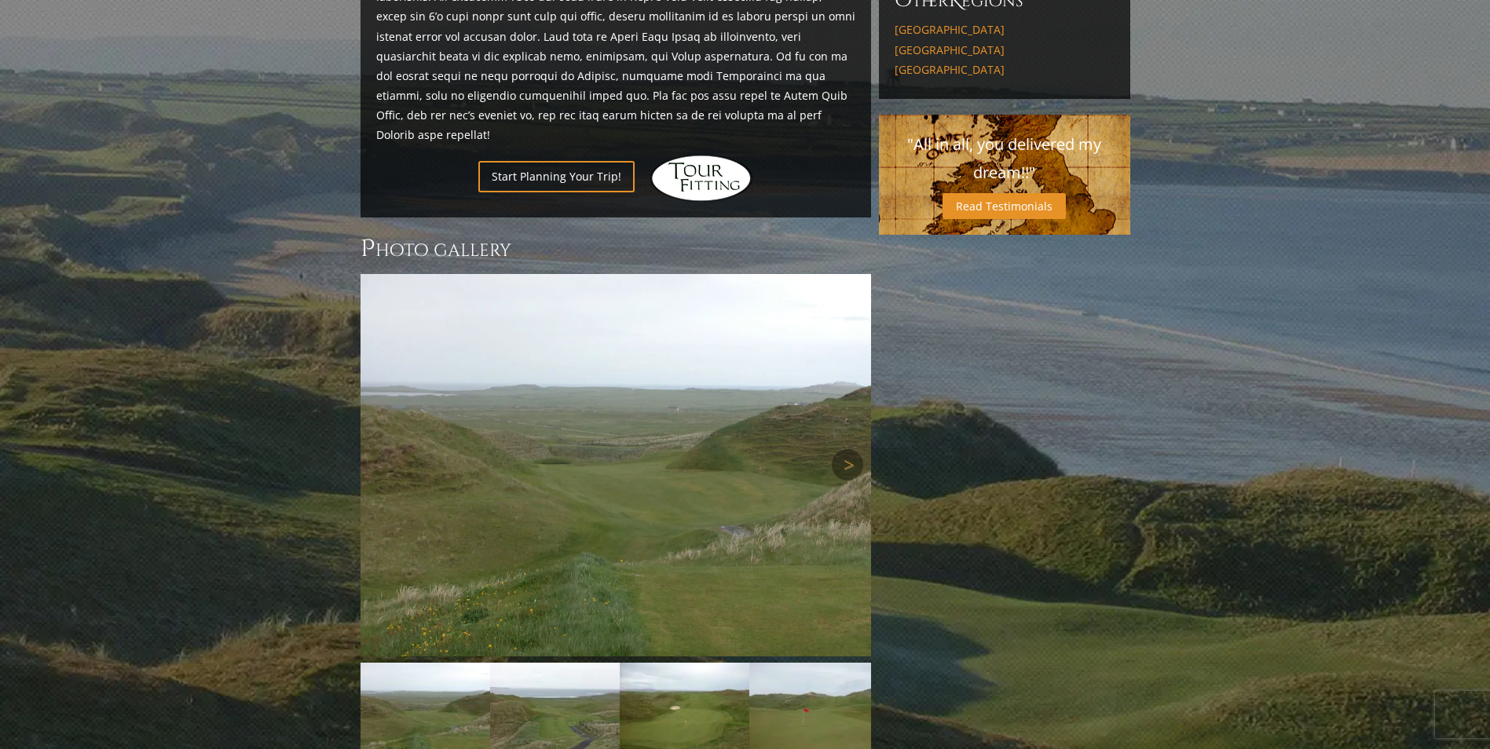
click at [673, 389] on img at bounding box center [615, 465] width 510 height 382
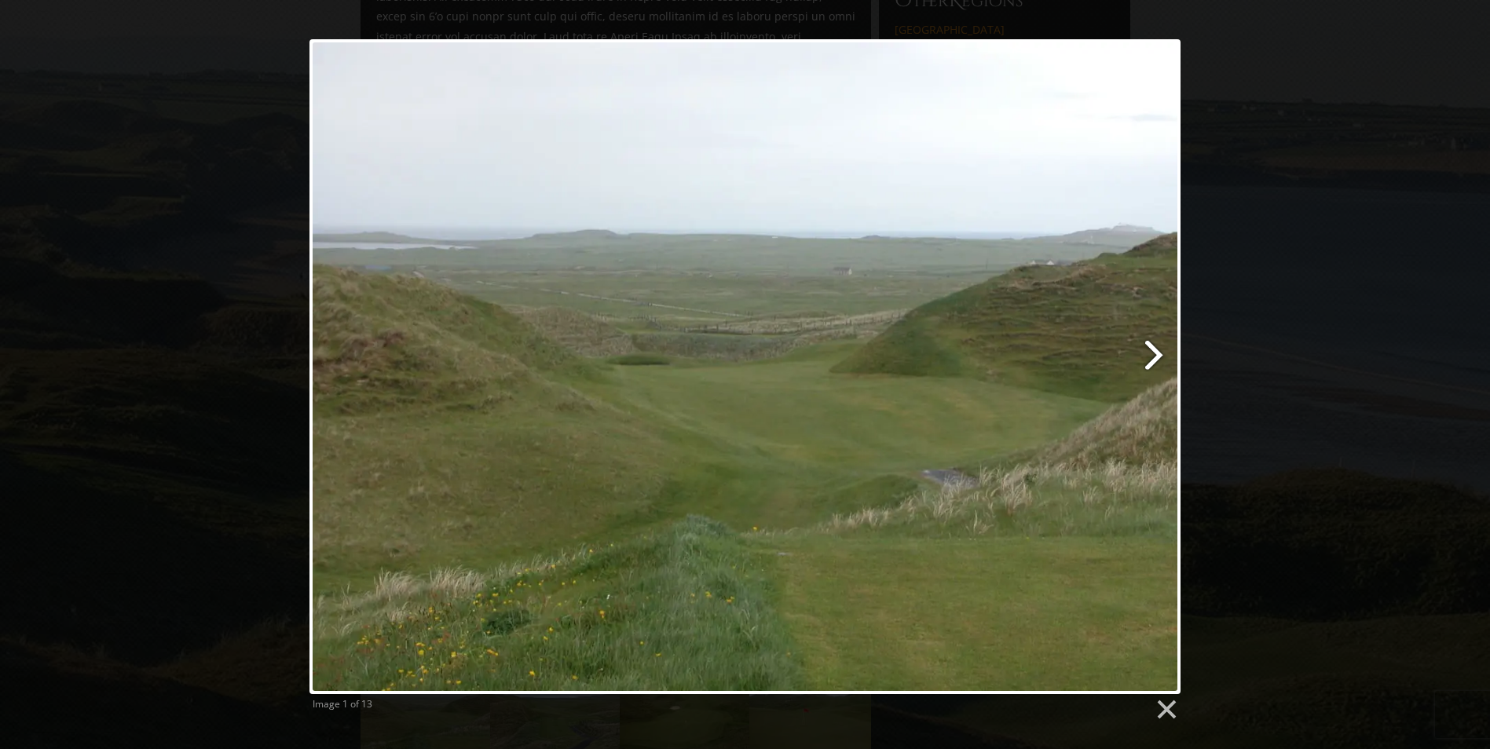
click at [1154, 349] on link at bounding box center [902, 366] width 558 height 655
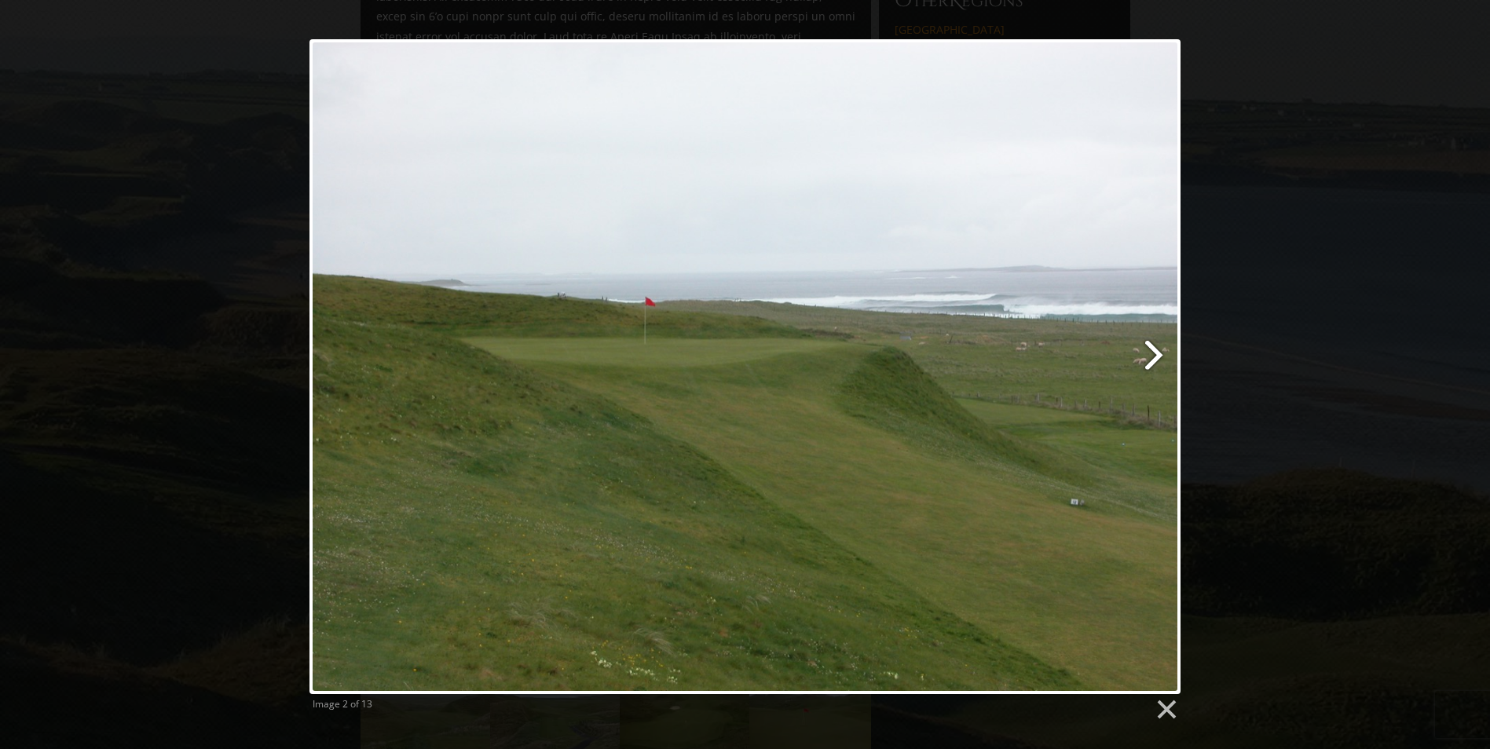
click at [1153, 350] on link at bounding box center [902, 366] width 558 height 655
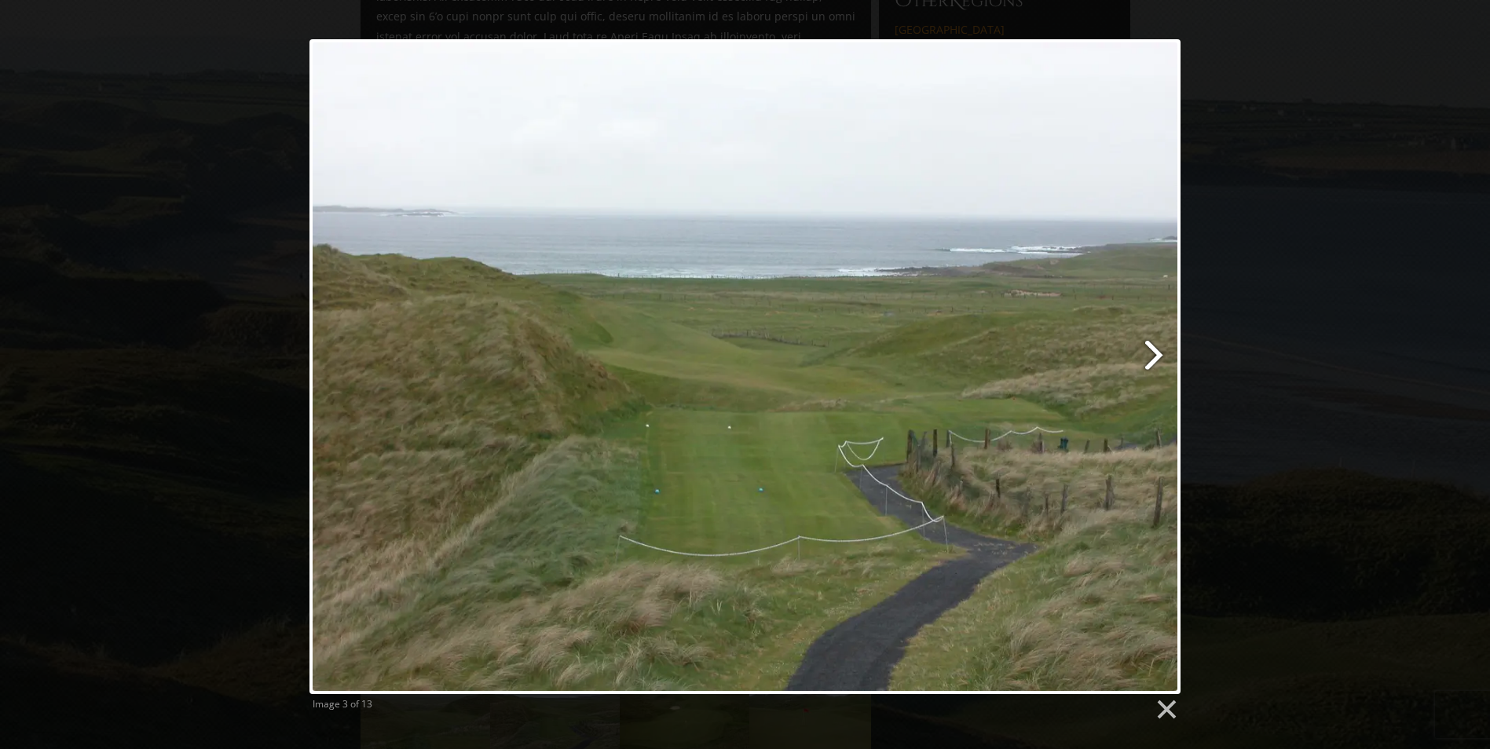
click at [1156, 353] on link at bounding box center [902, 366] width 558 height 655
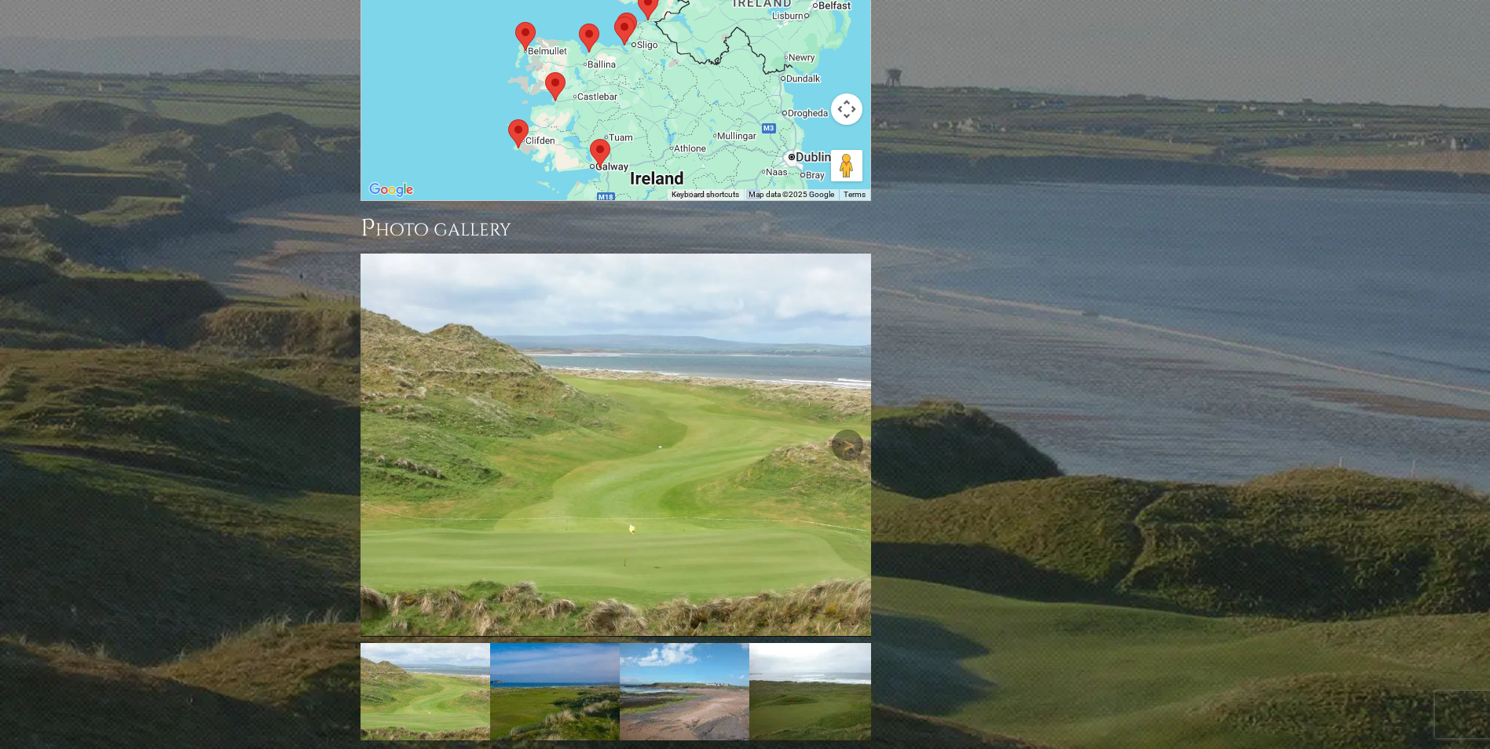
scroll to position [1824, 0]
click at [841, 430] on link "Next" at bounding box center [847, 445] width 31 height 31
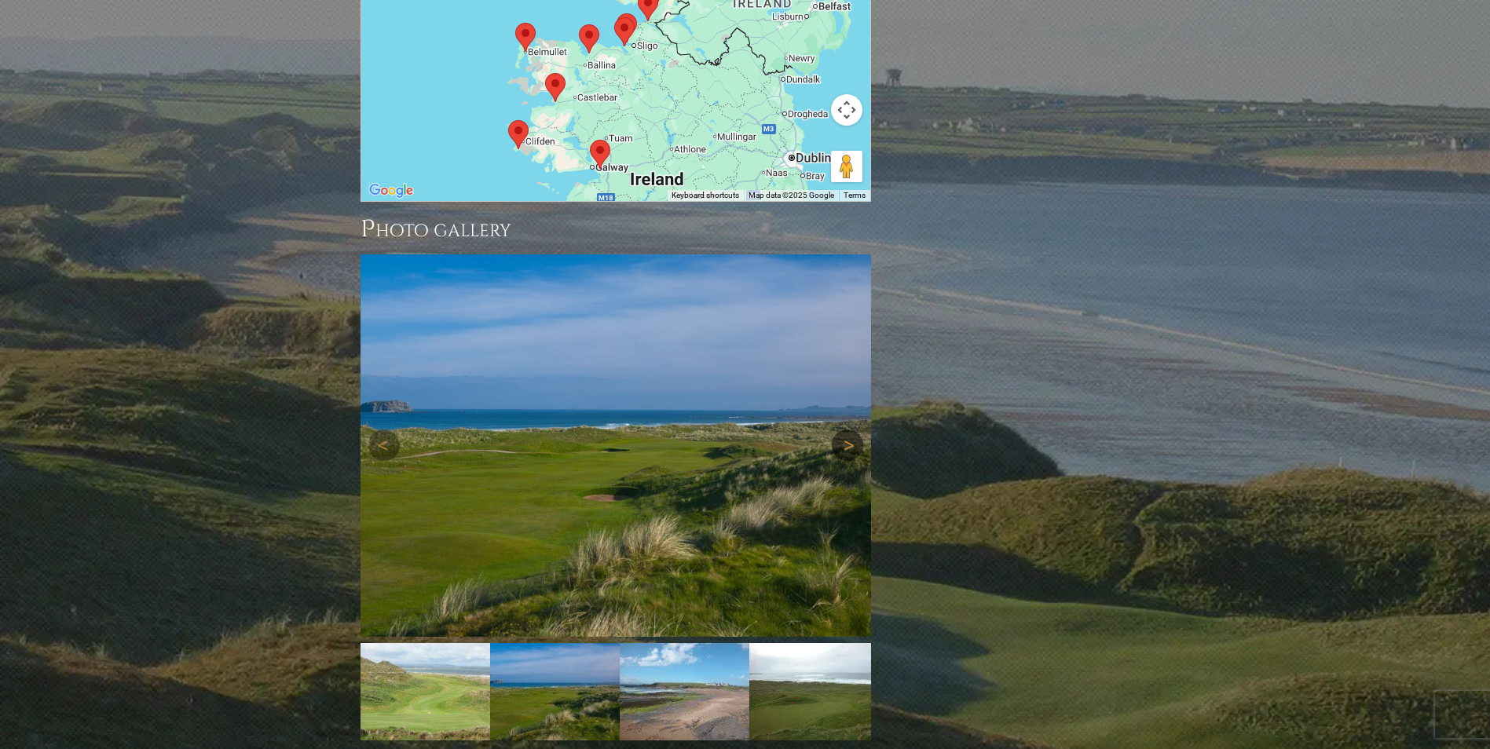
click at [841, 430] on link "Next" at bounding box center [847, 445] width 31 height 31
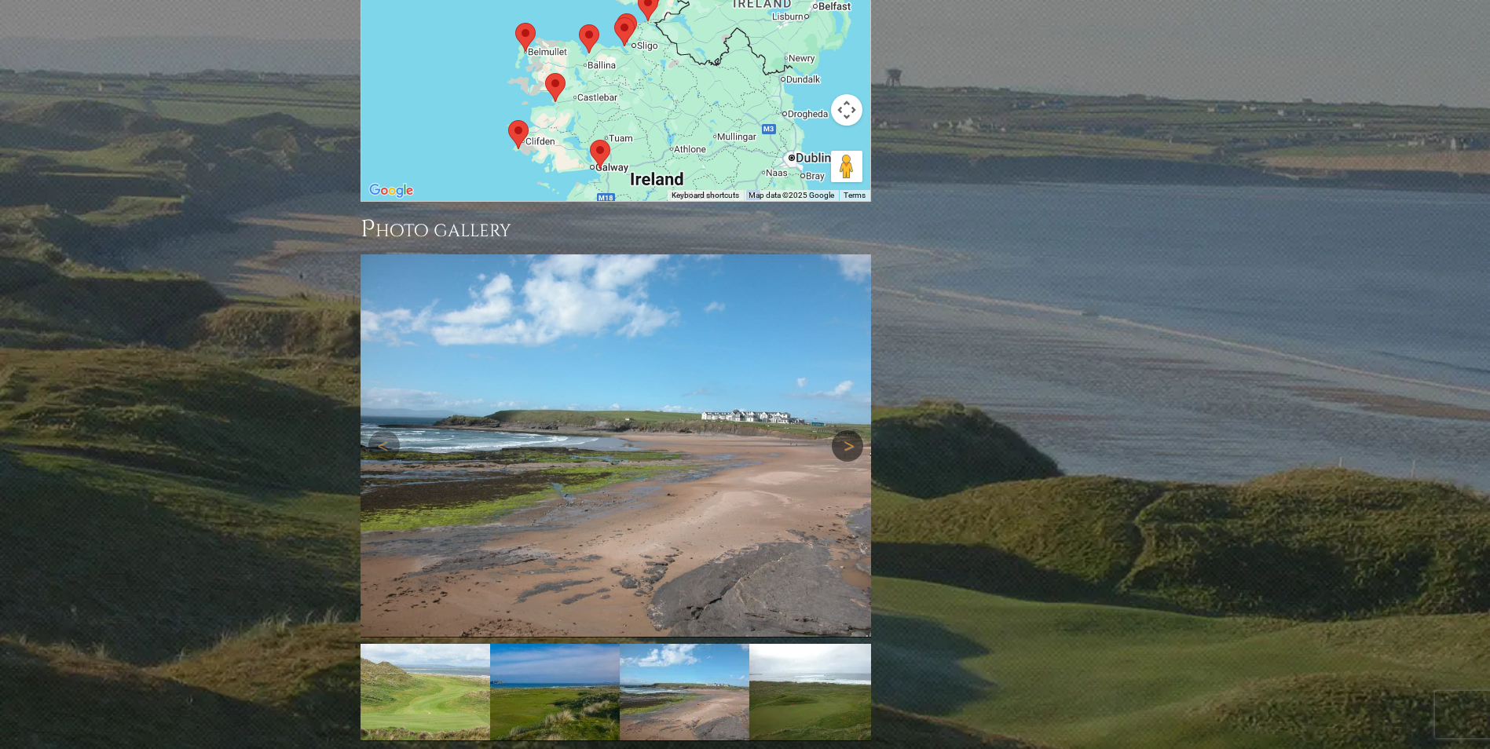
click at [841, 430] on link "Next" at bounding box center [847, 445] width 31 height 31
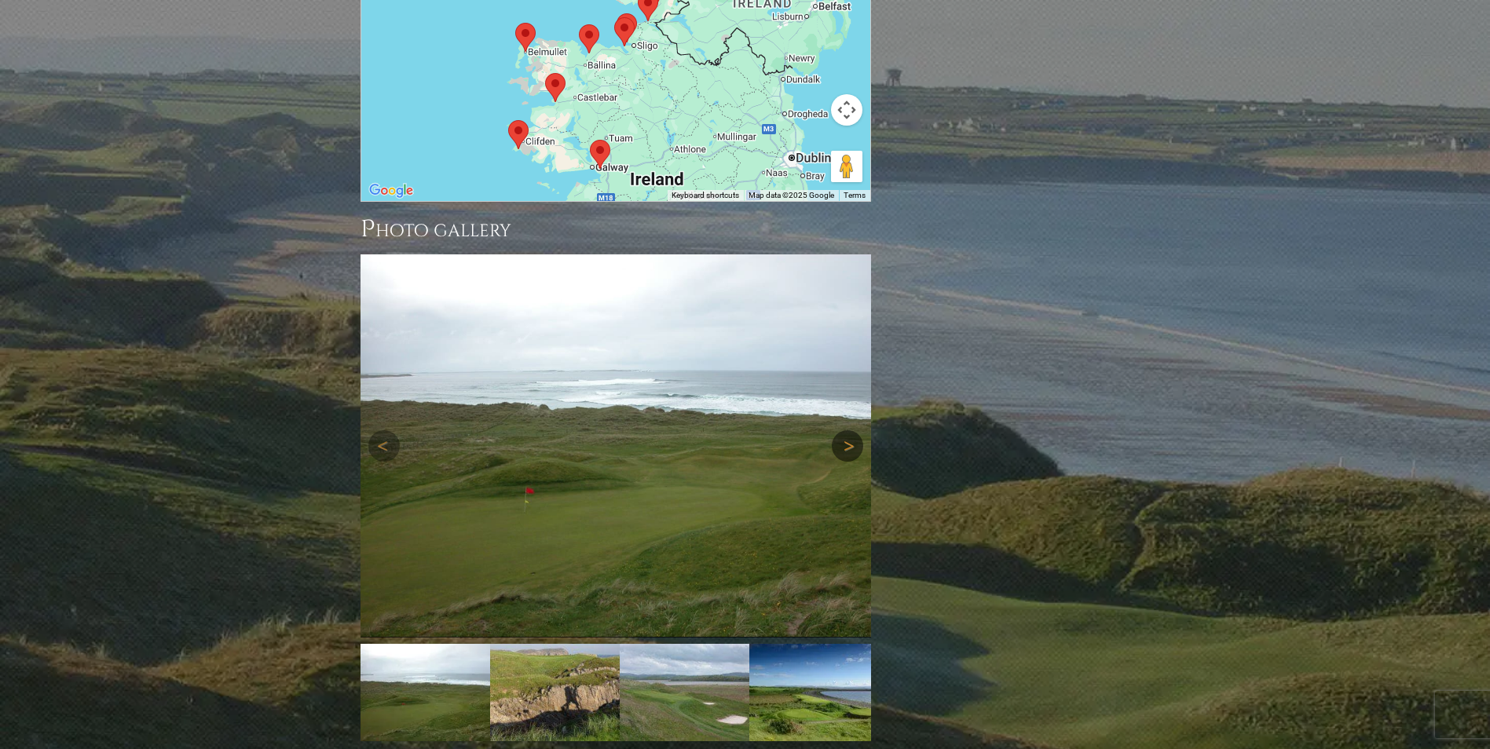
click at [841, 430] on link "Next" at bounding box center [847, 445] width 31 height 31
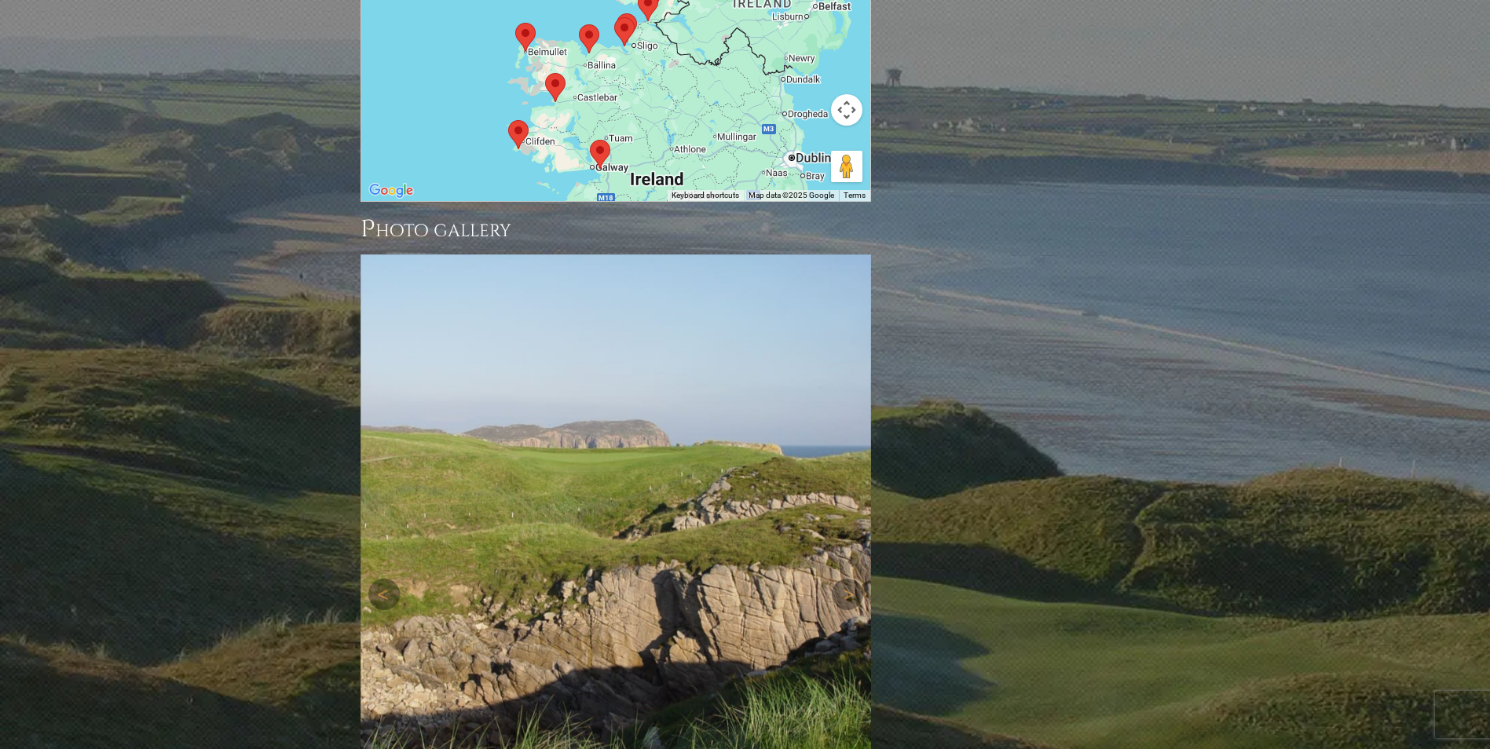
click at [841, 408] on div "Next" at bounding box center [615, 594] width 510 height 681
click at [850, 579] on link "Next" at bounding box center [847, 594] width 31 height 31
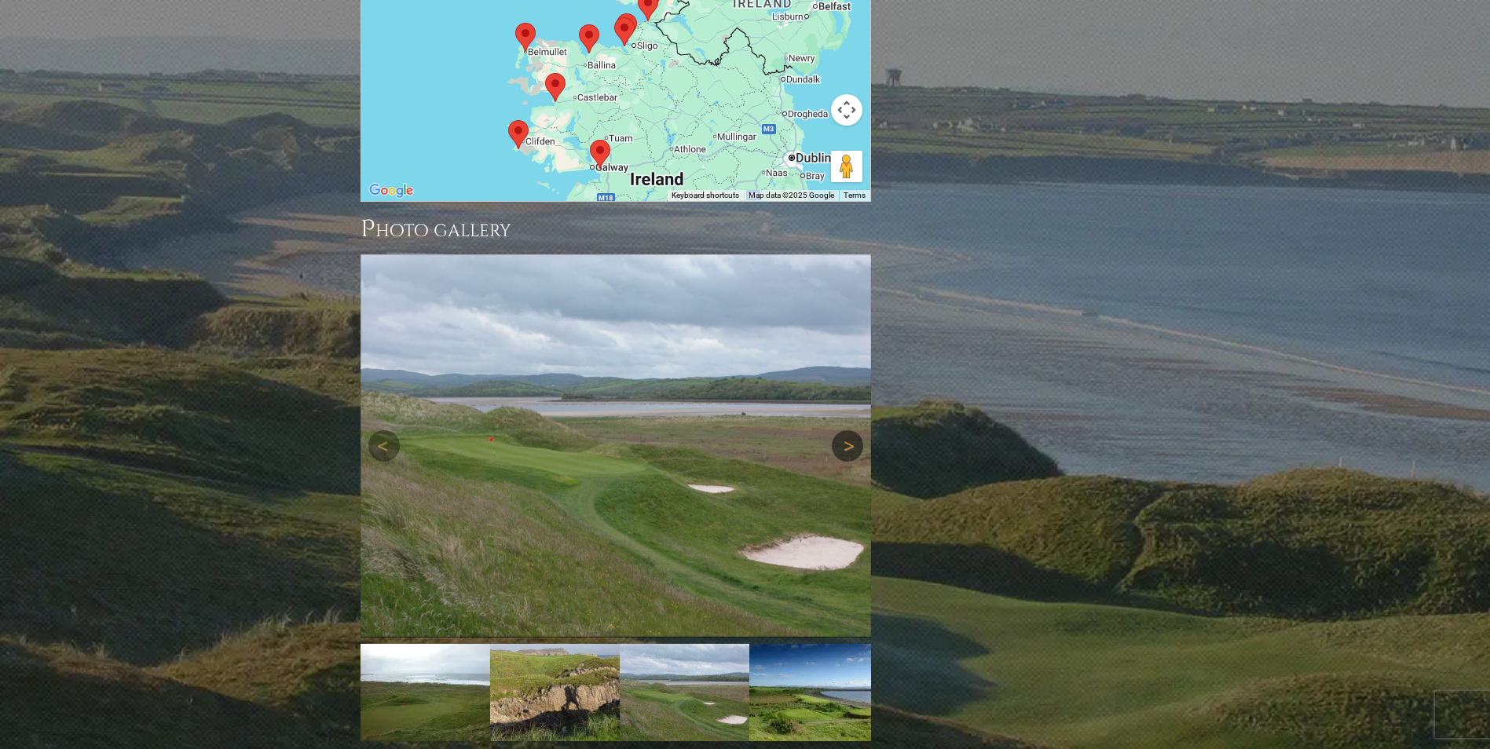
click at [845, 430] on link "Next" at bounding box center [847, 445] width 31 height 31
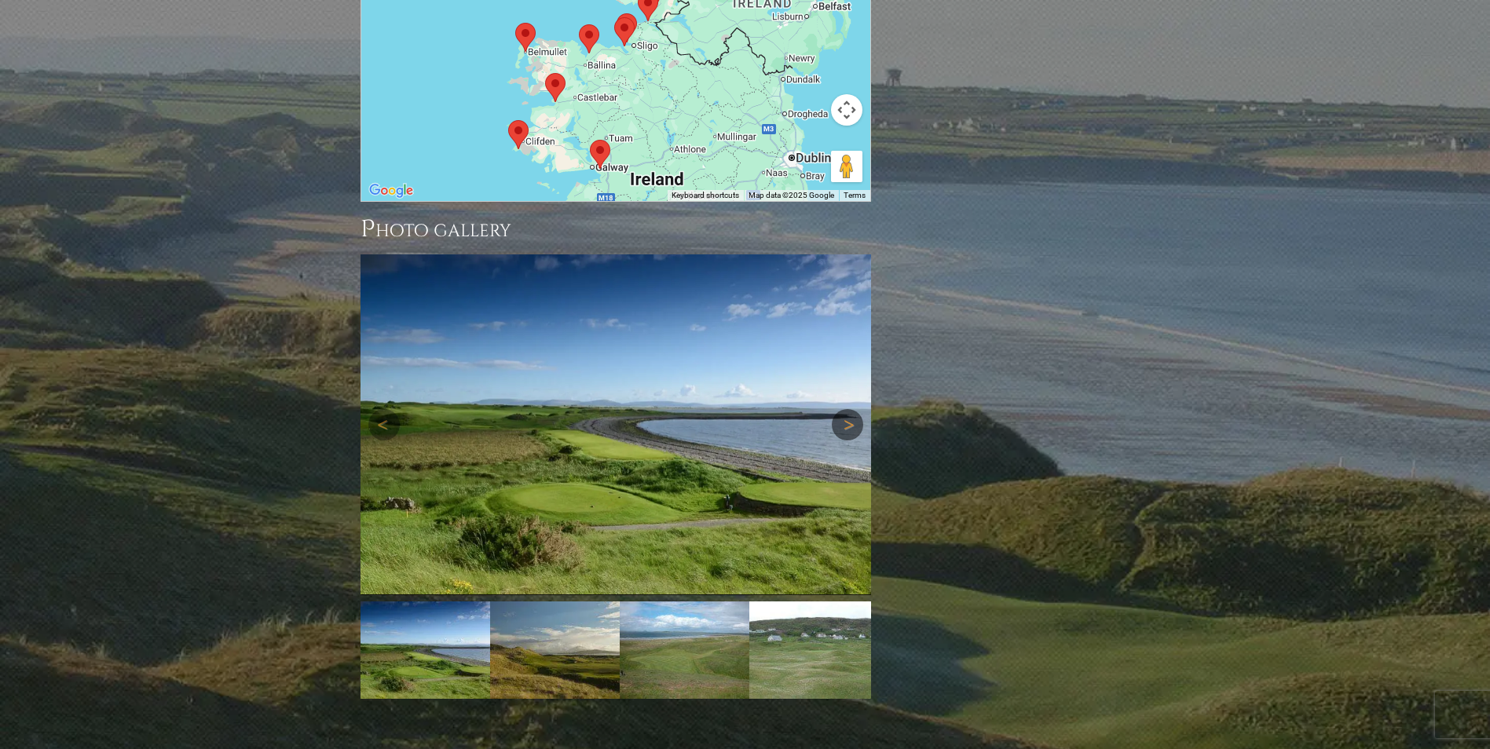
click at [838, 409] on link "Next" at bounding box center [847, 424] width 31 height 31
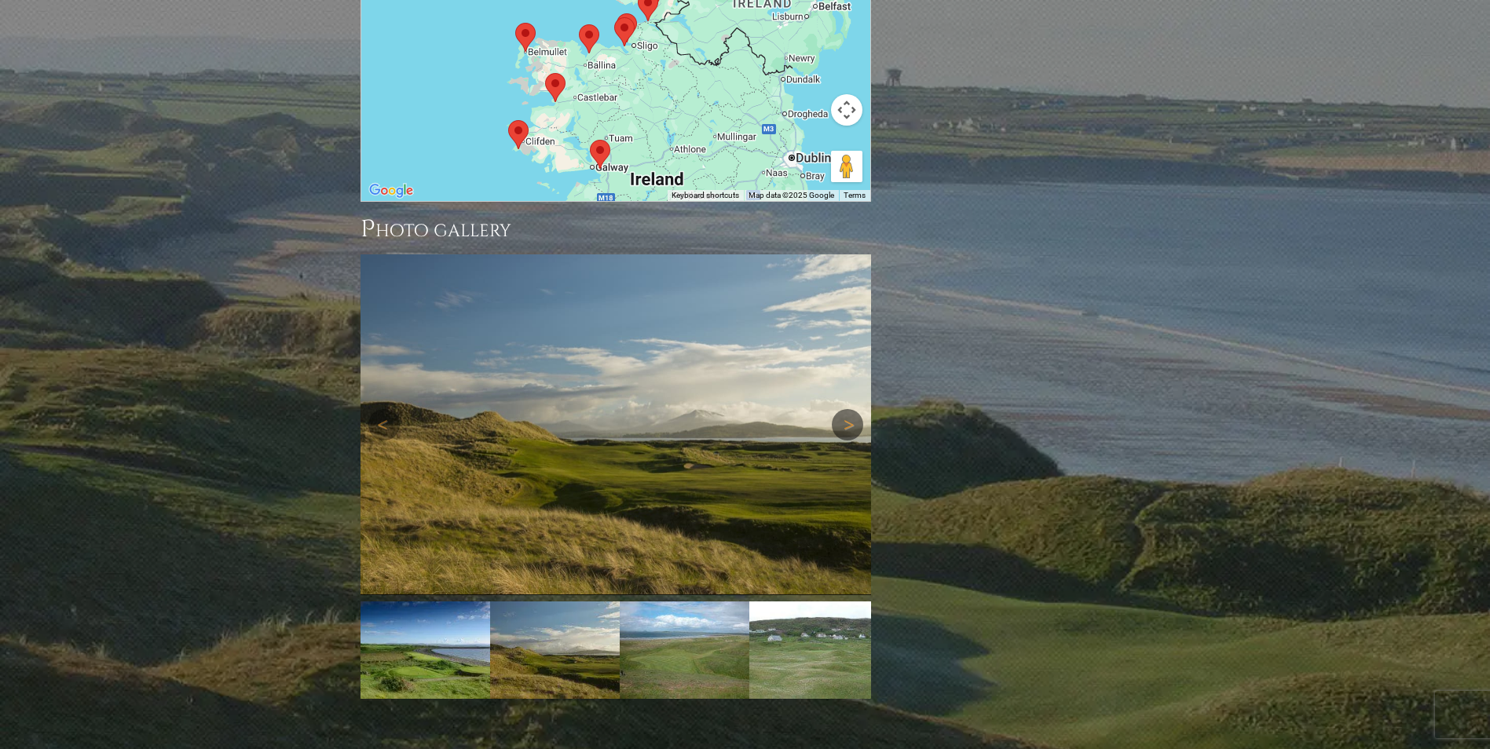
click at [838, 409] on link "Next" at bounding box center [847, 424] width 31 height 31
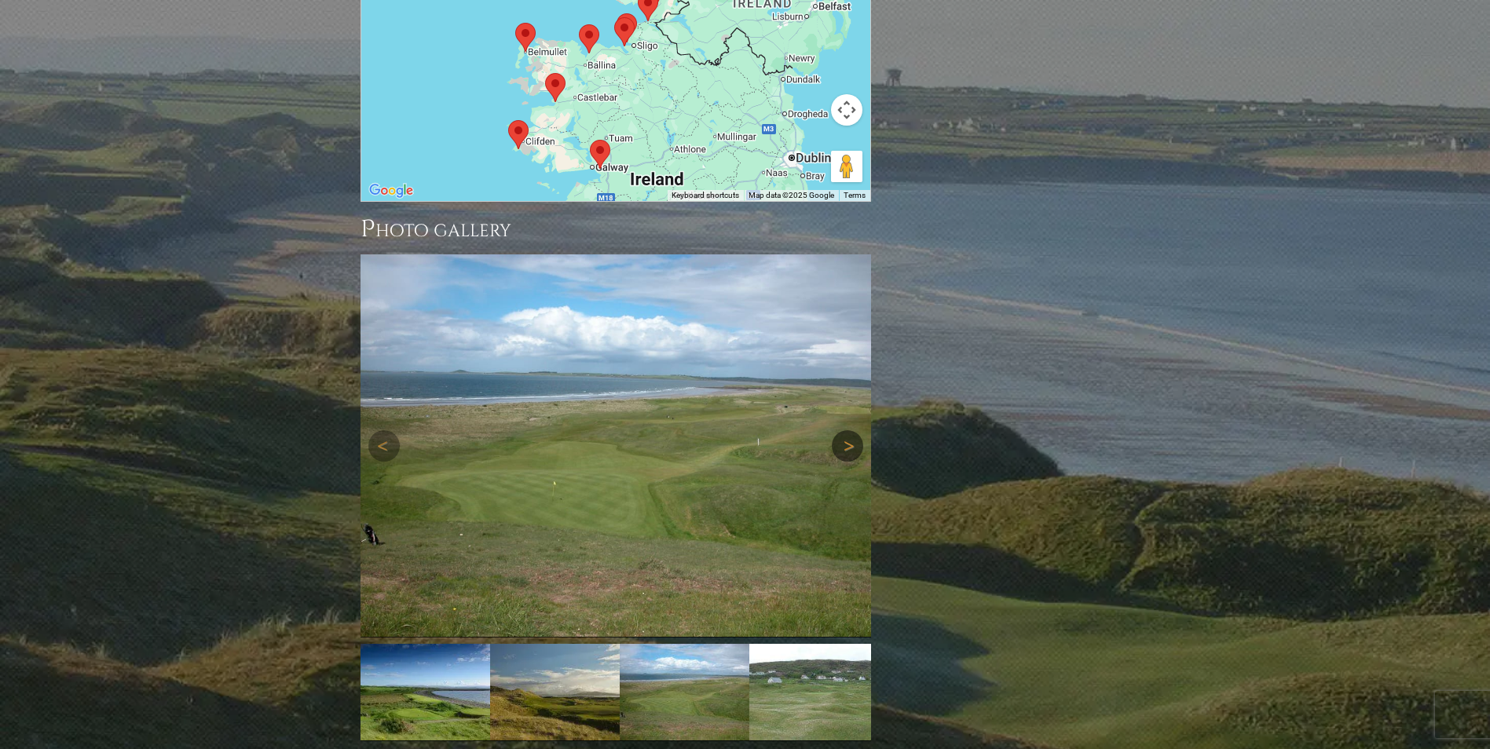
click at [838, 378] on img at bounding box center [615, 445] width 510 height 383
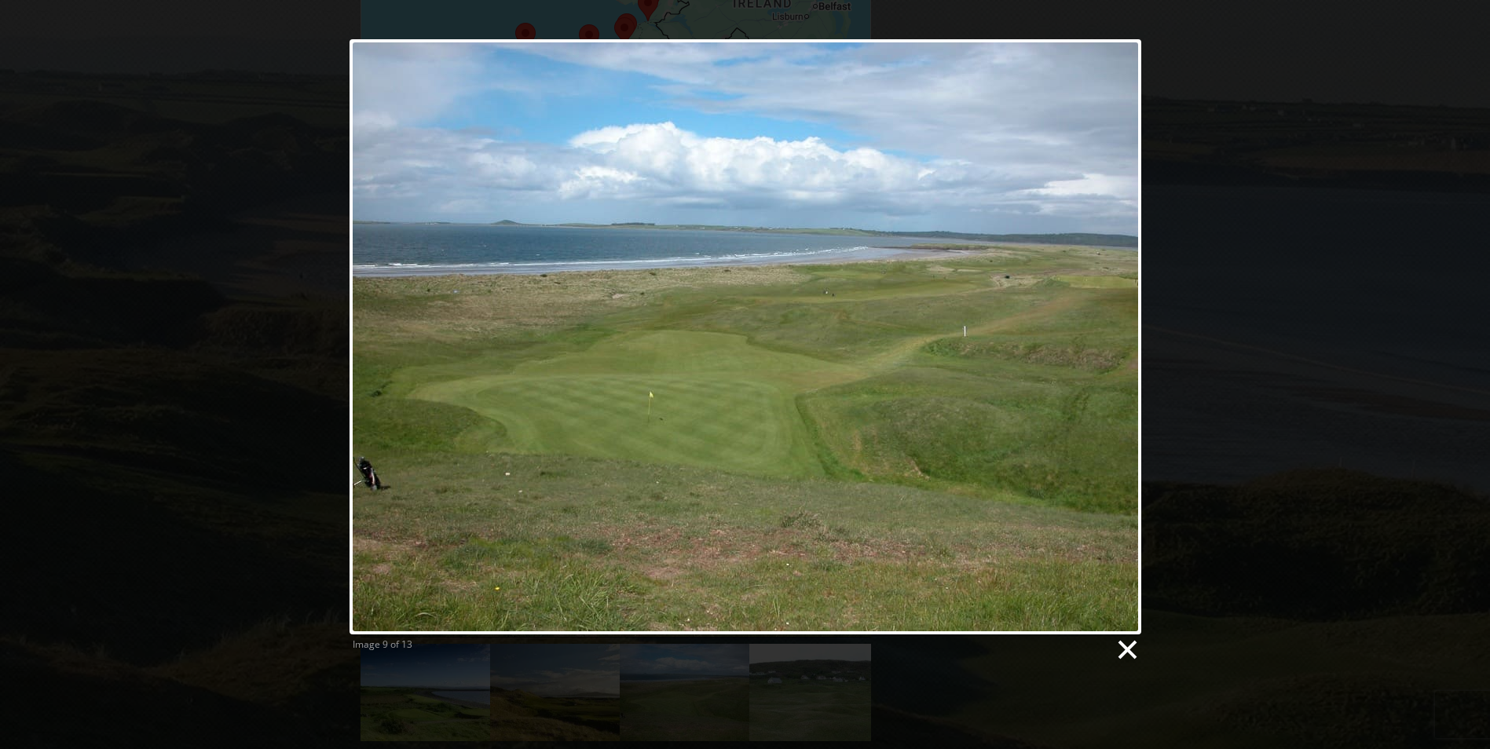
click at [1133, 649] on link at bounding box center [1126, 650] width 24 height 24
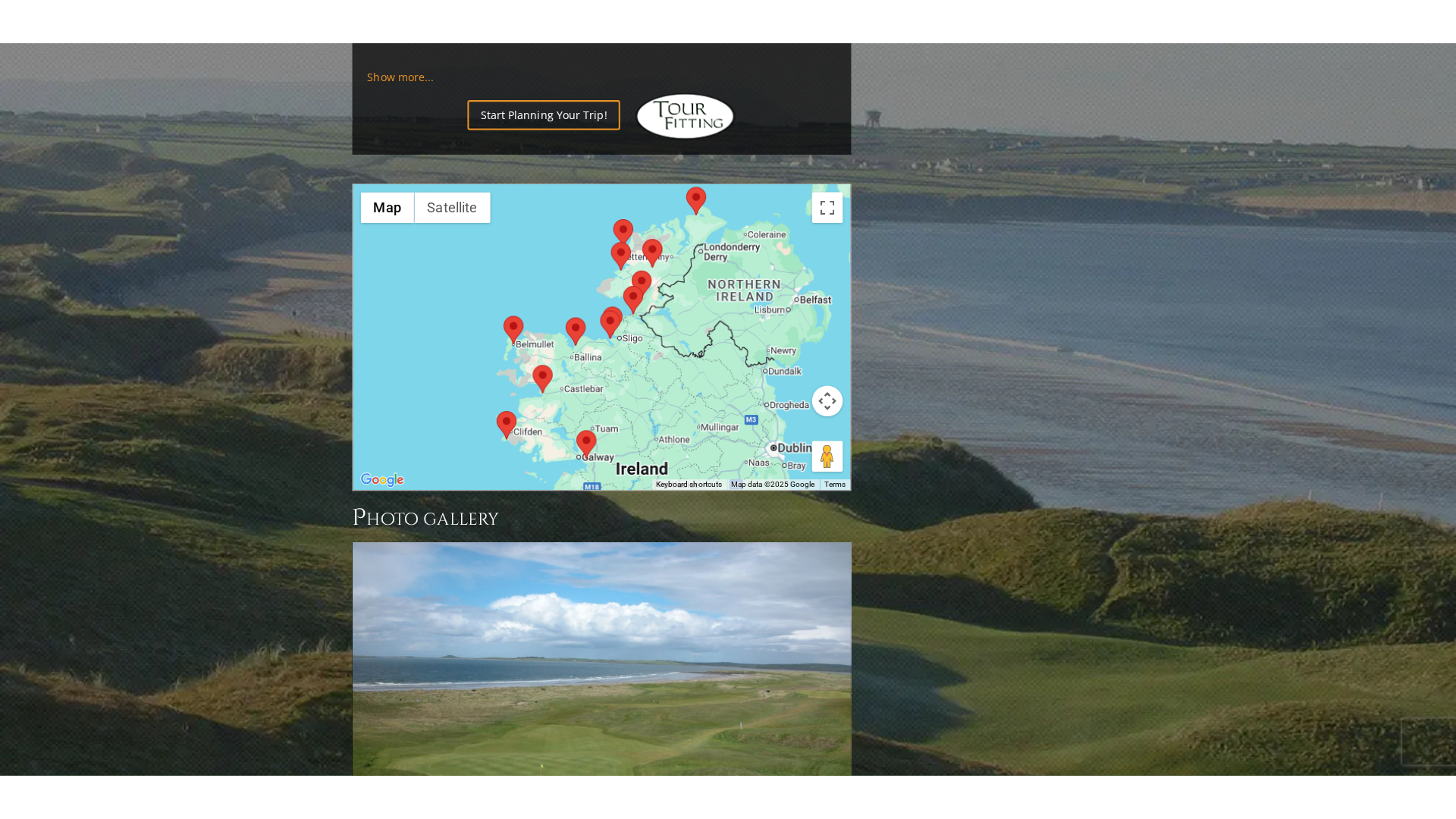
scroll to position [1458, 0]
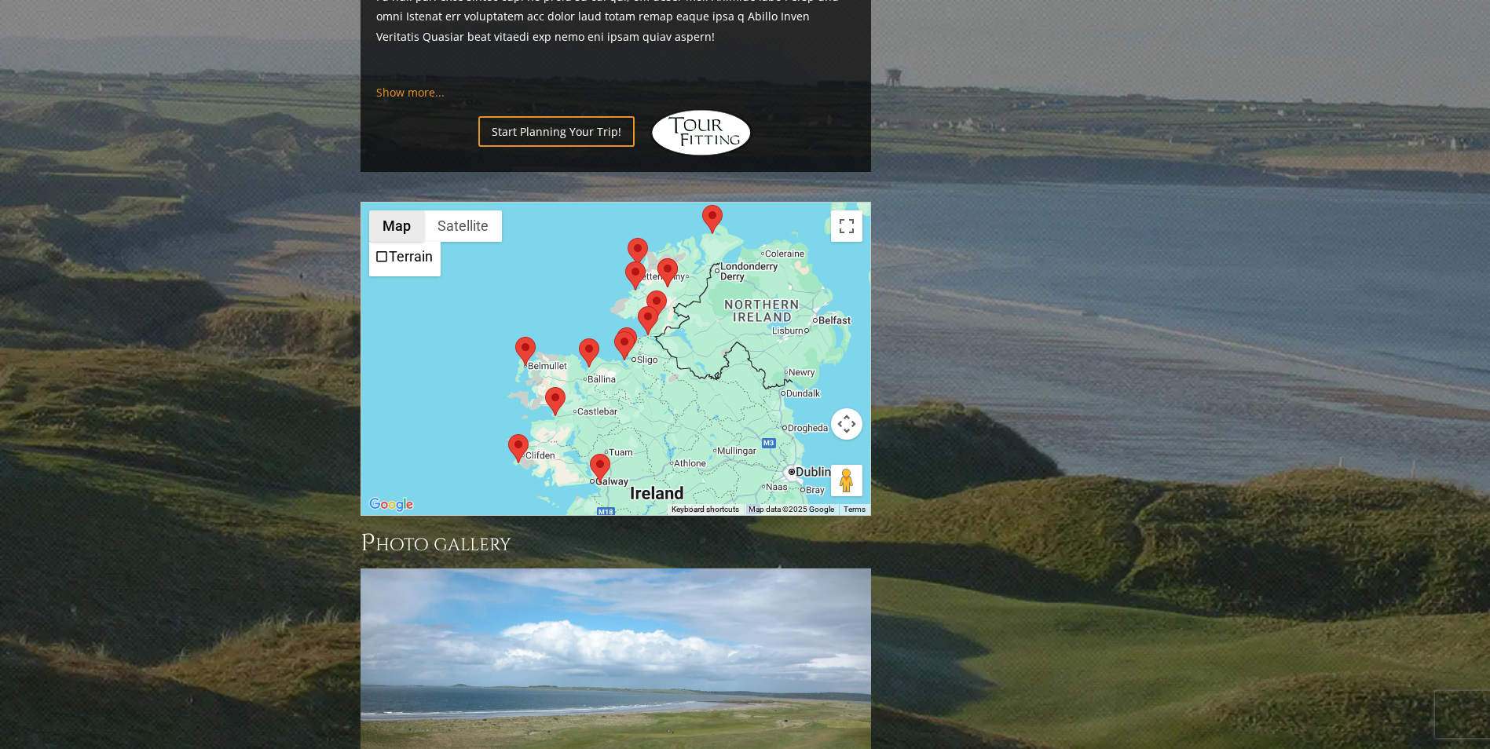
click at [386, 210] on button "Map" at bounding box center [396, 225] width 55 height 31
click at [383, 250] on span "Terrain" at bounding box center [382, 257] width 14 height 14
click at [400, 210] on button "Map" at bounding box center [396, 225] width 55 height 31
click at [844, 210] on button "Toggle fullscreen view" at bounding box center [846, 225] width 31 height 31
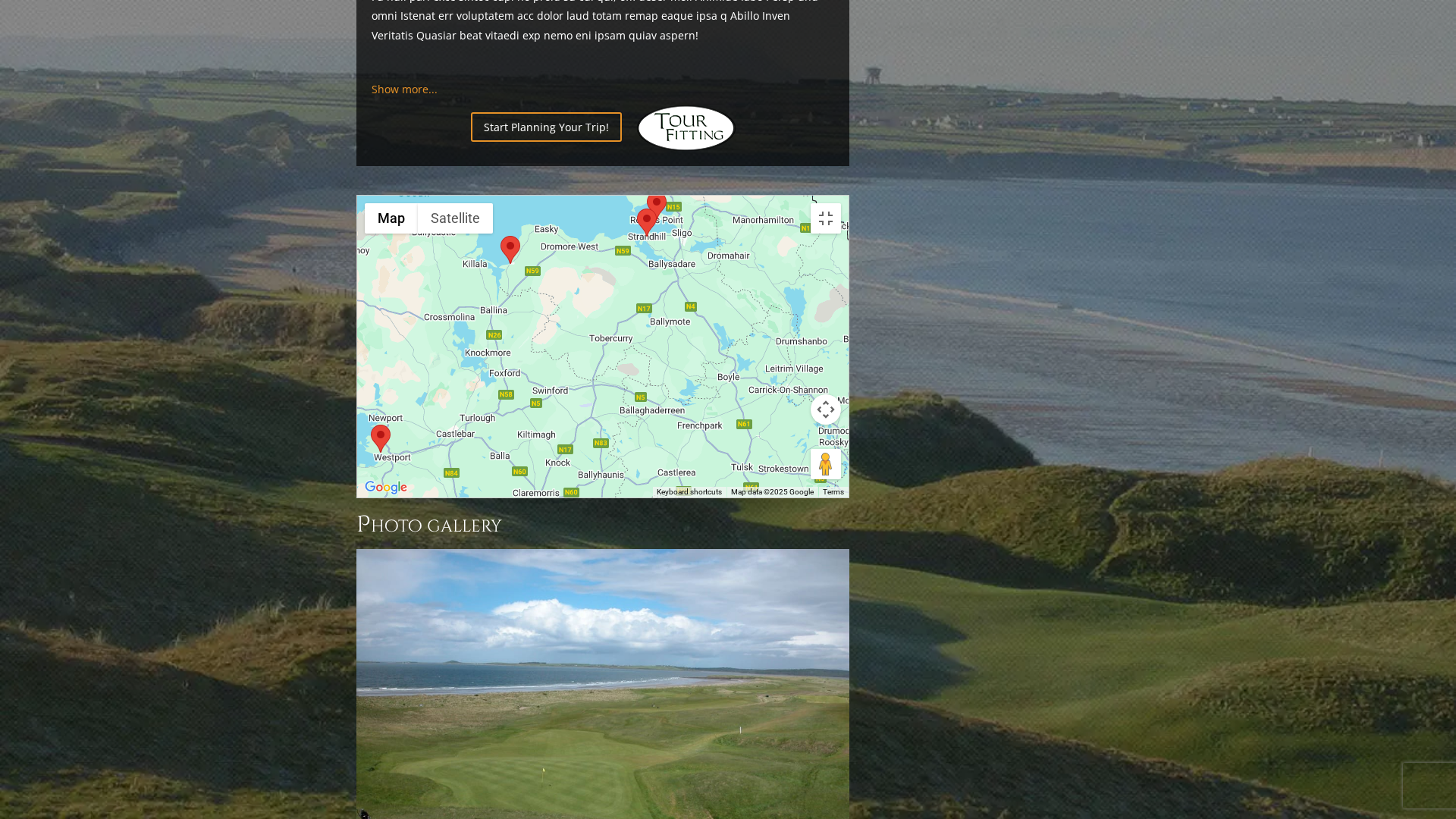
drag, startPoint x: 571, startPoint y: 514, endPoint x: 649, endPoint y: 343, distance: 187.9
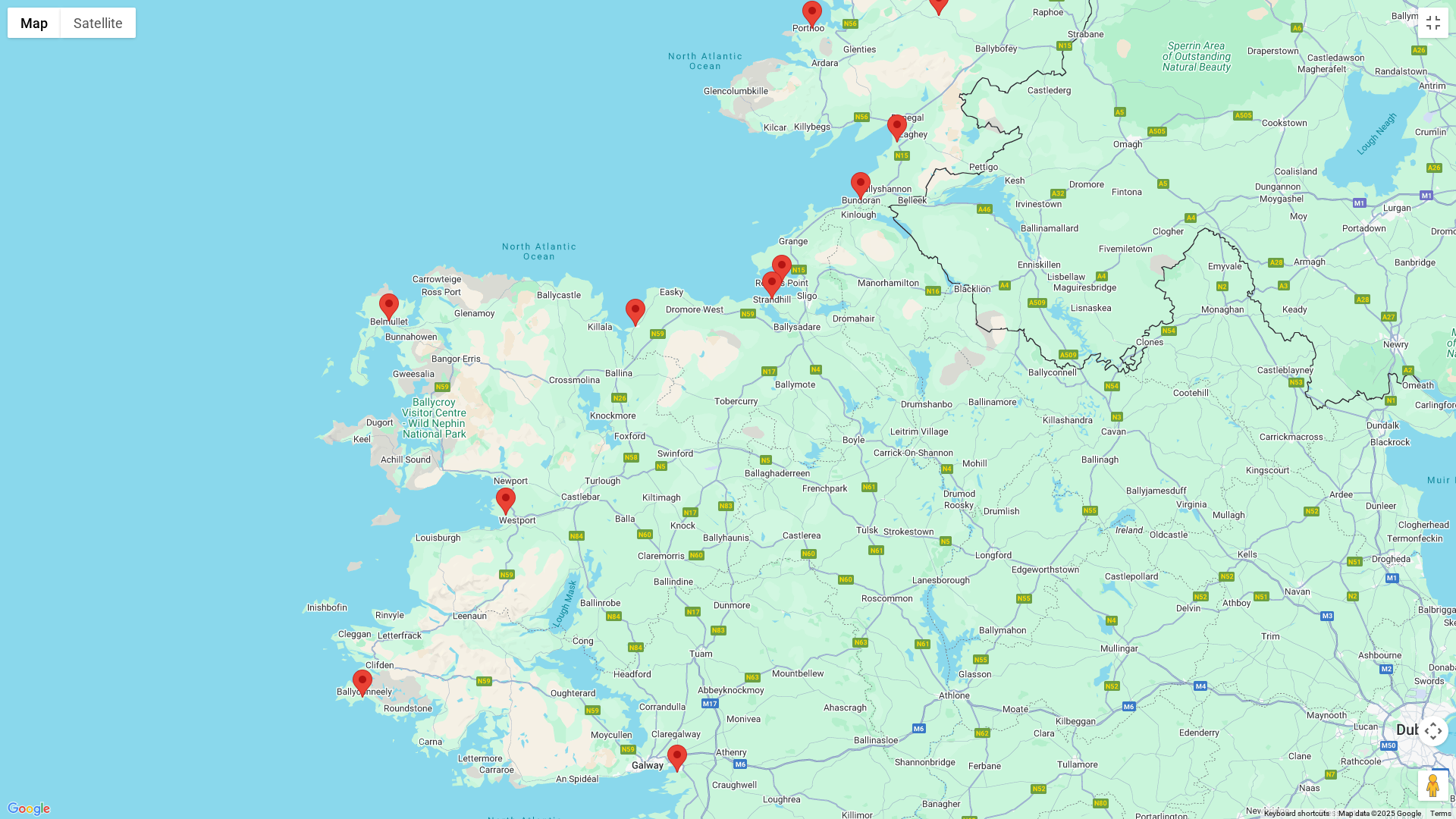
click at [662, 333] on div at bounding box center [728, 410] width 1456 height 819
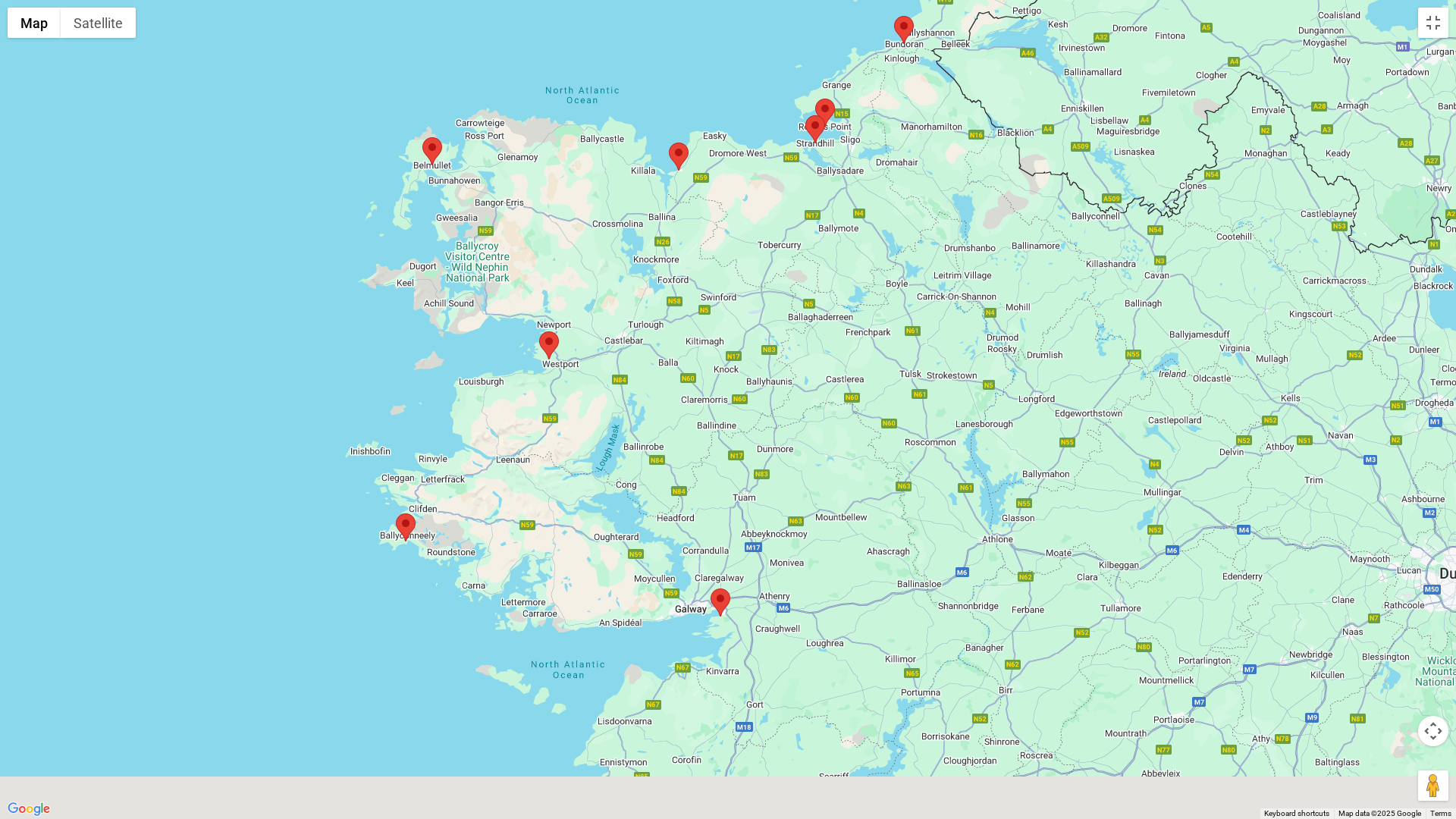
drag, startPoint x: 599, startPoint y: 481, endPoint x: 646, endPoint y: 329, distance: 159.1
click at [633, 301] on div at bounding box center [728, 410] width 1456 height 819
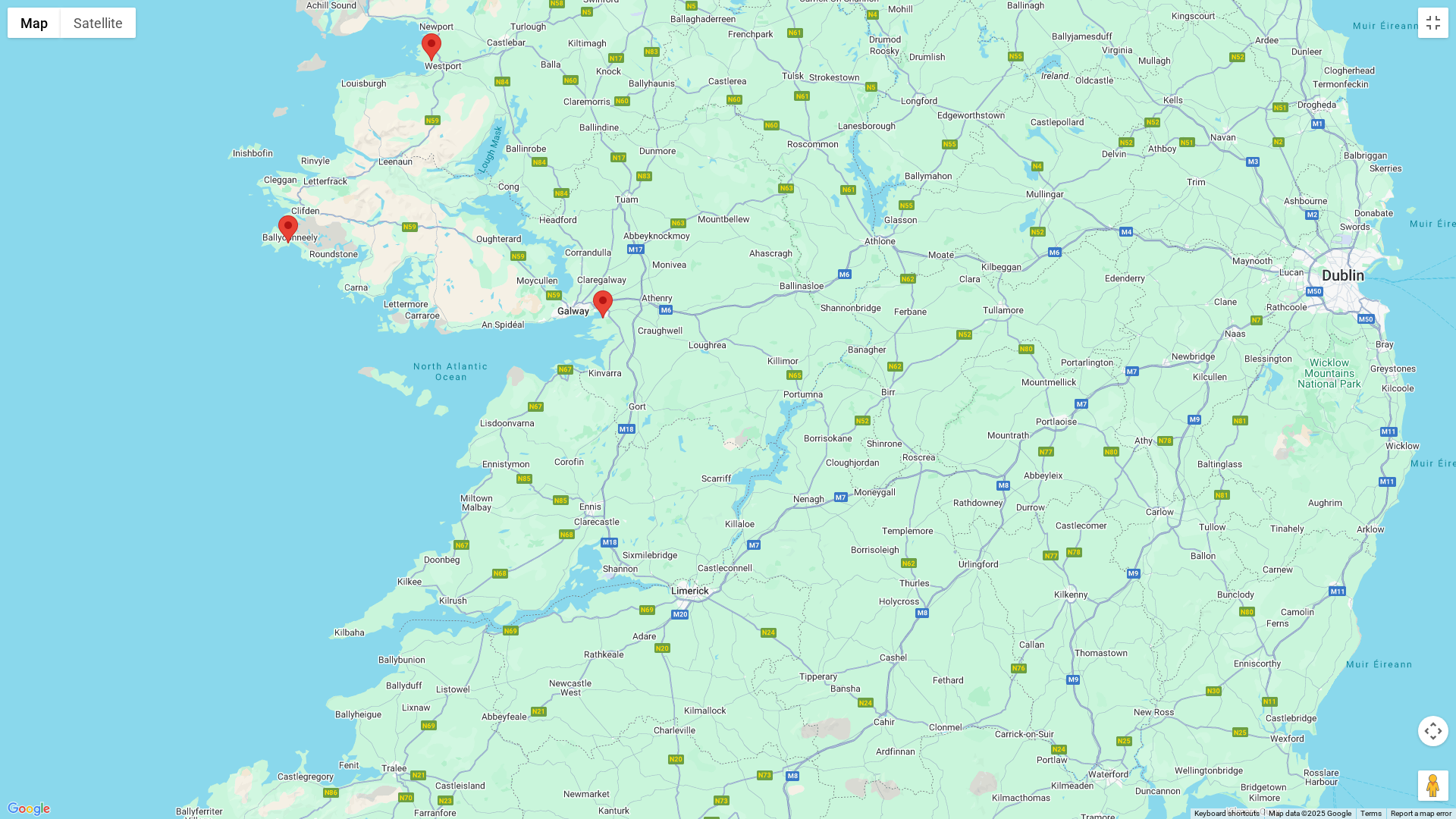
drag, startPoint x: 919, startPoint y: 656, endPoint x: 787, endPoint y: 433, distance: 259.1
click at [790, 433] on div at bounding box center [728, 410] width 1456 height 819
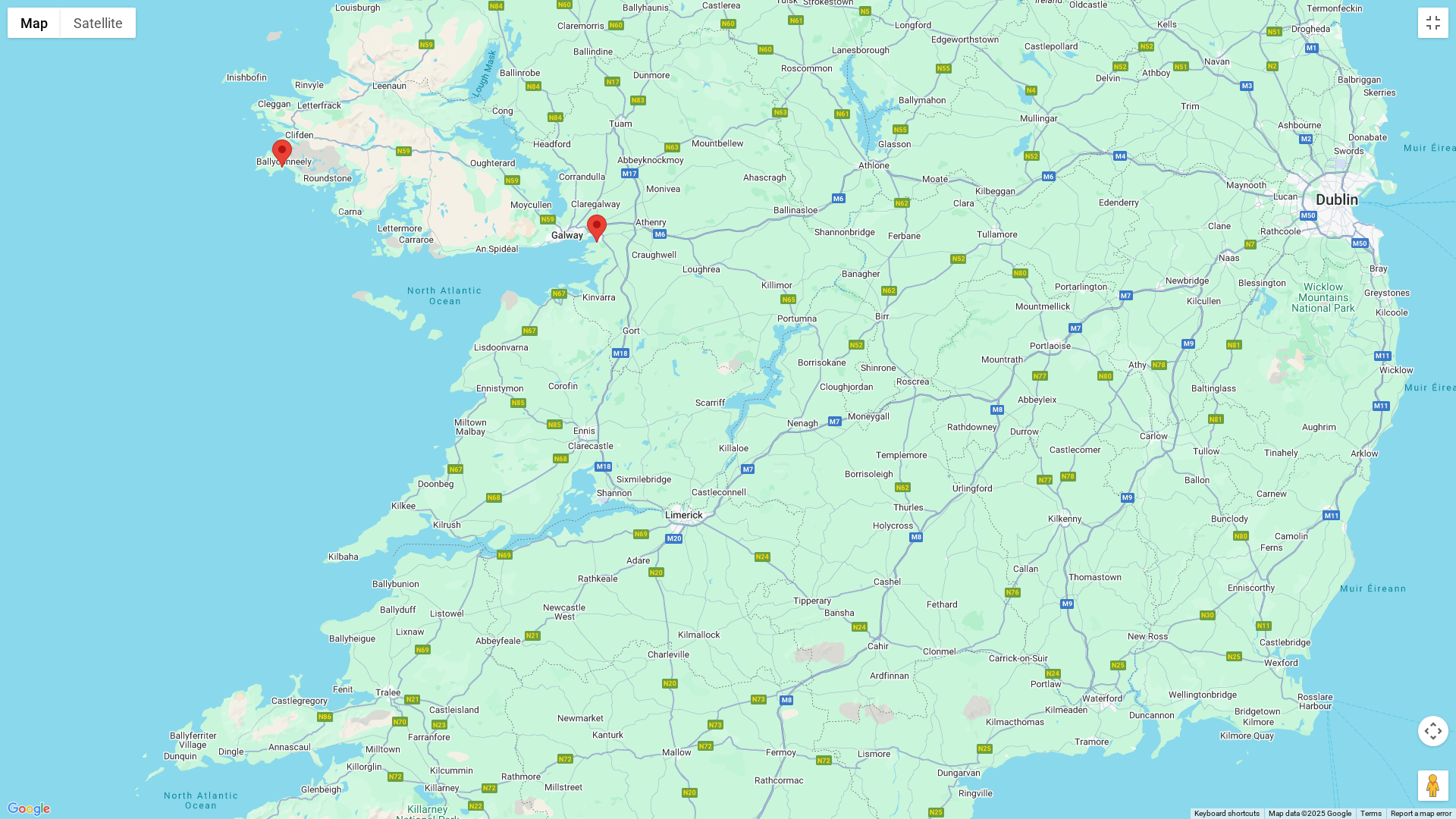
drag, startPoint x: 690, startPoint y: 600, endPoint x: 664, endPoint y: 543, distance: 62.6
click at [684, 522] on div at bounding box center [728, 410] width 1456 height 819
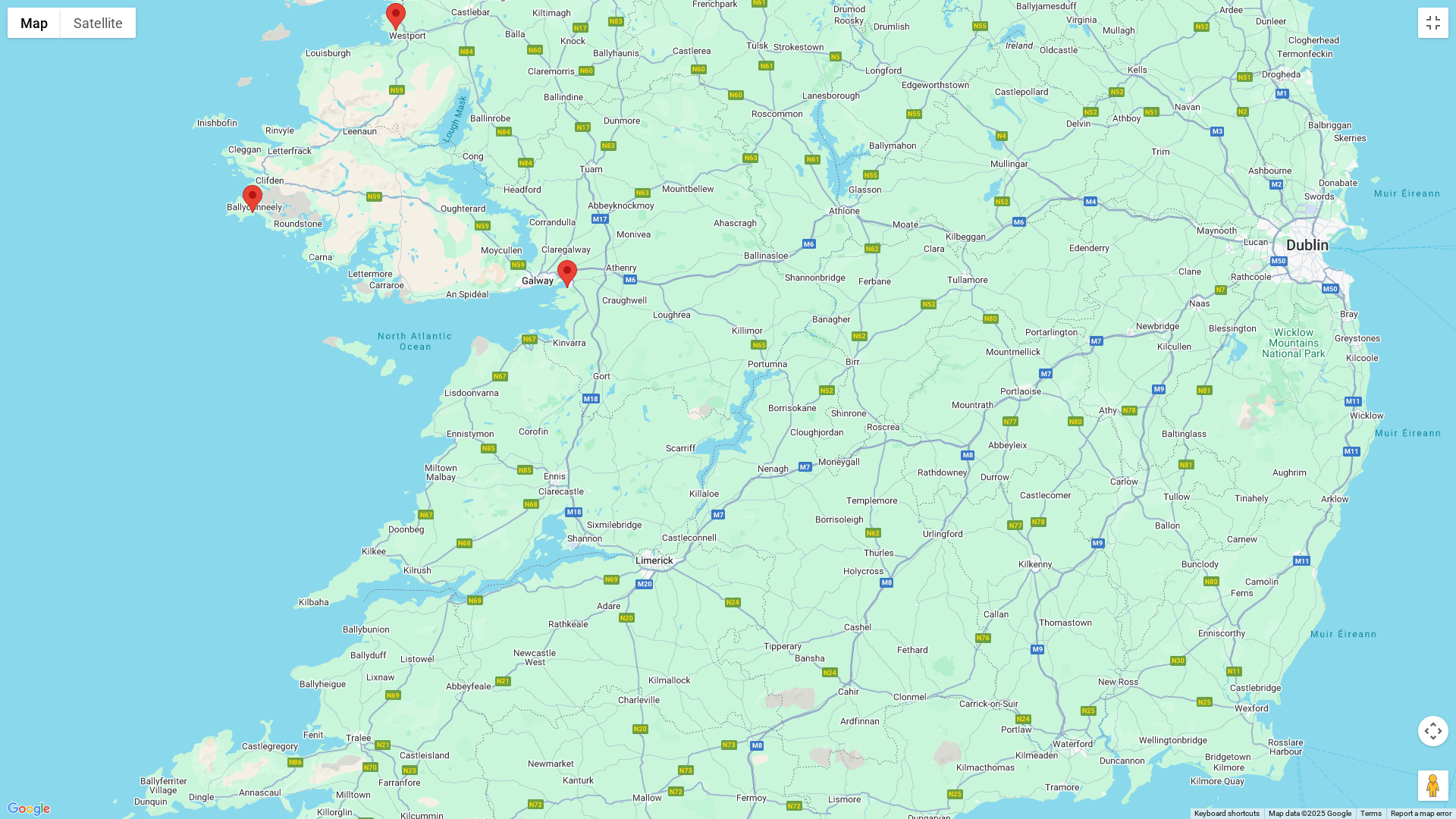
drag, startPoint x: 761, startPoint y: 435, endPoint x: 663, endPoint y: 719, distance: 300.4
click at [663, 719] on div at bounding box center [728, 410] width 1456 height 819
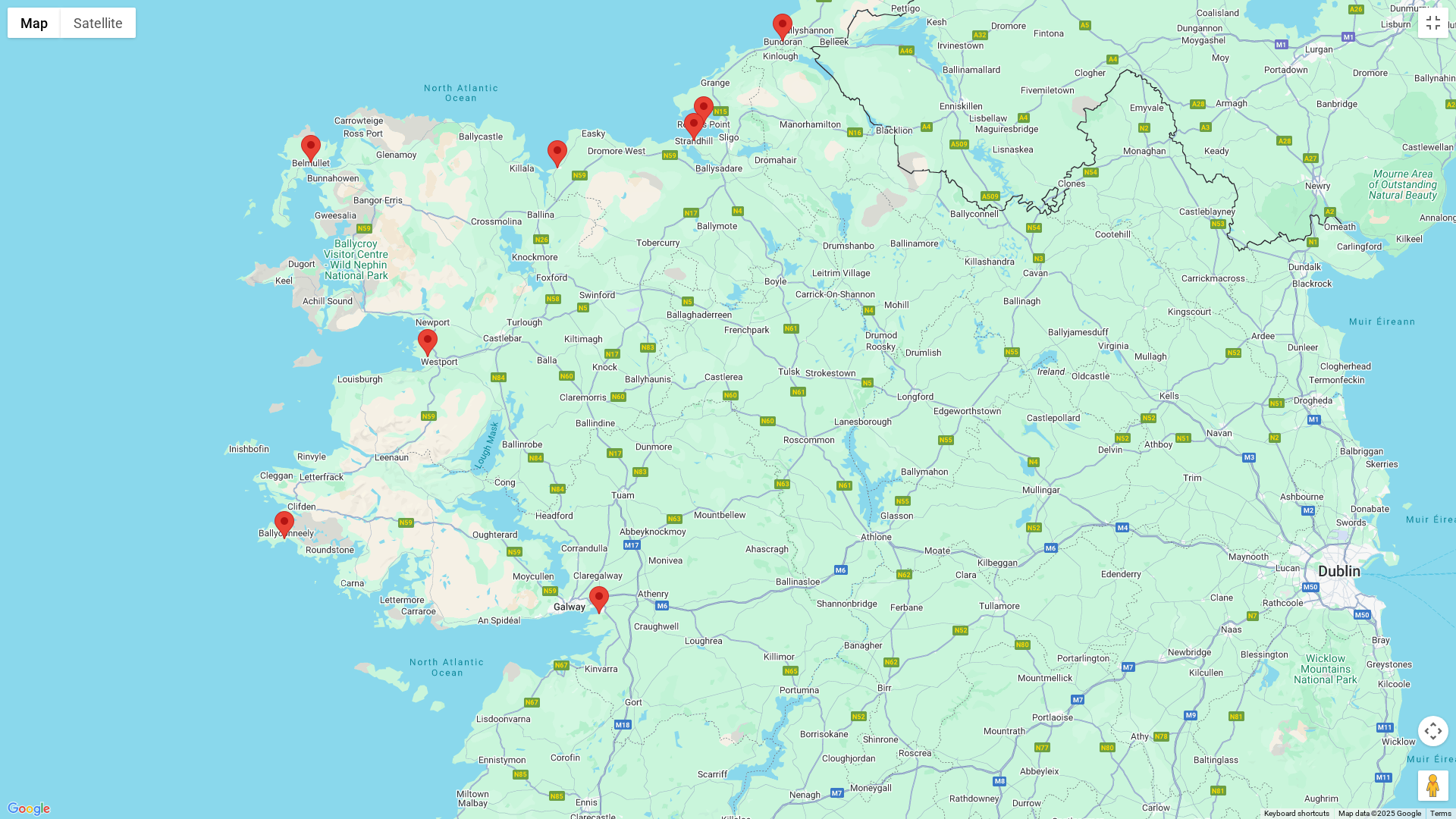
drag, startPoint x: 511, startPoint y: 297, endPoint x: 600, endPoint y: 389, distance: 128.0
click at [605, 379] on div at bounding box center [728, 410] width 1456 height 819
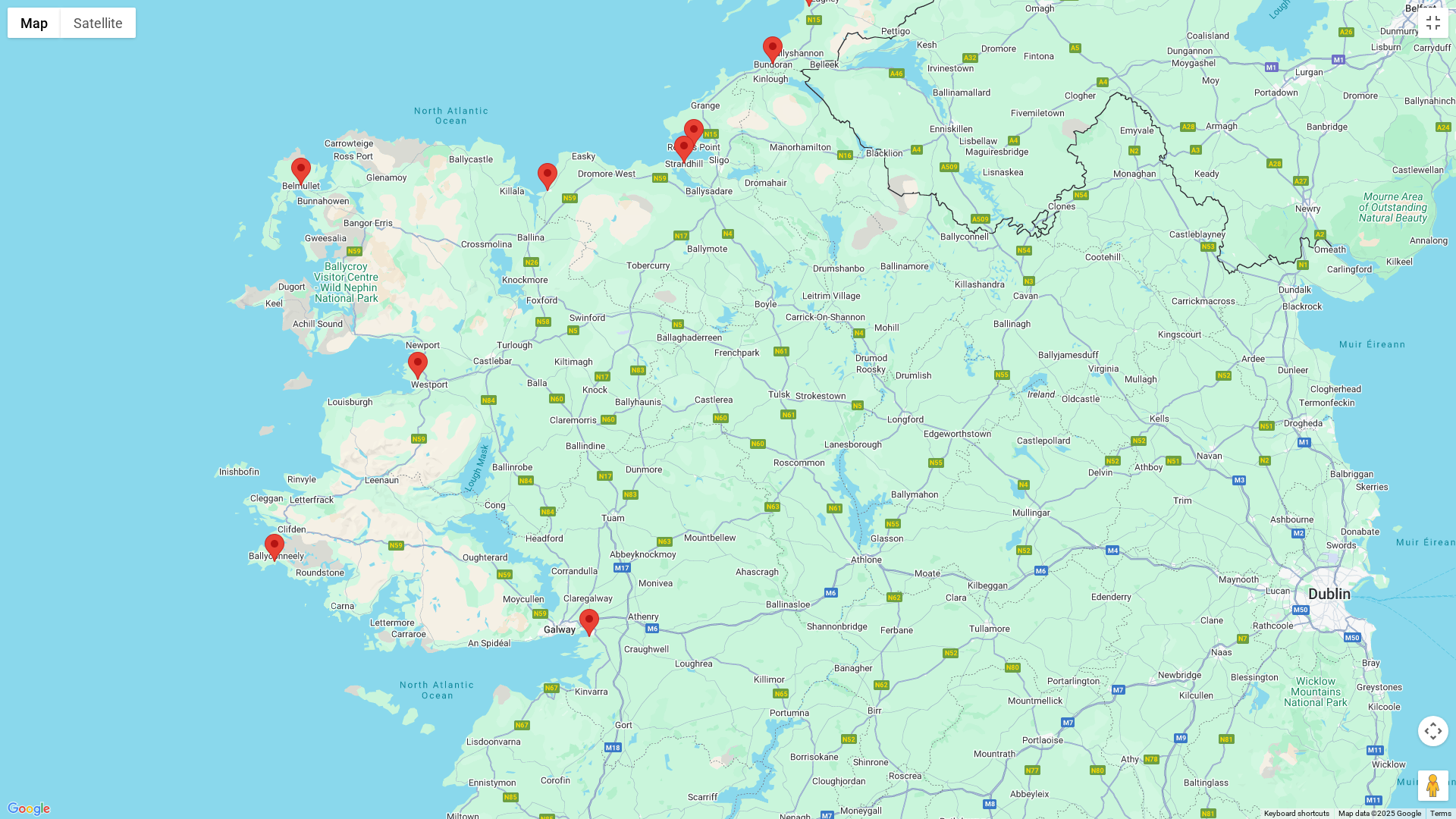
drag, startPoint x: 688, startPoint y: 213, endPoint x: 677, endPoint y: 242, distance: 31.0
click at [677, 242] on div at bounding box center [728, 410] width 1456 height 819
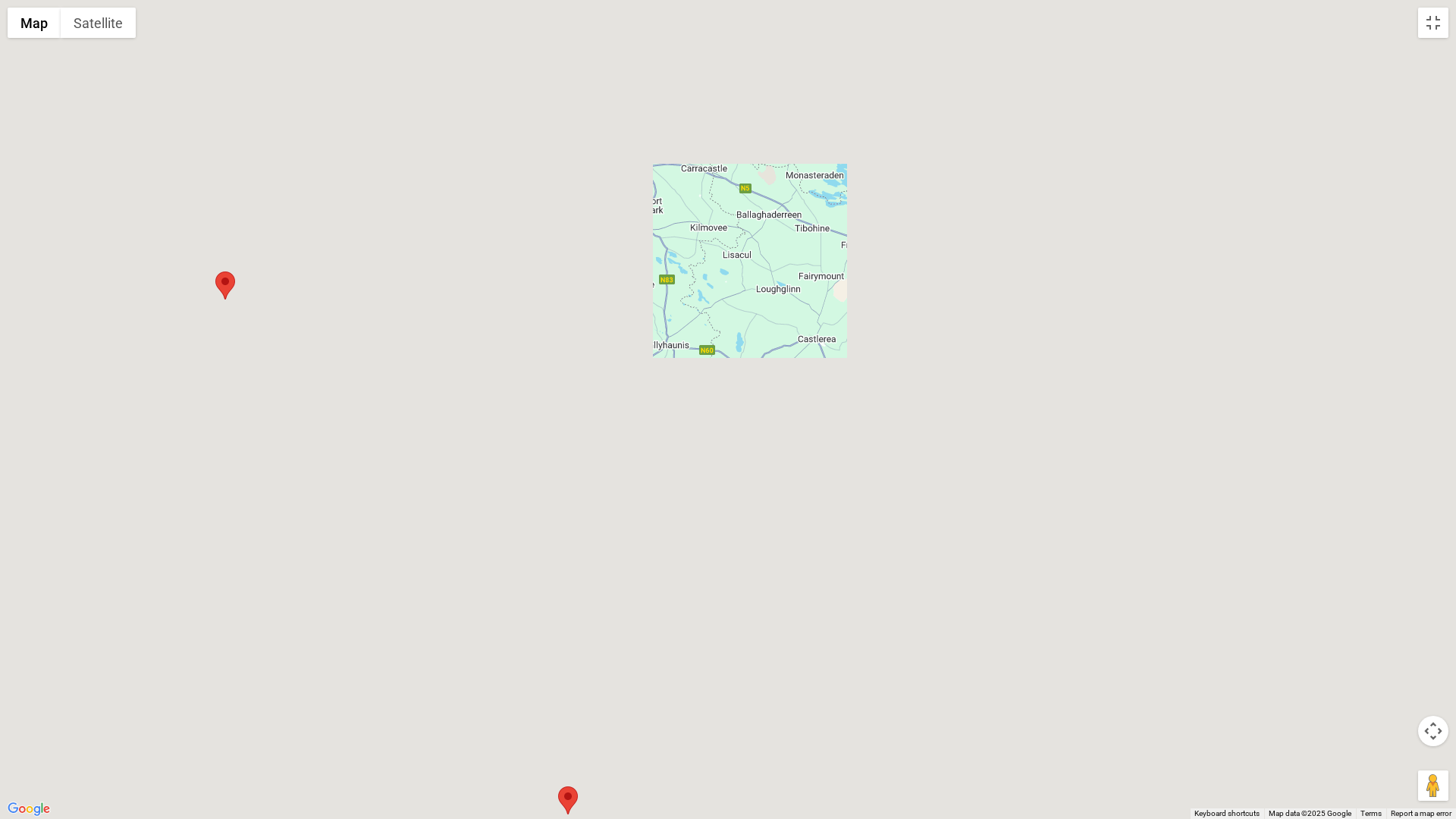
drag, startPoint x: 606, startPoint y: 359, endPoint x: 648, endPoint y: 113, distance: 249.6
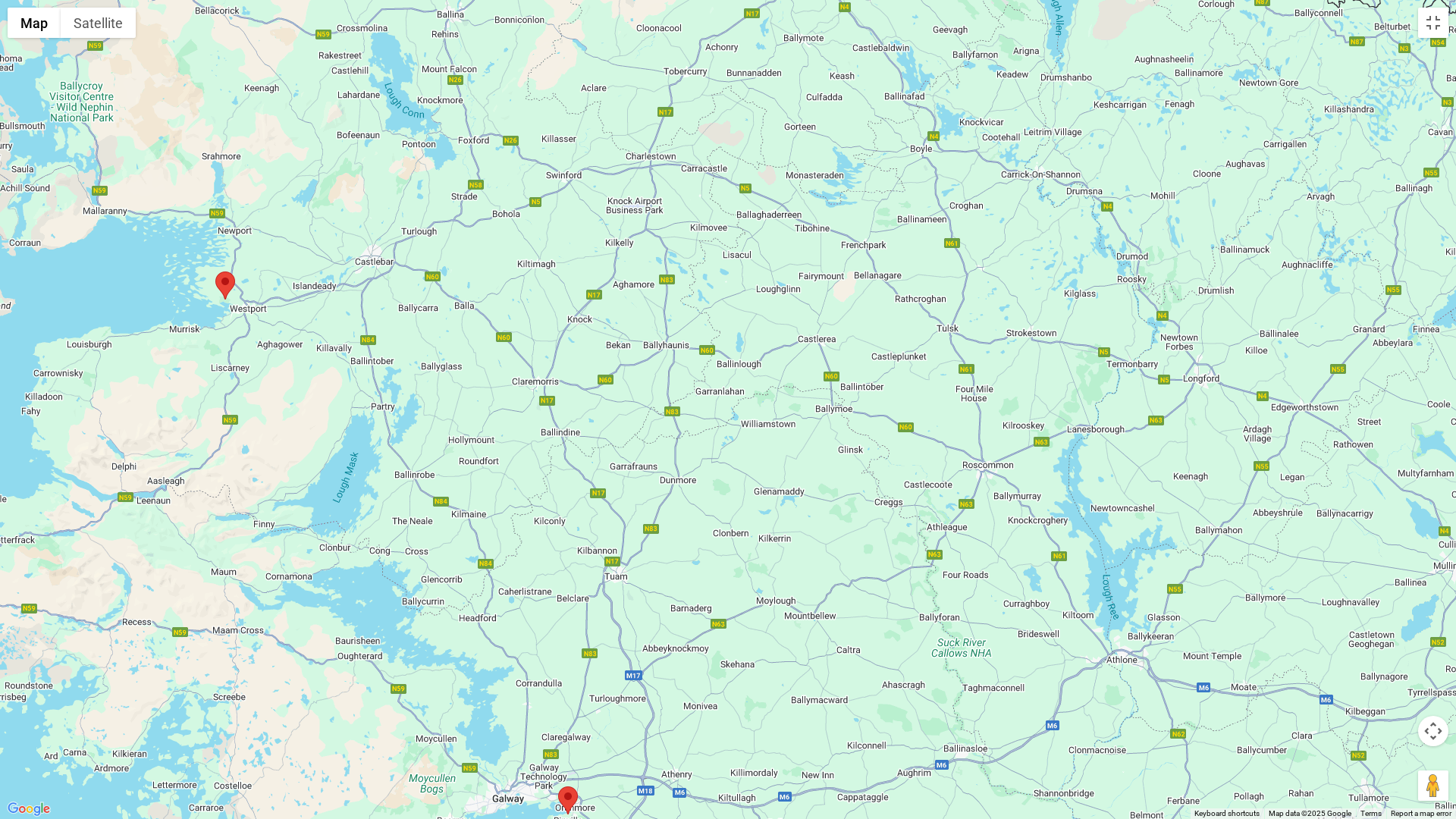
click at [658, 94] on div at bounding box center [728, 410] width 1456 height 819
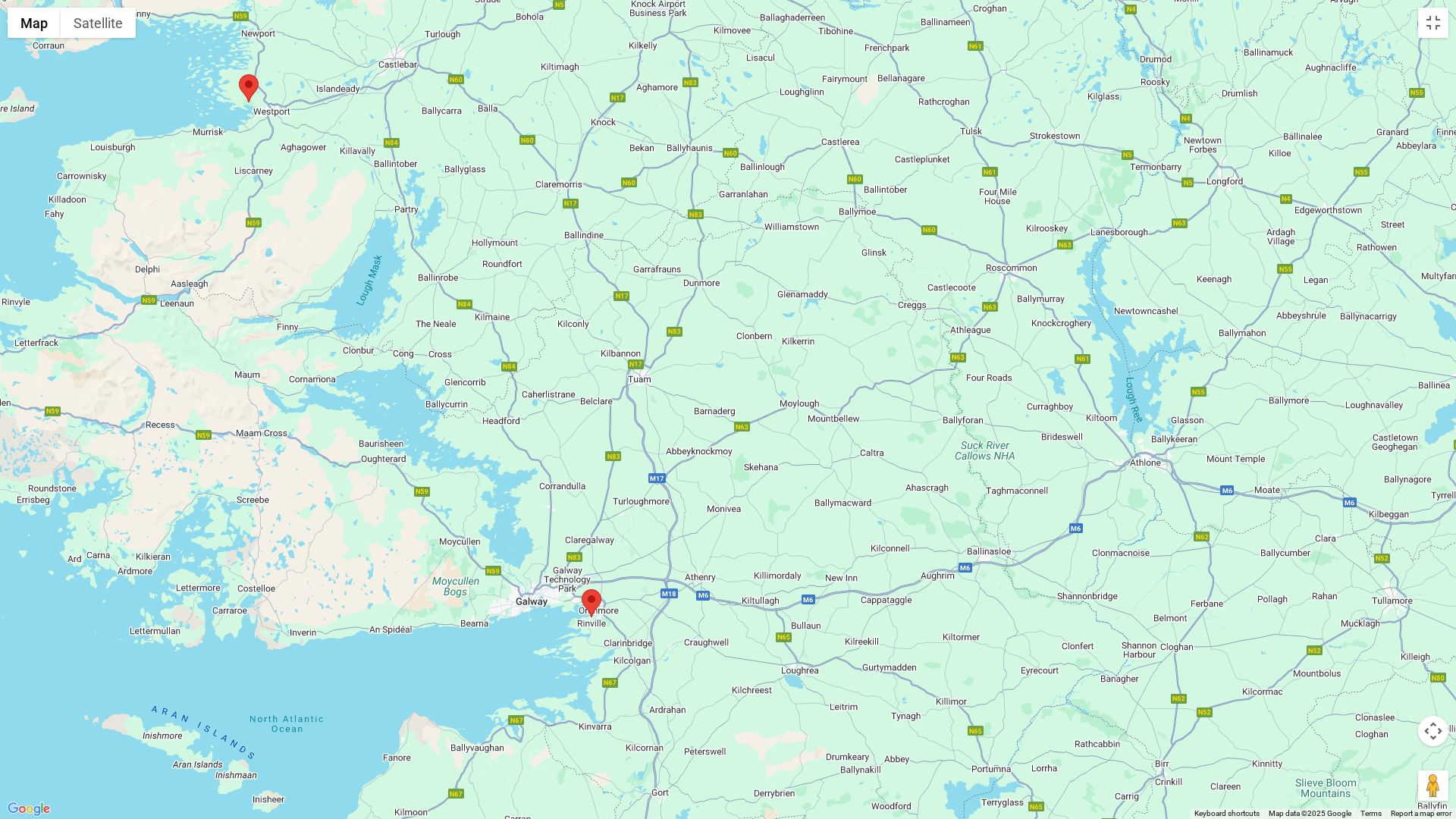
drag, startPoint x: 586, startPoint y: 475, endPoint x: 605, endPoint y: 351, distance: 125.4
click at [605, 351] on div at bounding box center [728, 410] width 1456 height 819
click at [592, 595] on img at bounding box center [591, 603] width 19 height 28
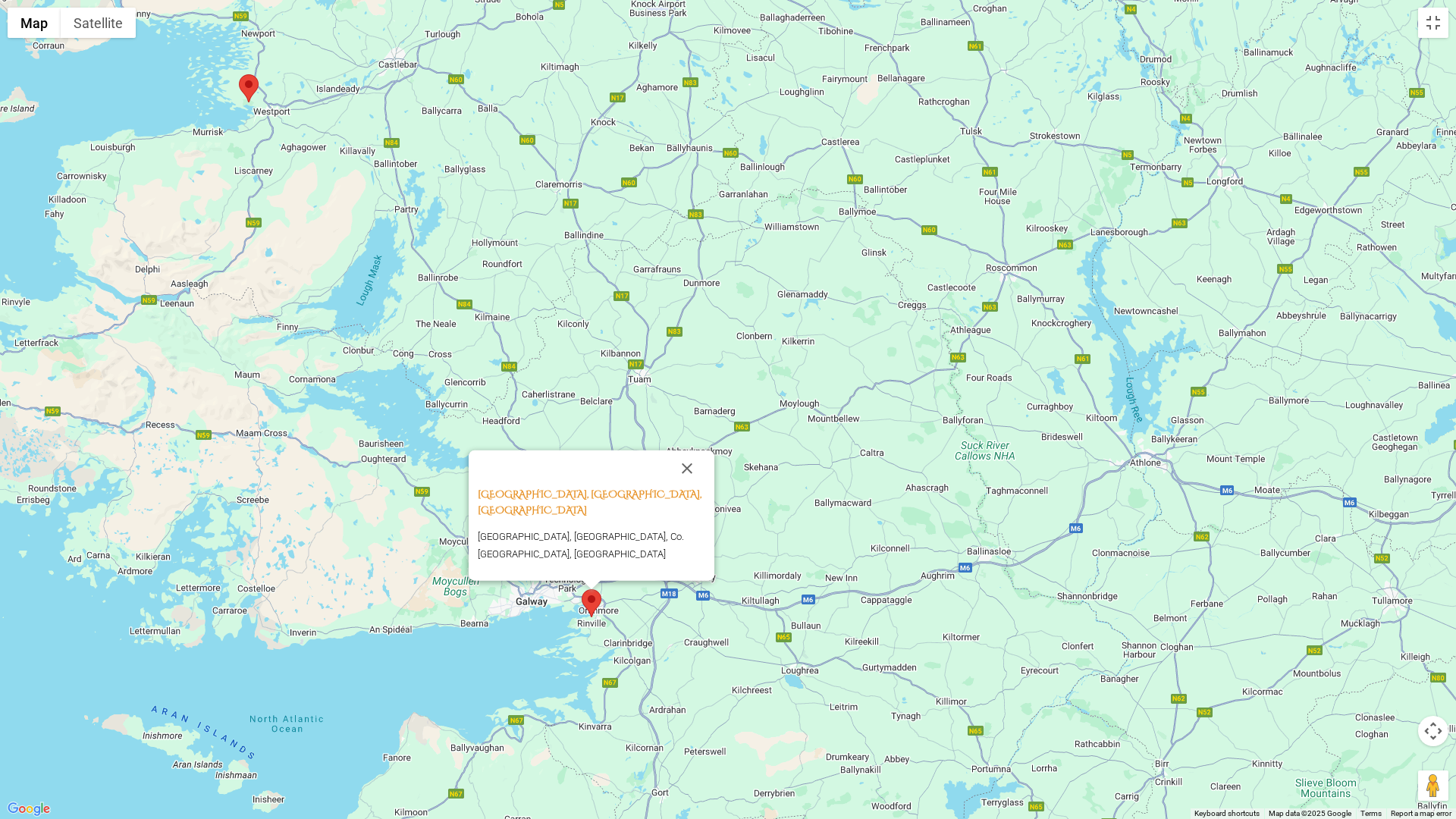
click at [592, 595] on img at bounding box center [591, 603] width 19 height 28
click at [571, 518] on link "Galway Bay Golf Resort, Galway, Ireland" at bounding box center [590, 502] width 224 height 30
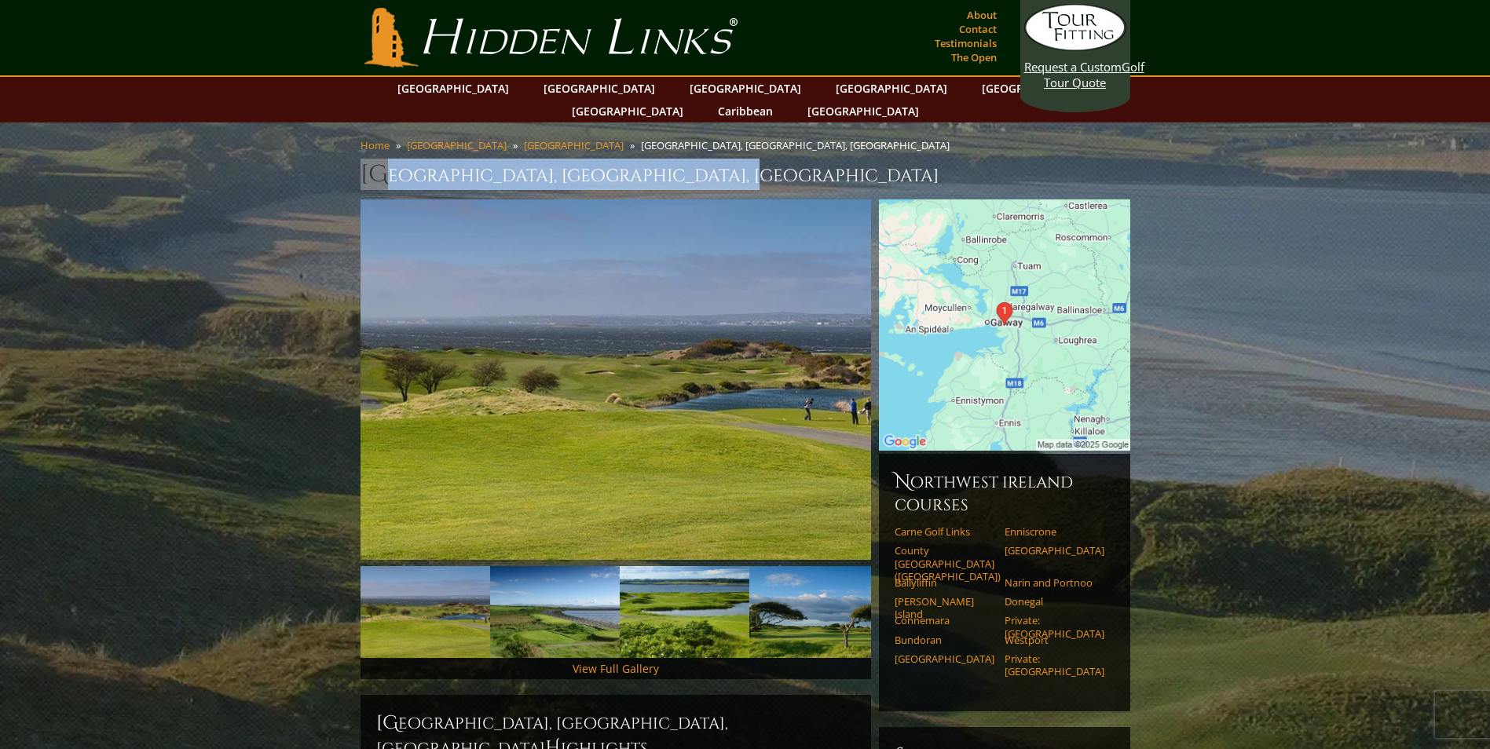
drag, startPoint x: 763, startPoint y: 147, endPoint x: 347, endPoint y: 143, distance: 416.2
drag, startPoint x: 347, startPoint y: 143, endPoint x: 452, endPoint y: 148, distance: 105.4
copy h1 "[GEOGRAPHIC_DATA], [GEOGRAPHIC_DATA], [GEOGRAPHIC_DATA]"
click at [940, 525] on link "Carne Golf Links" at bounding box center [944, 531] width 100 height 13
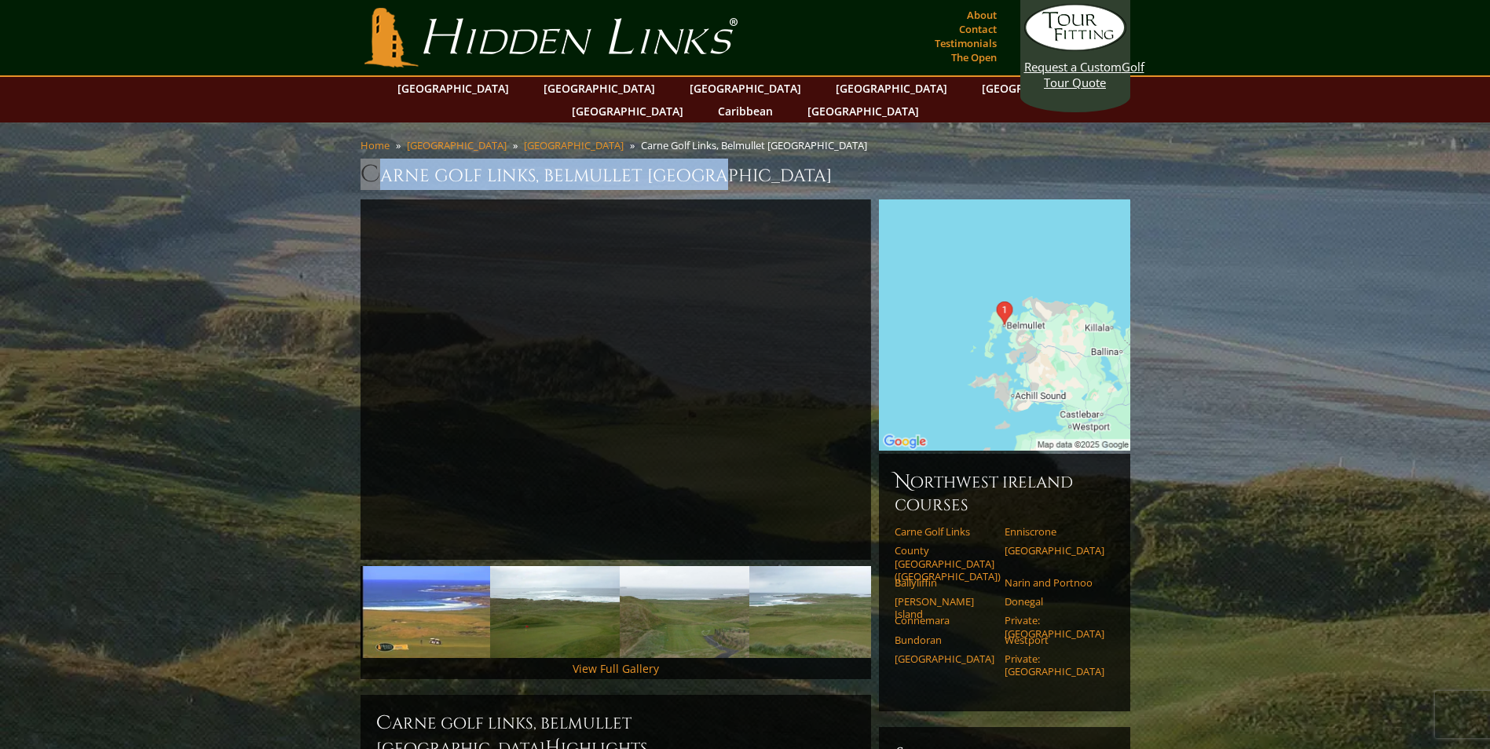
drag, startPoint x: 734, startPoint y: 149, endPoint x: 353, endPoint y: 143, distance: 381.7
drag, startPoint x: 353, startPoint y: 143, endPoint x: 466, endPoint y: 148, distance: 113.2
copy h1 "Carne Golf Links, Belmullet [GEOGRAPHIC_DATA]"
click at [934, 576] on link "Ballyliffin" at bounding box center [944, 582] width 100 height 13
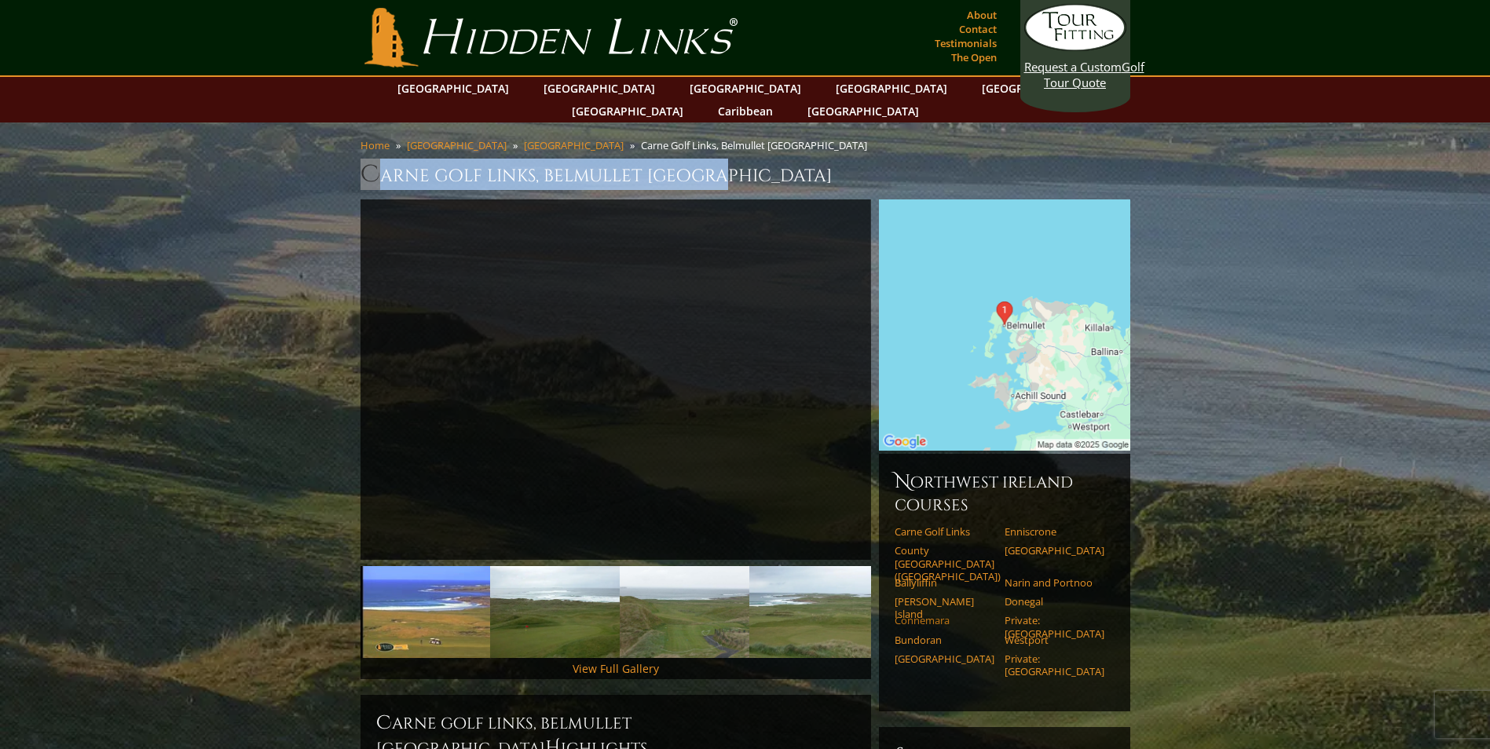
click at [927, 614] on link "Connemara" at bounding box center [944, 620] width 100 height 13
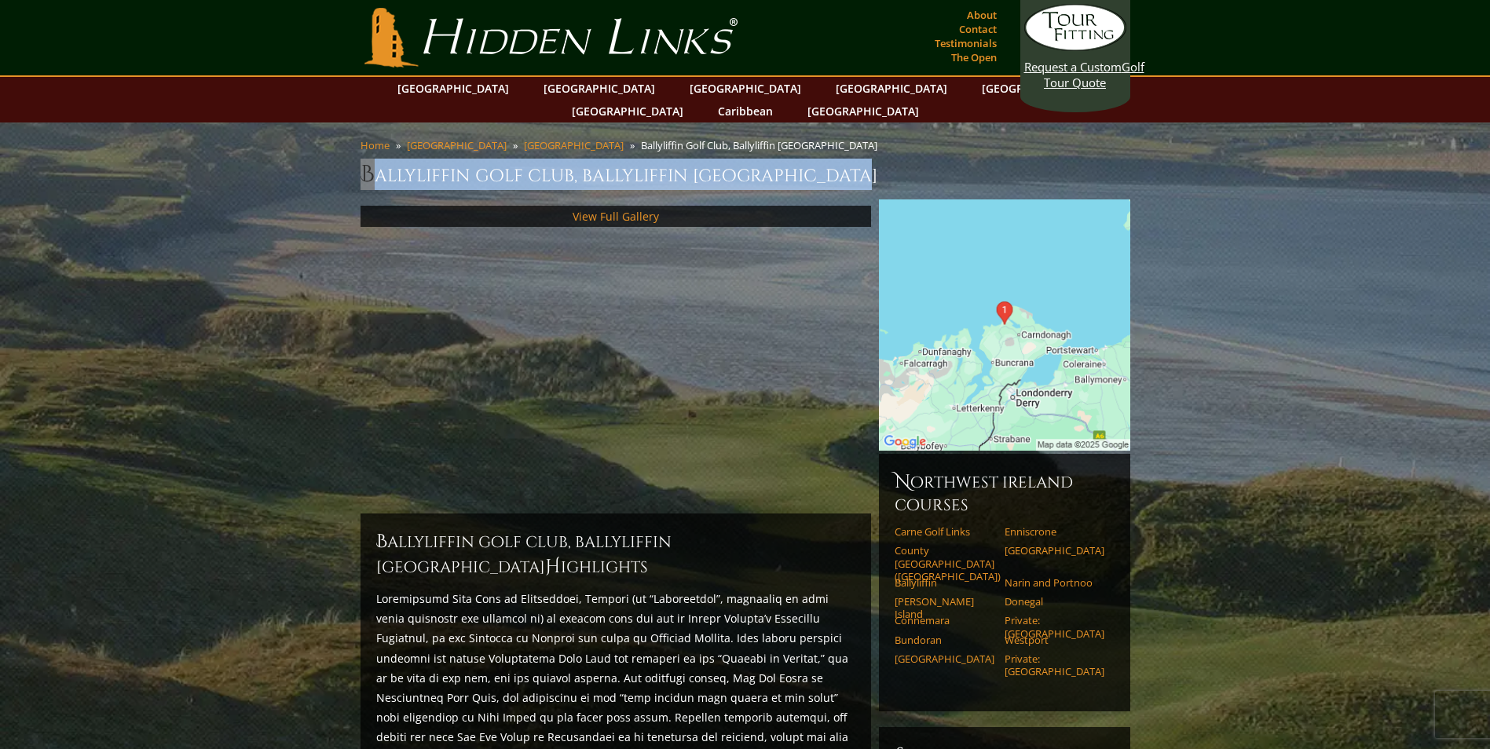
drag, startPoint x: 871, startPoint y: 149, endPoint x: 264, endPoint y: 148, distance: 607.1
click at [264, 148] on section "Home [GEOGRAPHIC_DATA] [GEOGRAPHIC_DATA] Ballyliffin Golf Club, Ballyliffin [GE…" at bounding box center [745, 719] width 1490 height 1193
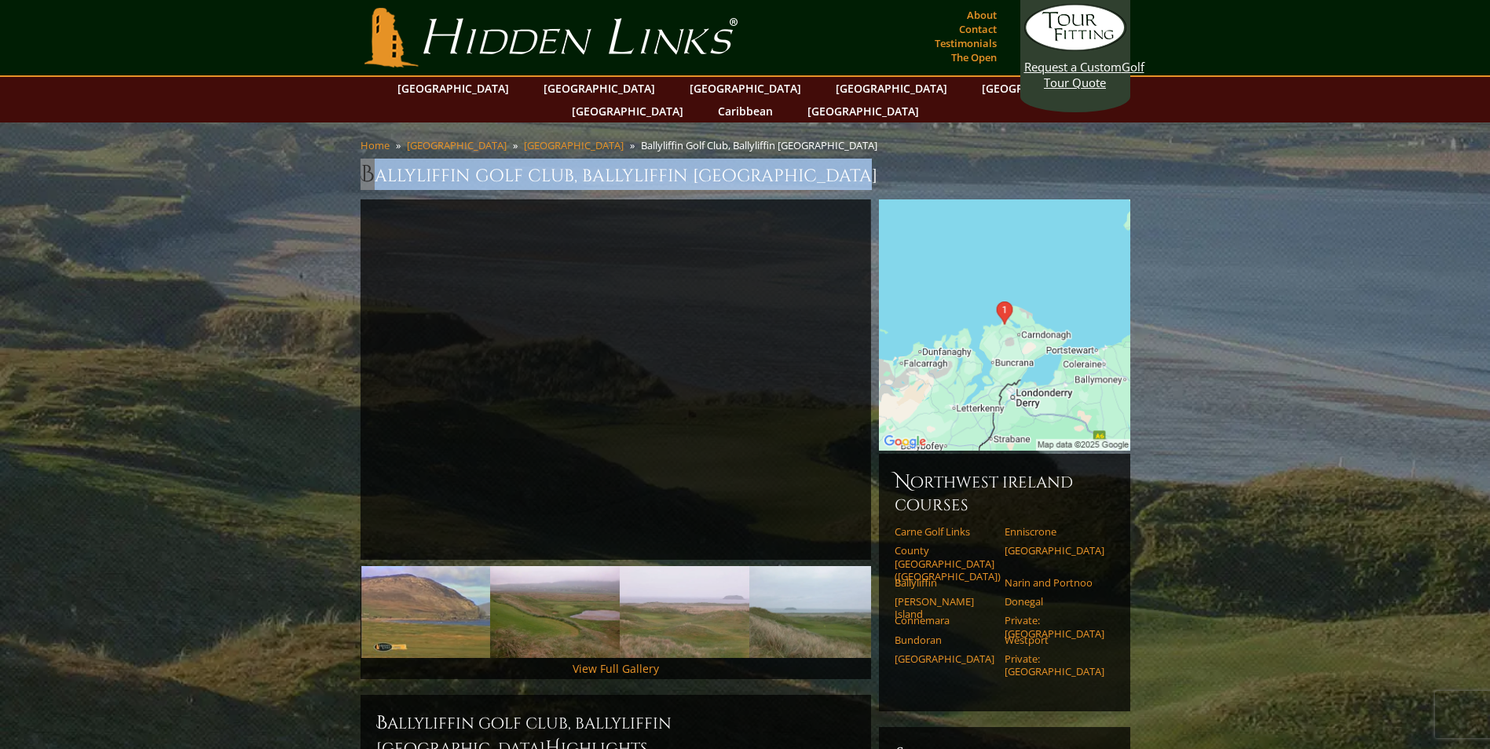
copy h1 "Ballyliffin Golf Club, Ballyliffin [GEOGRAPHIC_DATA]"
click at [975, 247] on img at bounding box center [1004, 324] width 251 height 251
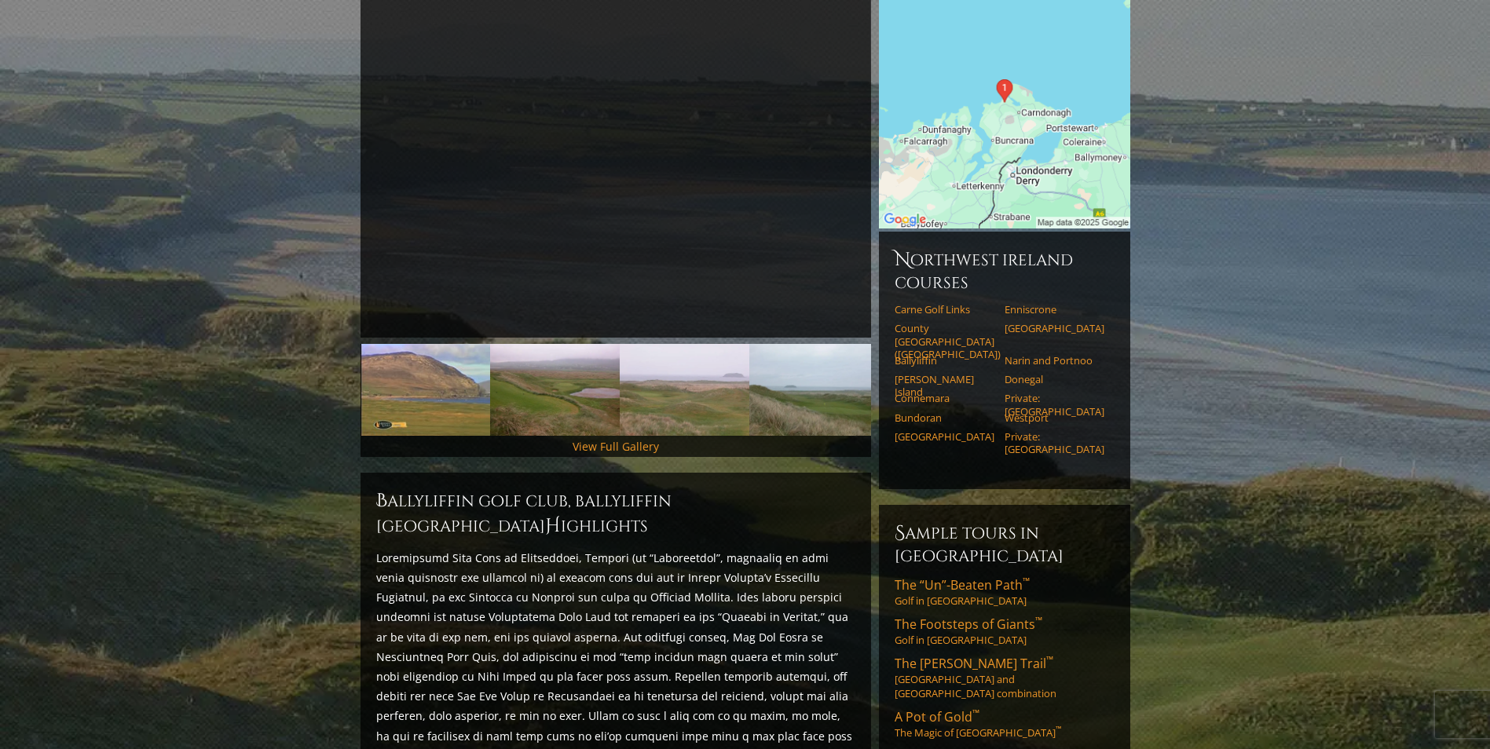
scroll to position [79, 0]
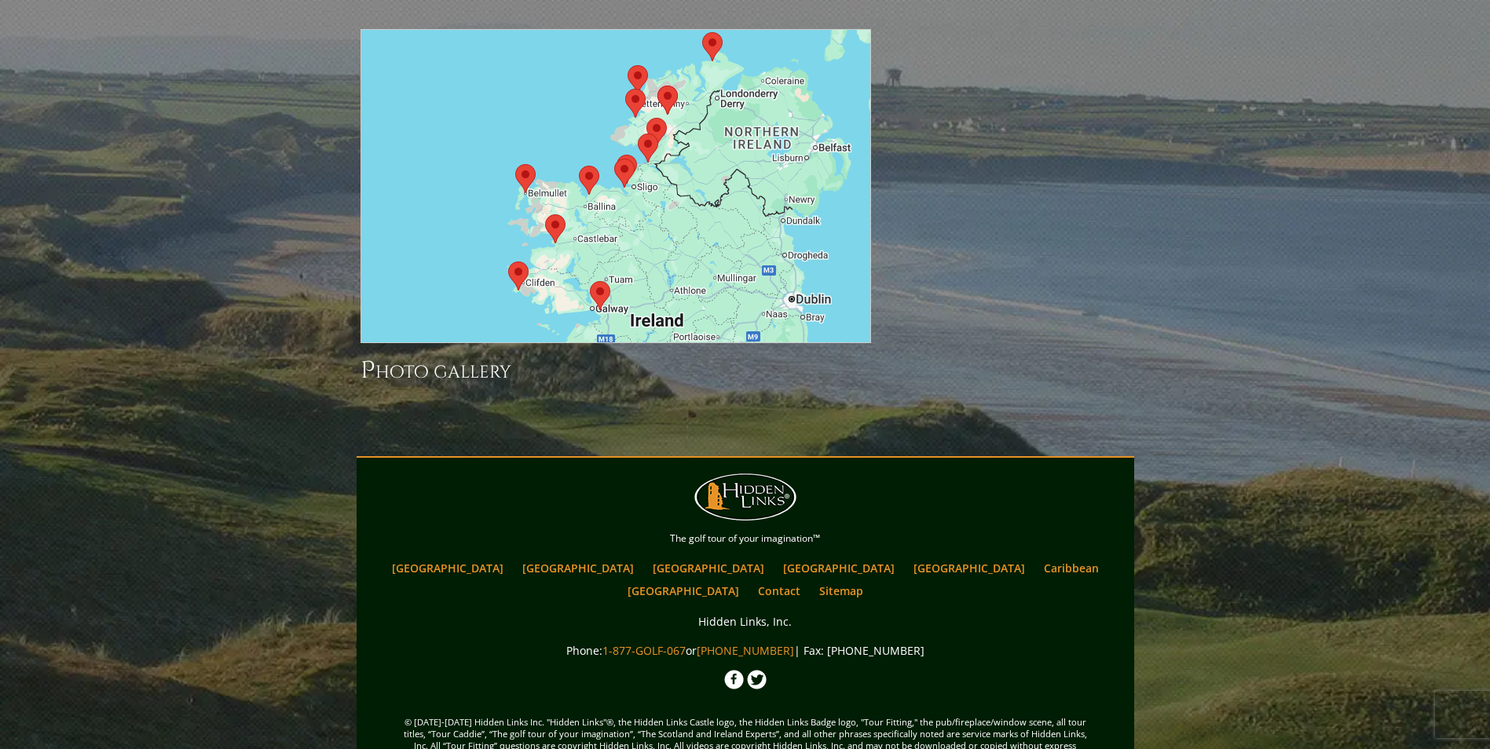
scroll to position [1683, 0]
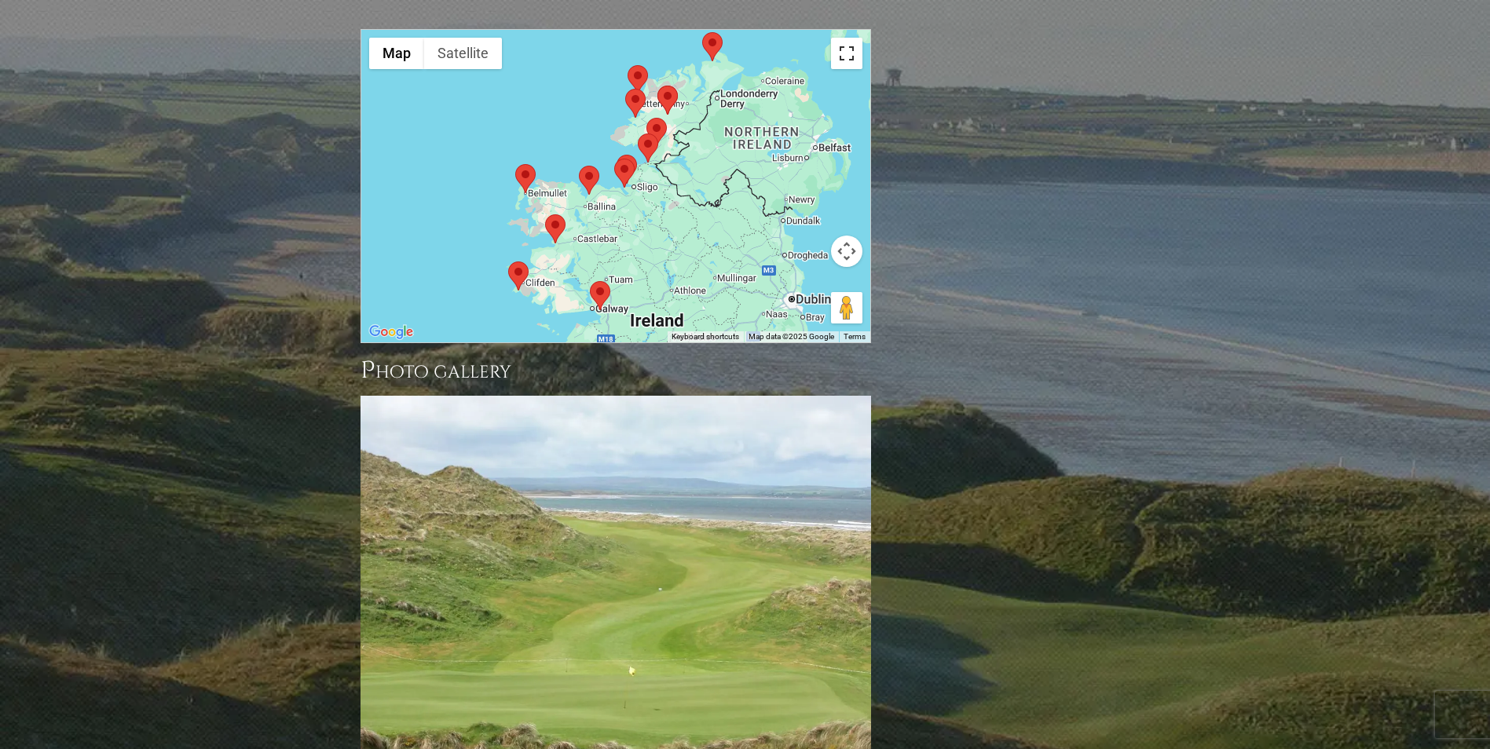
click at [847, 38] on button "Toggle fullscreen view" at bounding box center [846, 53] width 31 height 31
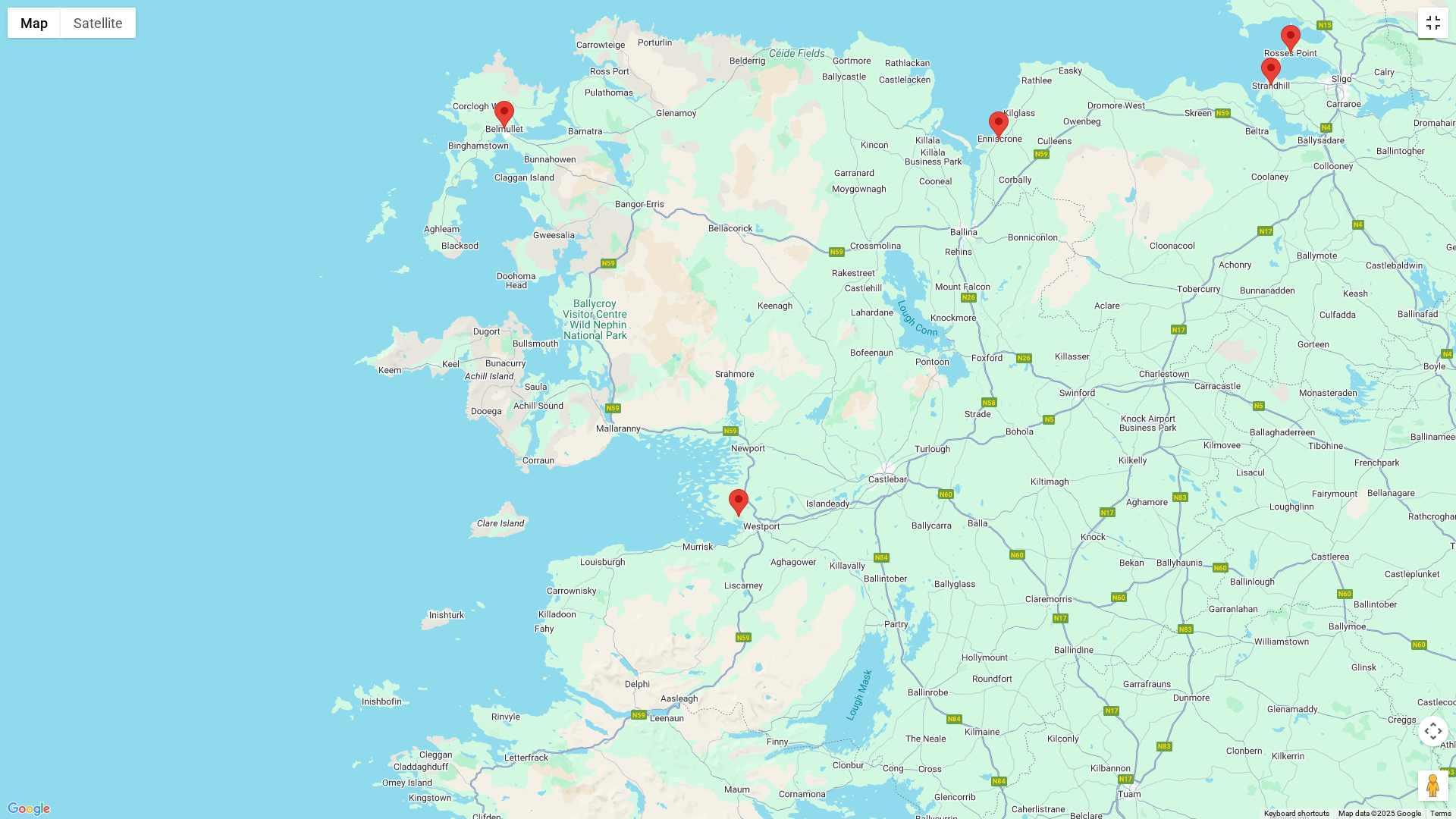
click at [1436, 24] on button "Toggle fullscreen view" at bounding box center [1433, 22] width 30 height 30
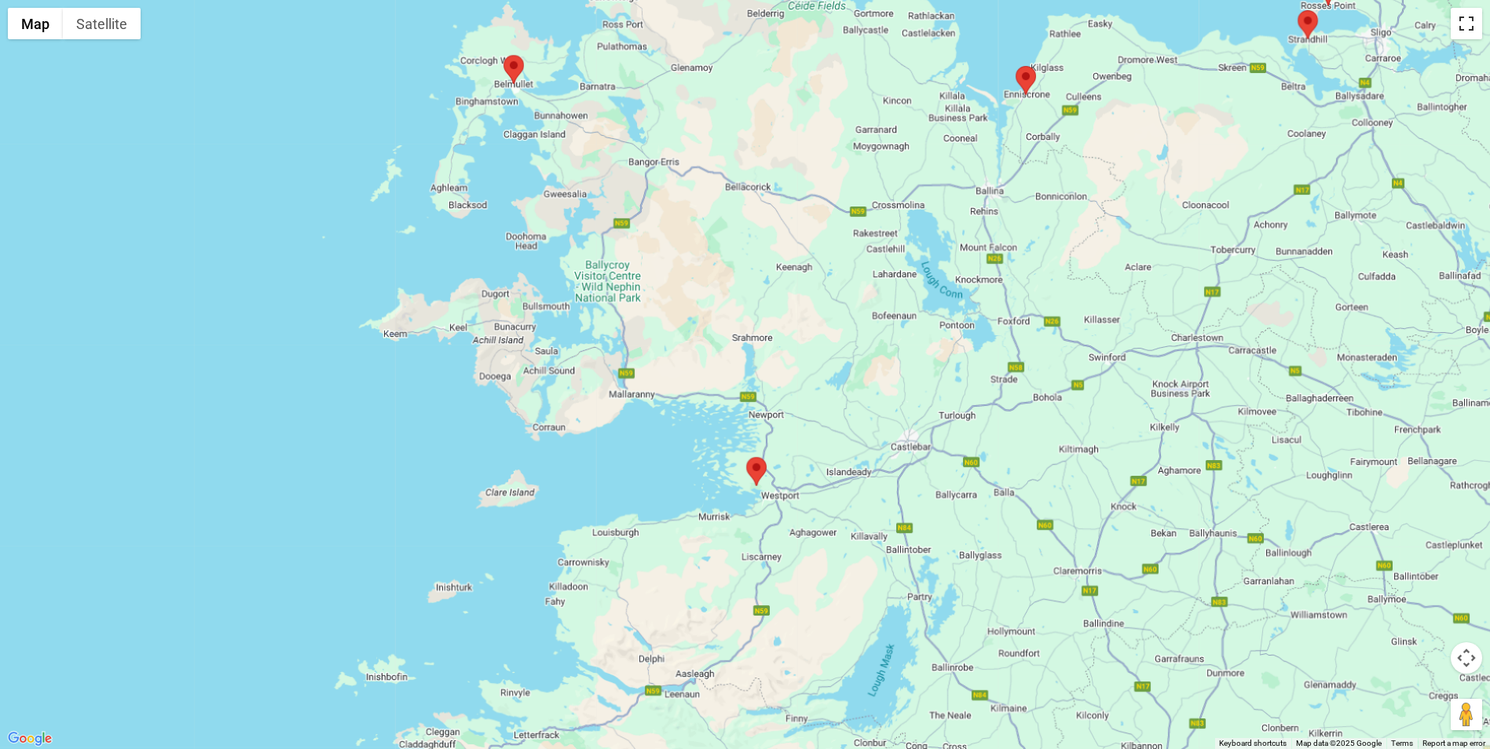
scroll to position [112, 0]
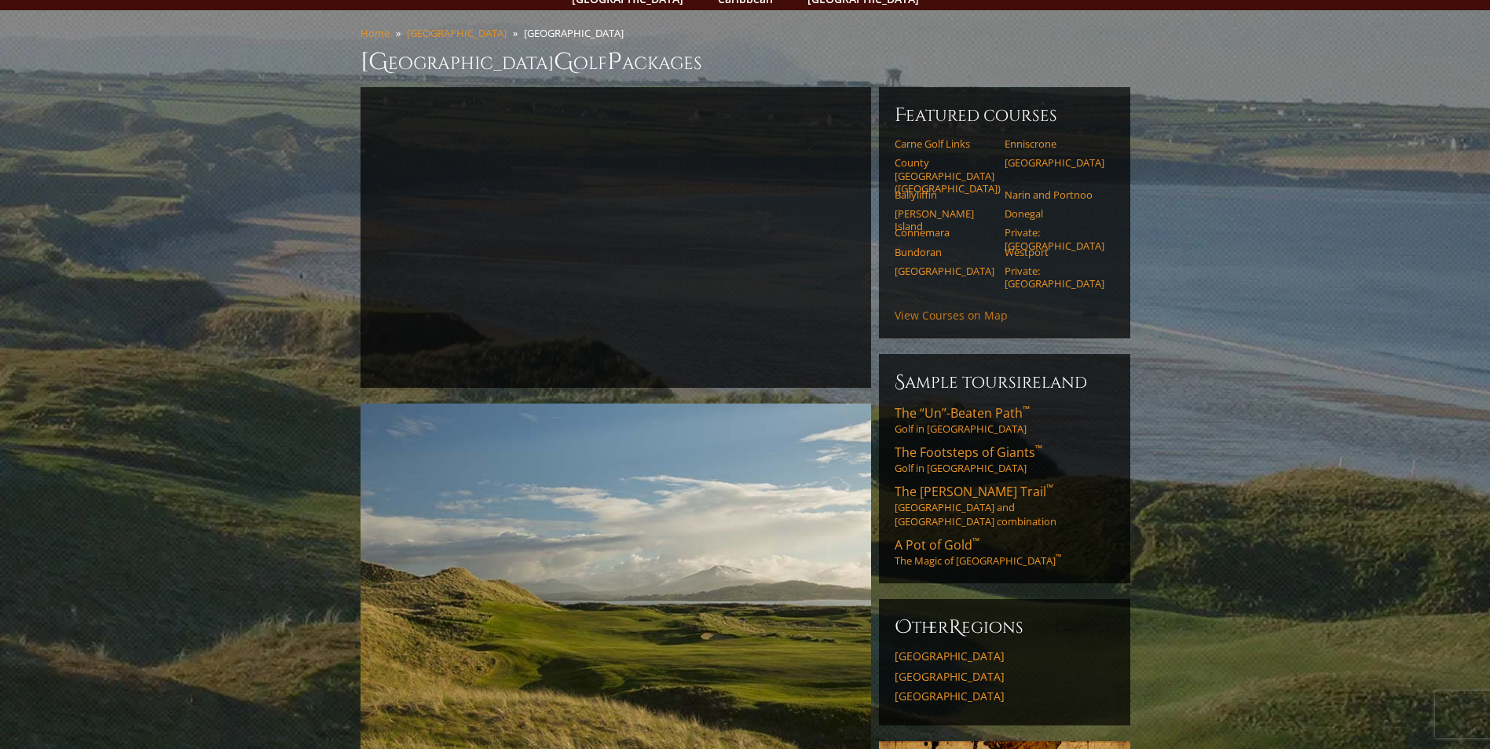
click at [941, 308] on link "View Courses on Map" at bounding box center [950, 315] width 113 height 15
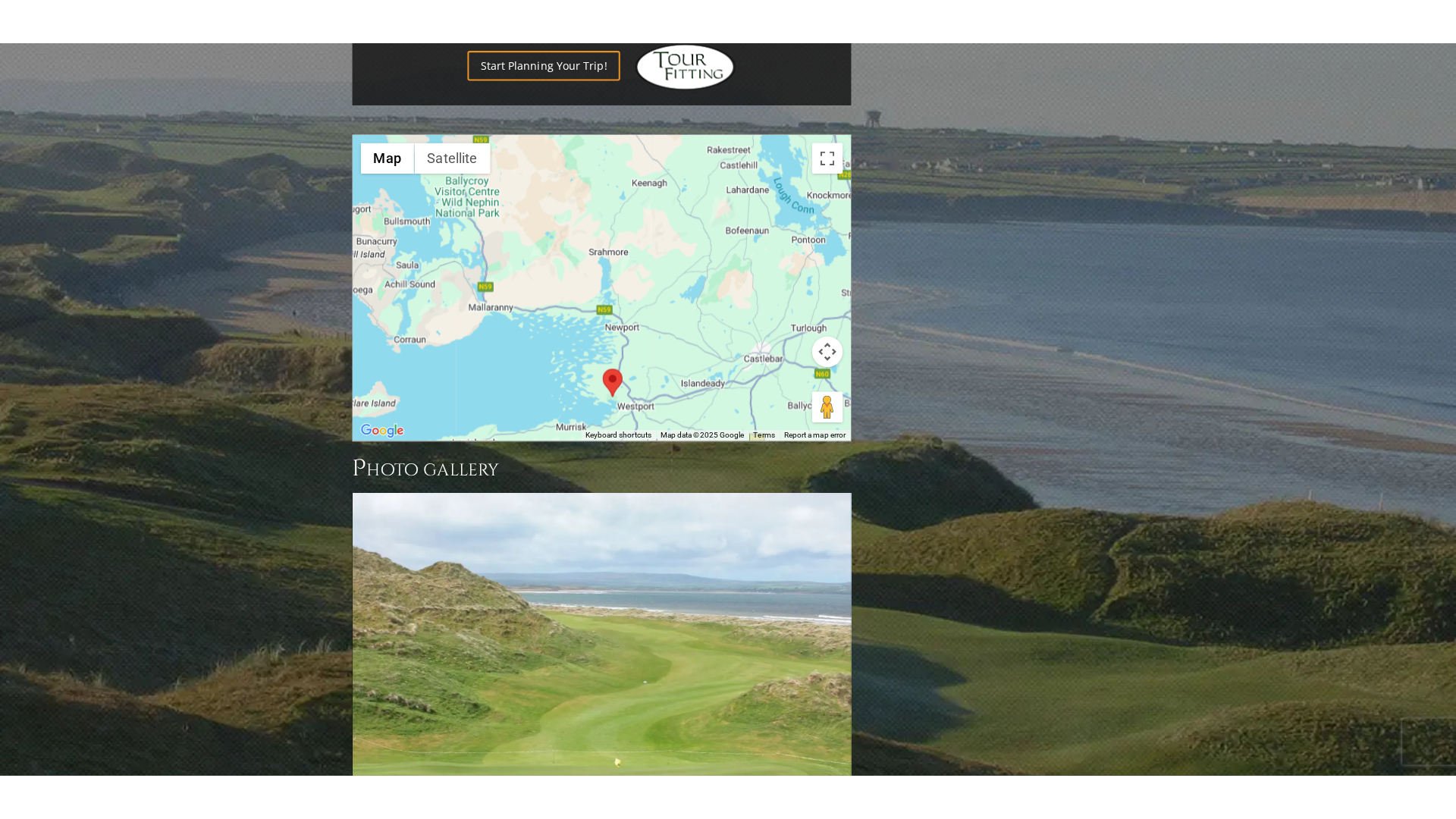
scroll to position [1613, 0]
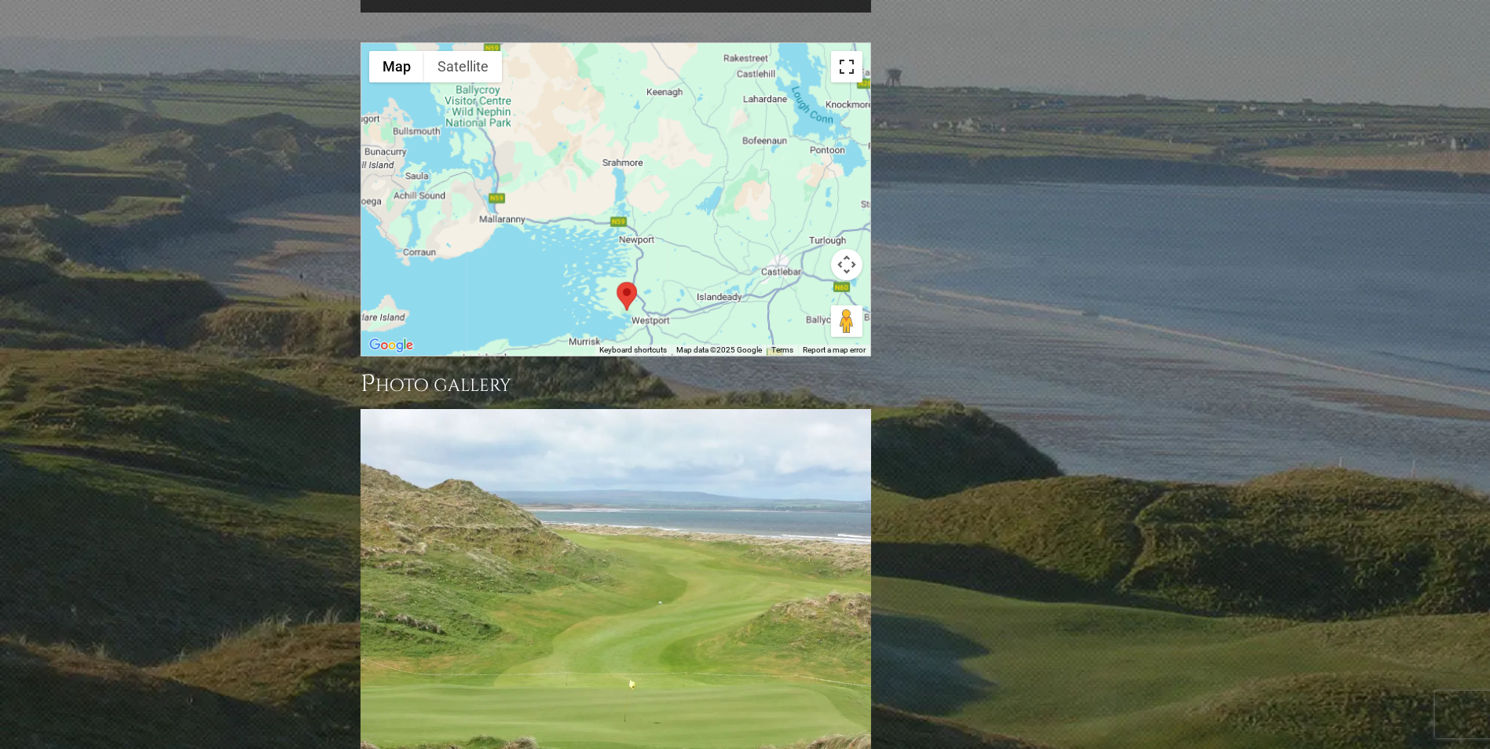
click at [853, 51] on button "Toggle fullscreen view" at bounding box center [846, 66] width 31 height 31
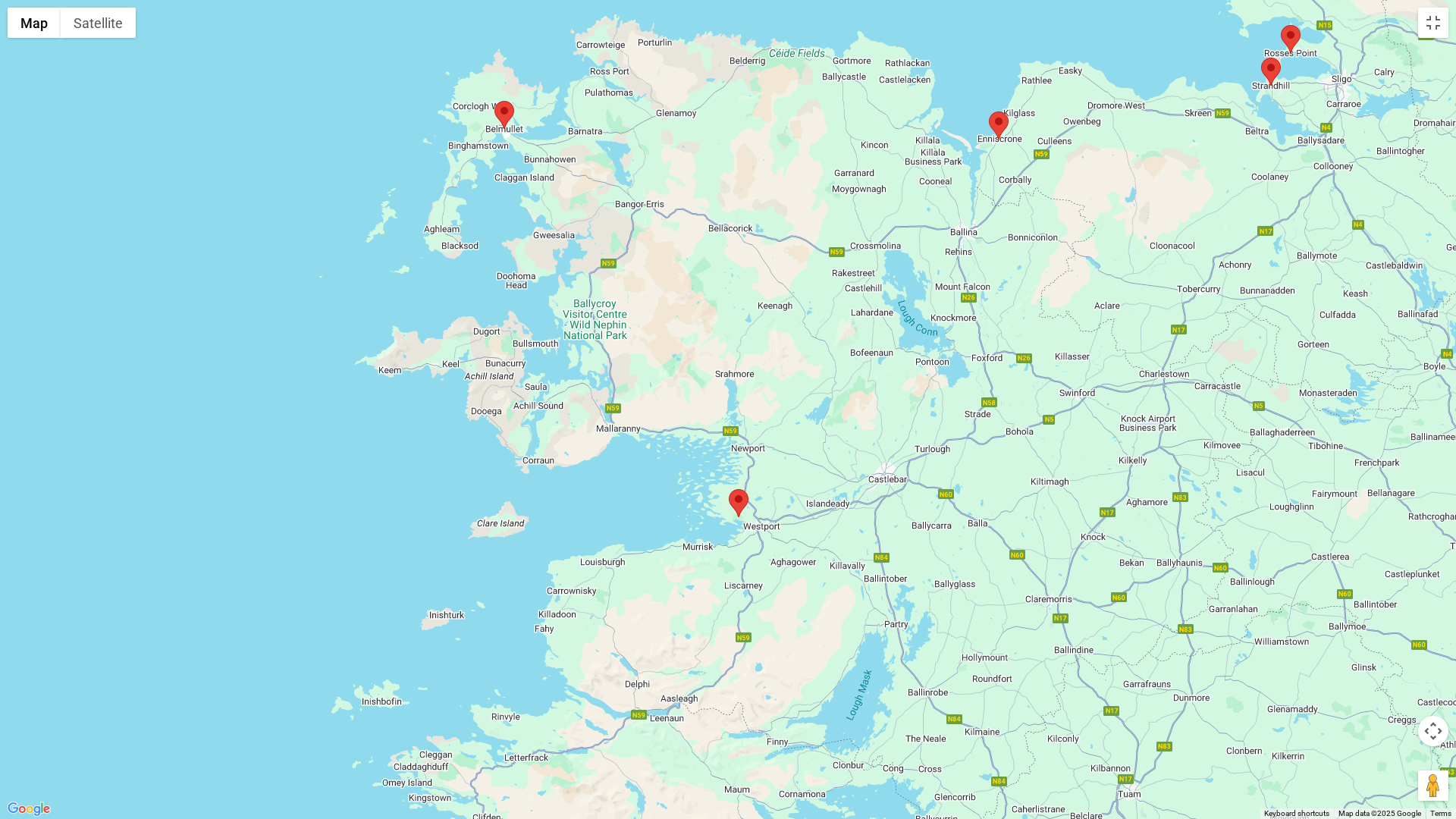
click at [507, 107] on img at bounding box center [504, 114] width 19 height 28
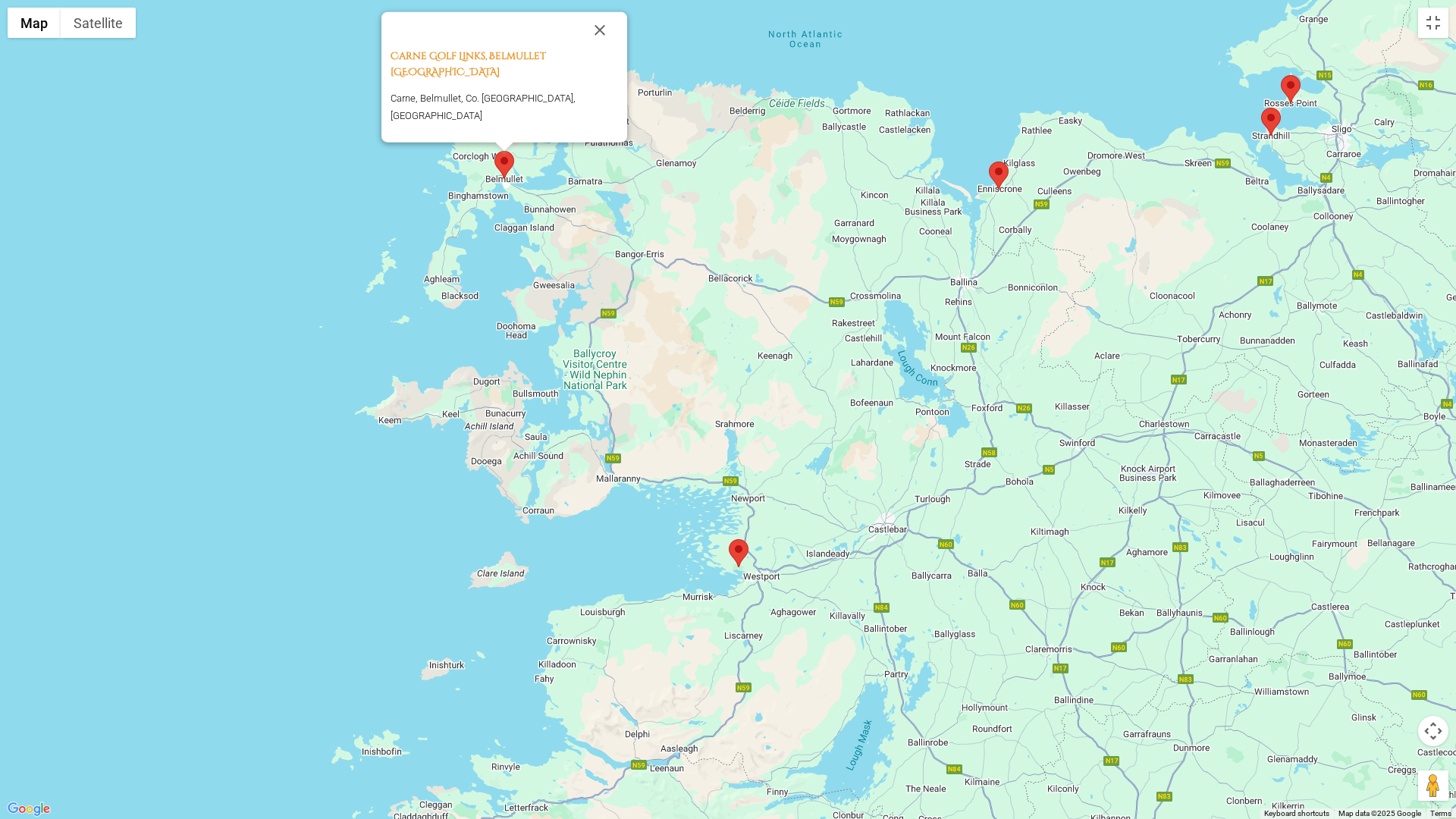
click at [998, 172] on img at bounding box center [998, 175] width 19 height 28
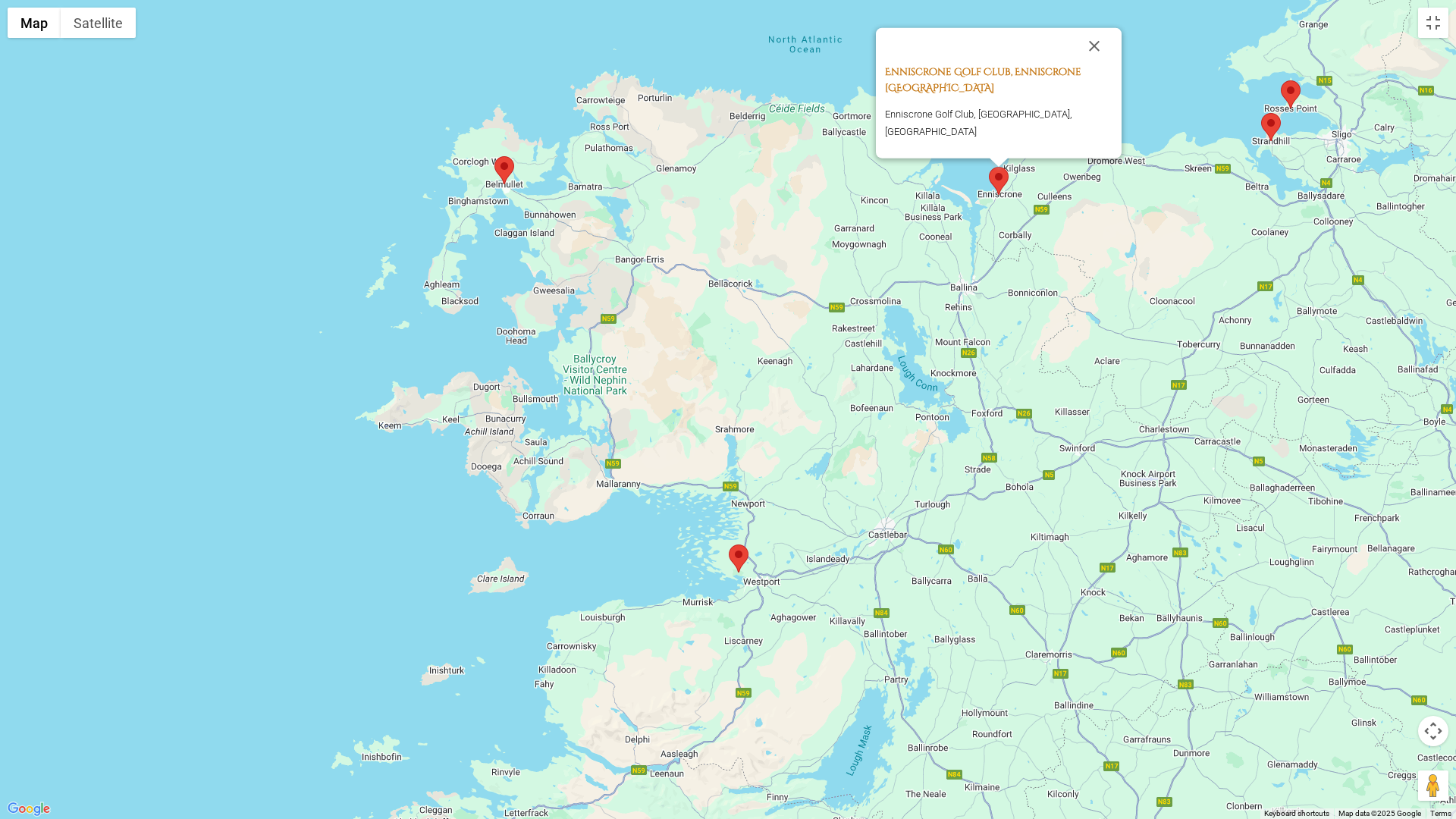
click at [991, 90] on link "Enniscrone Golf Club, Enniscrone [GEOGRAPHIC_DATA]" at bounding box center [982, 80] width 196 height 30
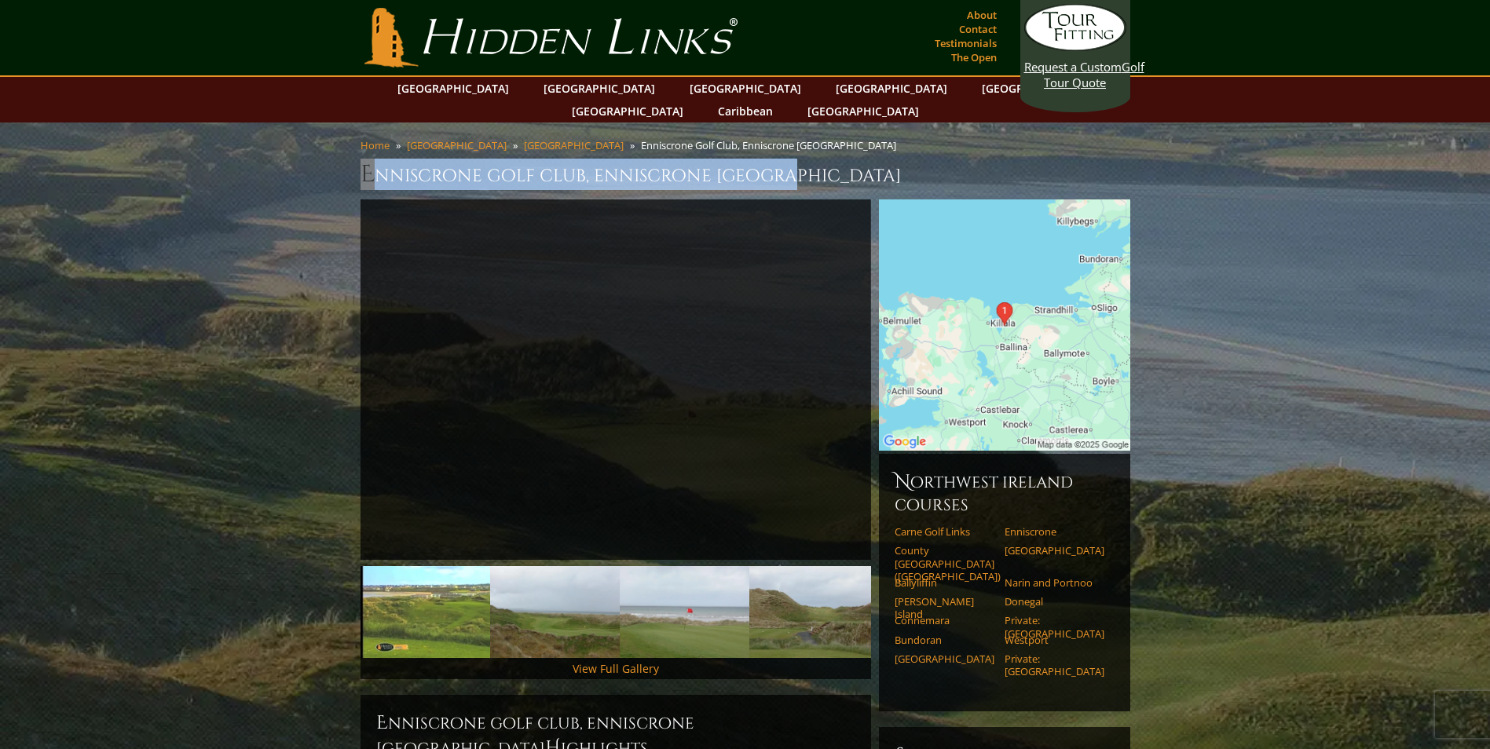
drag, startPoint x: 786, startPoint y: 155, endPoint x: 355, endPoint y: 141, distance: 431.4
drag, startPoint x: 355, startPoint y: 141, endPoint x: 543, endPoint y: 149, distance: 188.6
copy h1 "Enniscrone Golf Club, Enniscrone Ireland"
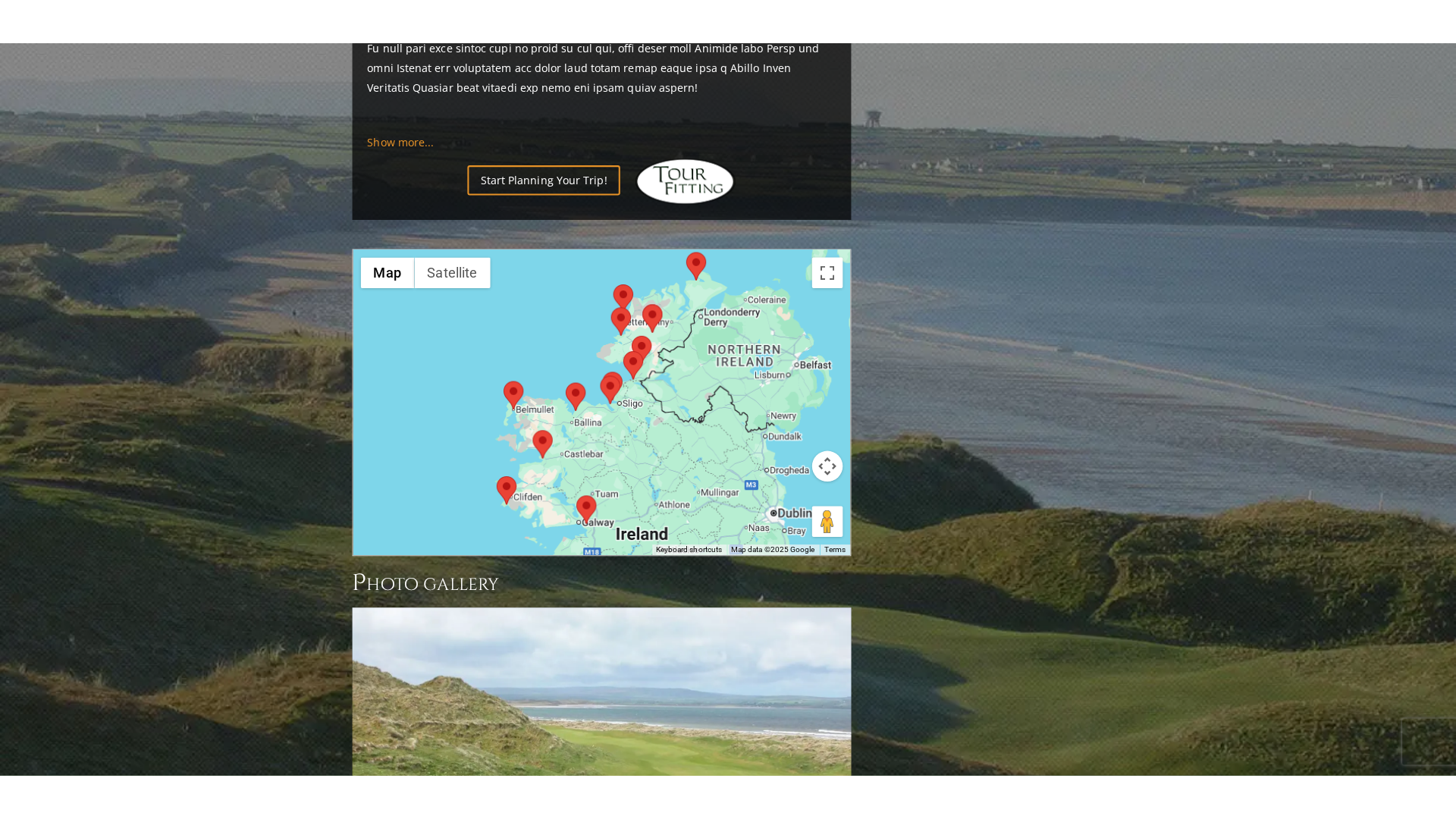
scroll to position [1625, 0]
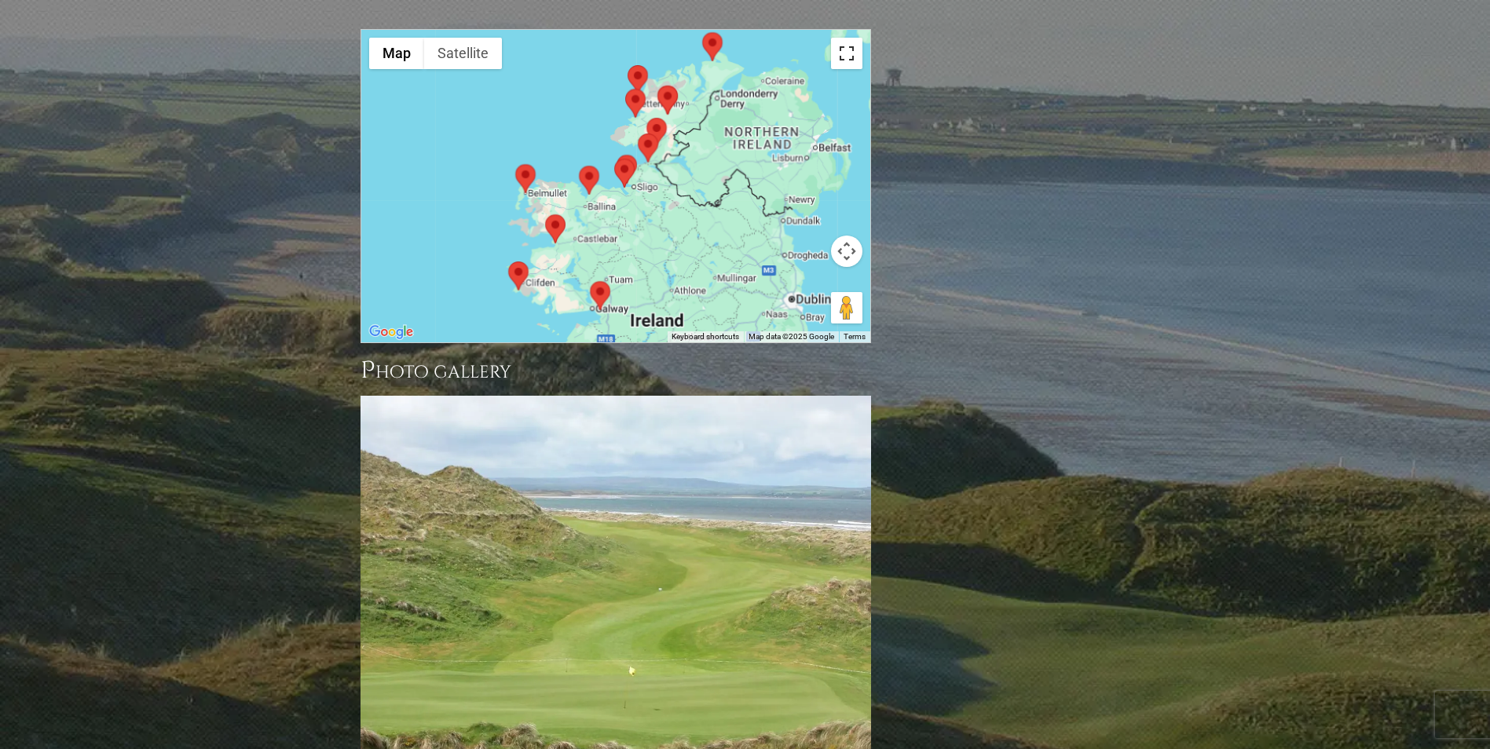
click at [846, 38] on button "Toggle fullscreen view" at bounding box center [846, 53] width 31 height 31
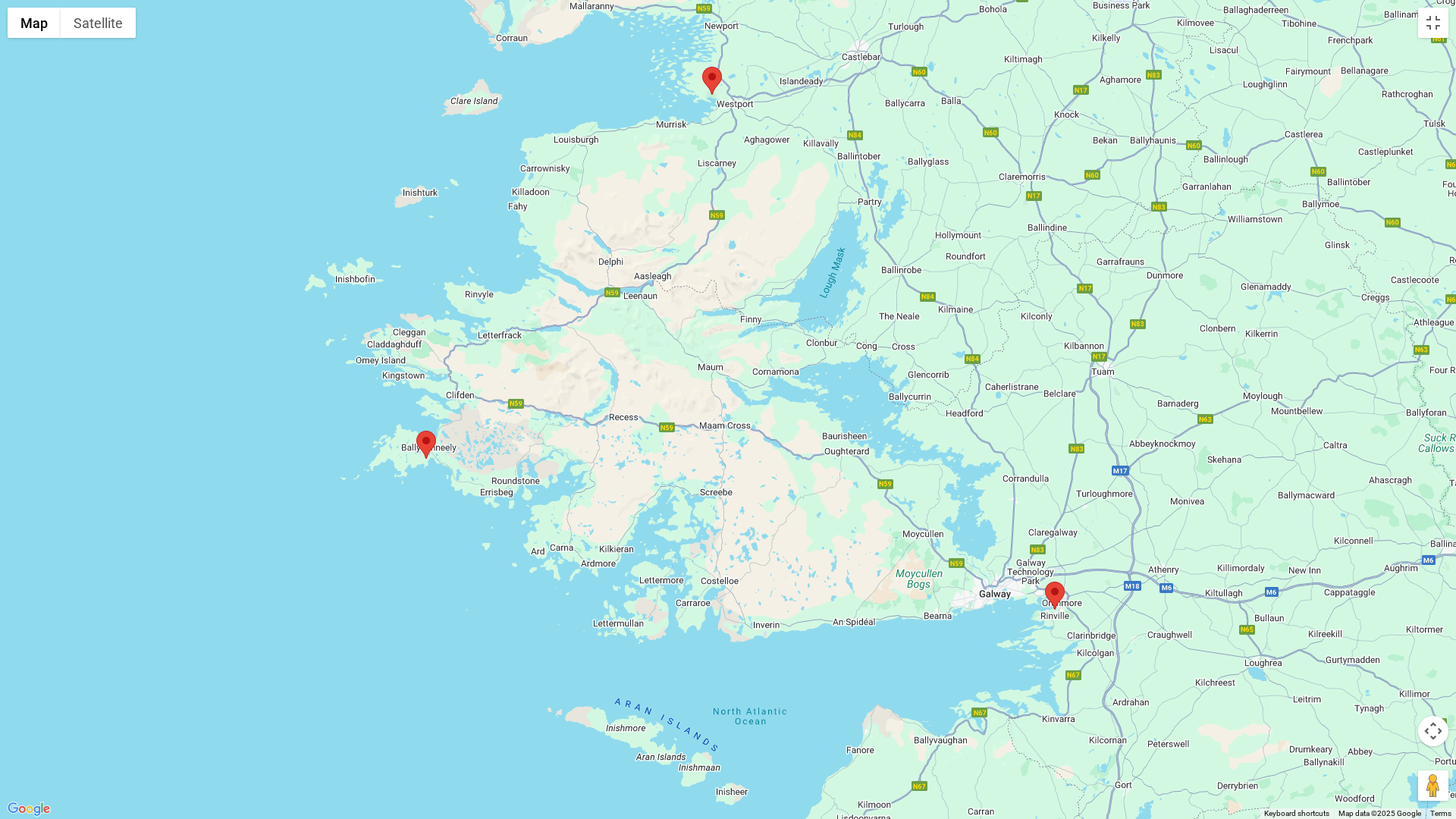
click at [1050, 591] on img at bounding box center [1054, 595] width 19 height 28
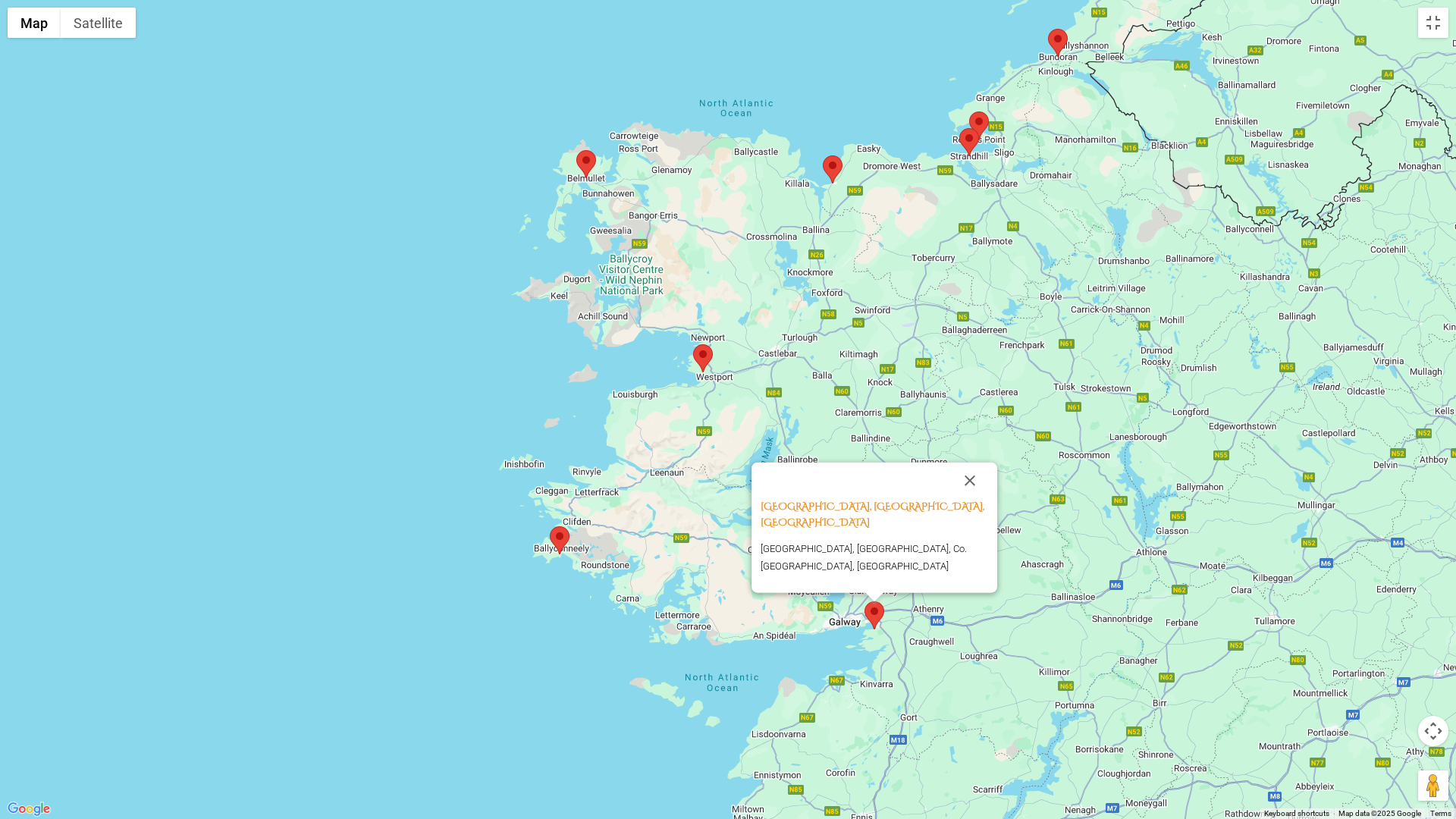
drag, startPoint x: 842, startPoint y: 256, endPoint x: 810, endPoint y: 369, distance: 117.4
click at [789, 404] on div "[GEOGRAPHIC_DATA], [GEOGRAPHIC_DATA], [GEOGRAPHIC_DATA] [GEOGRAPHIC_DATA], [GEO…" at bounding box center [728, 410] width 1456 height 819
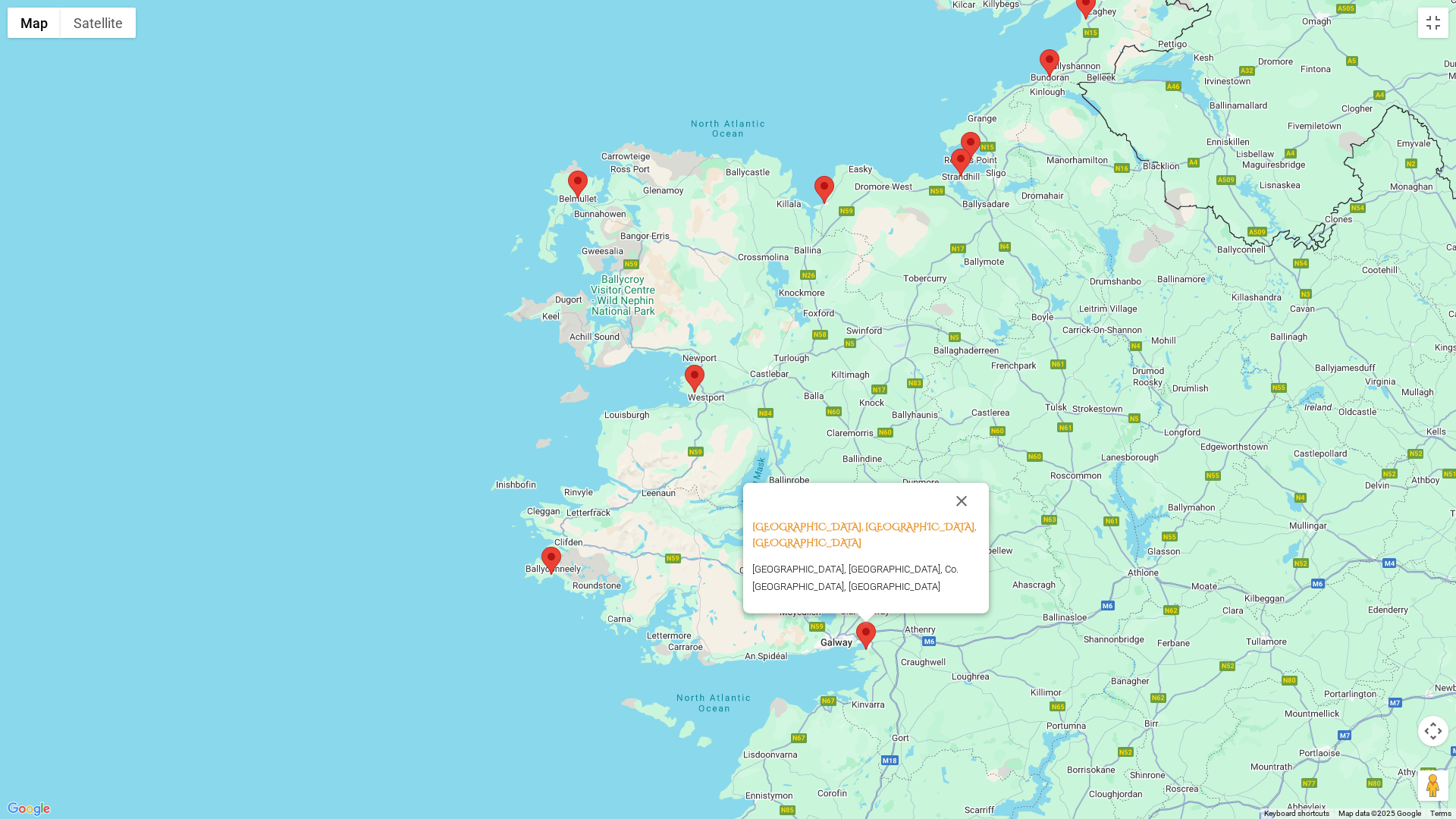
drag, startPoint x: 823, startPoint y: 290, endPoint x: 814, endPoint y: 309, distance: 21.0
click at [814, 309] on div "[GEOGRAPHIC_DATA], [GEOGRAPHIC_DATA], [GEOGRAPHIC_DATA] [GEOGRAPHIC_DATA], [GEO…" at bounding box center [728, 410] width 1456 height 819
click at [968, 139] on img at bounding box center [970, 146] width 19 height 28
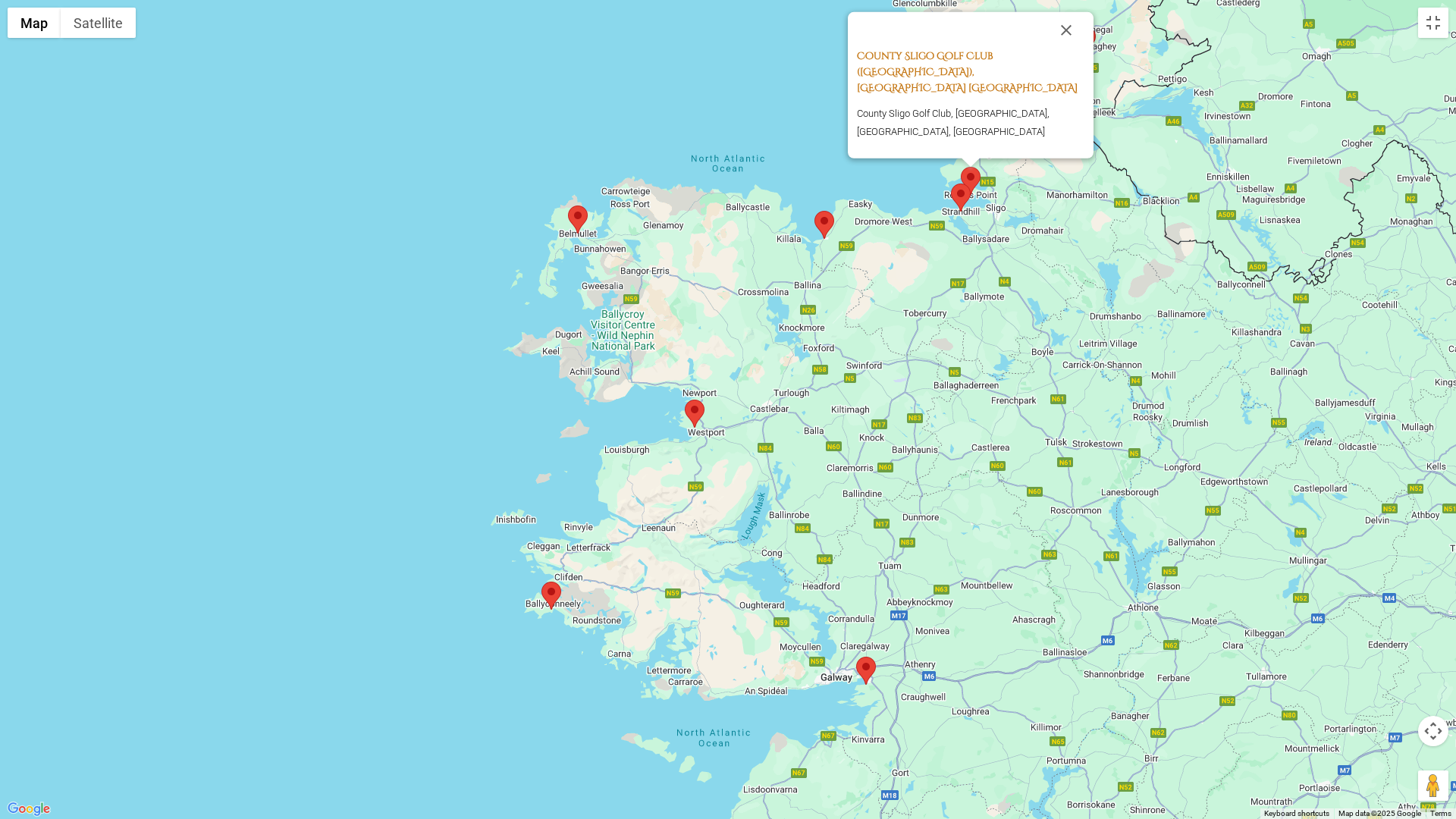
click at [966, 91] on link "County Sligo Golf Club ([GEOGRAPHIC_DATA]), [GEOGRAPHIC_DATA] [GEOGRAPHIC_DATA]" at bounding box center [966, 71] width 221 height 45
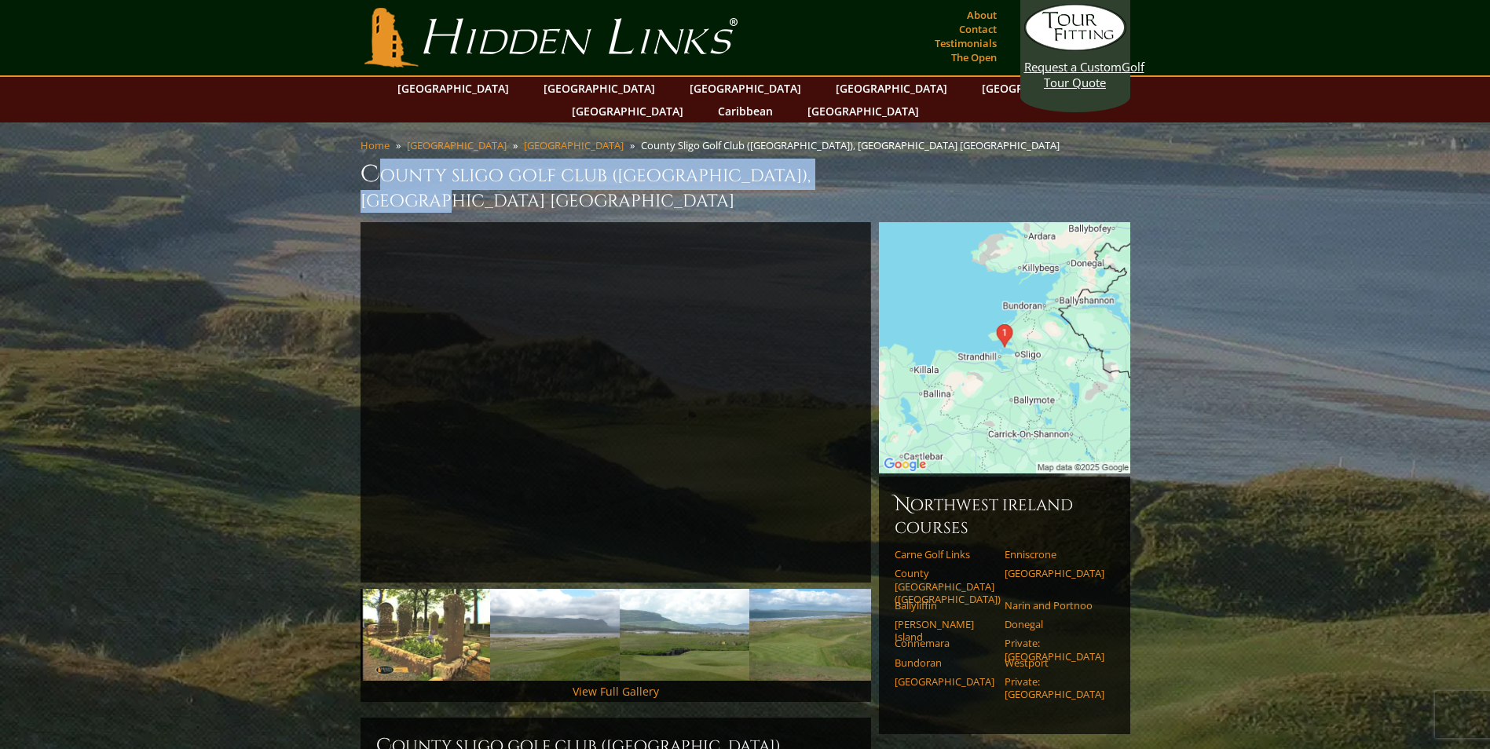
drag, startPoint x: 870, startPoint y: 152, endPoint x: 364, endPoint y: 134, distance: 506.1
click at [369, 159] on h1 "County Sligo Golf Club ([GEOGRAPHIC_DATA]), [GEOGRAPHIC_DATA] [GEOGRAPHIC_DATA]" at bounding box center [745, 186] width 770 height 54
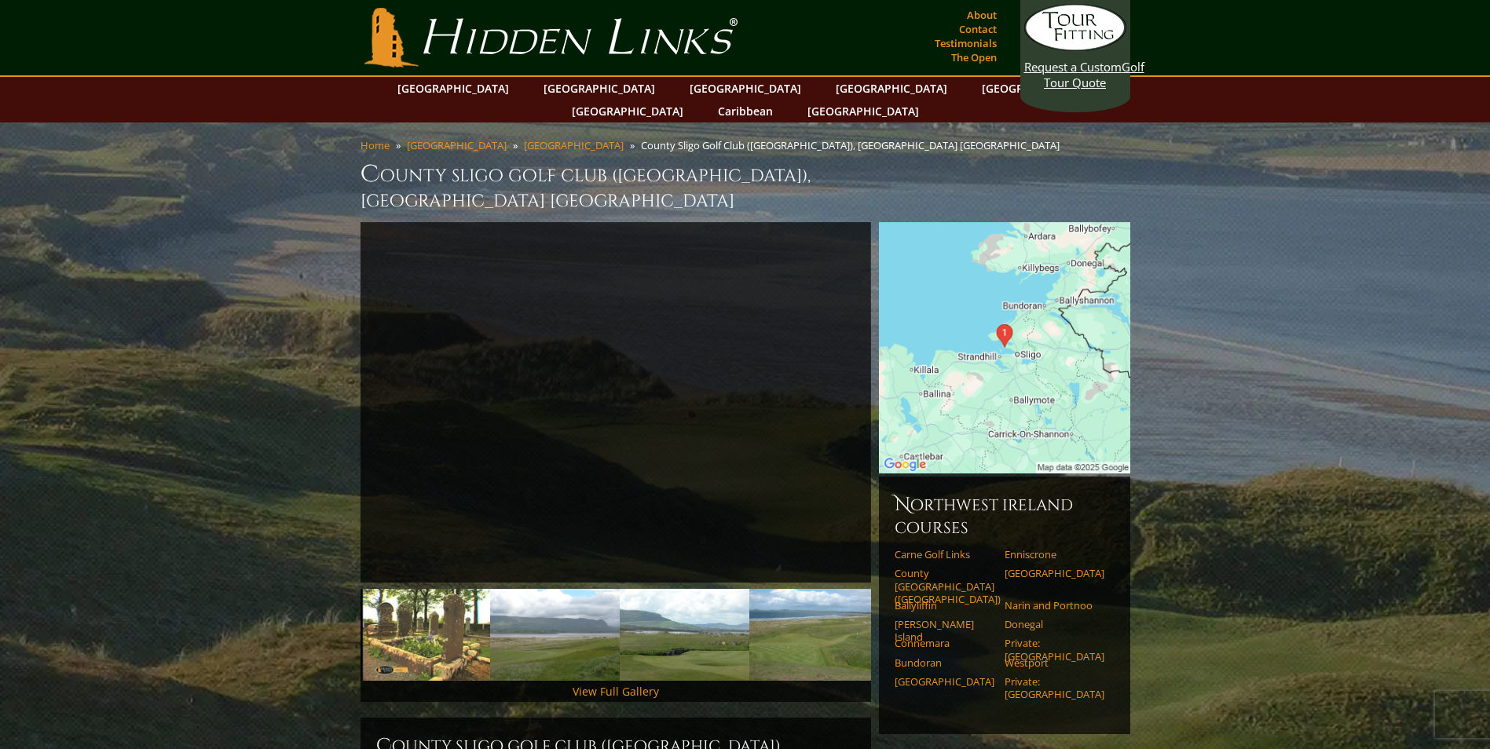
click at [364, 138] on ul "Home [GEOGRAPHIC_DATA] [GEOGRAPHIC_DATA] [GEOGRAPHIC_DATA] Golf Club ([GEOGRAPH…" at bounding box center [745, 148] width 770 height 20
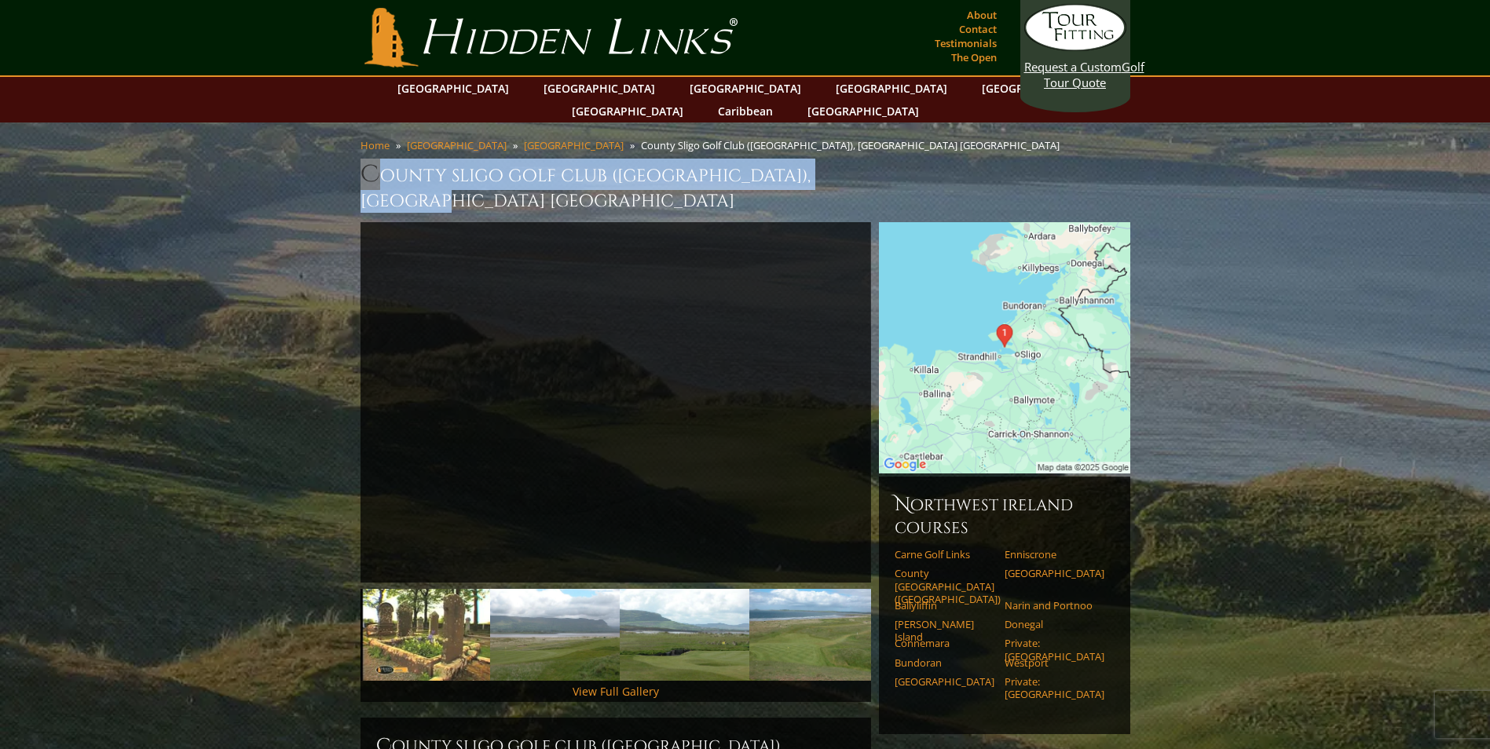
drag, startPoint x: 880, startPoint y: 152, endPoint x: 357, endPoint y: 152, distance: 523.0
click at [357, 152] on div "Home [GEOGRAPHIC_DATA] [GEOGRAPHIC_DATA] [GEOGRAPHIC_DATA] Golf Club ([GEOGRAPH…" at bounding box center [745, 180] width 777 height 84
drag, startPoint x: 357, startPoint y: 152, endPoint x: 480, endPoint y: 150, distance: 123.3
copy h1 "County Sligo Golf Club ([GEOGRAPHIC_DATA]), [GEOGRAPHIC_DATA] [GEOGRAPHIC_DATA]"
